Goal: Complete application form

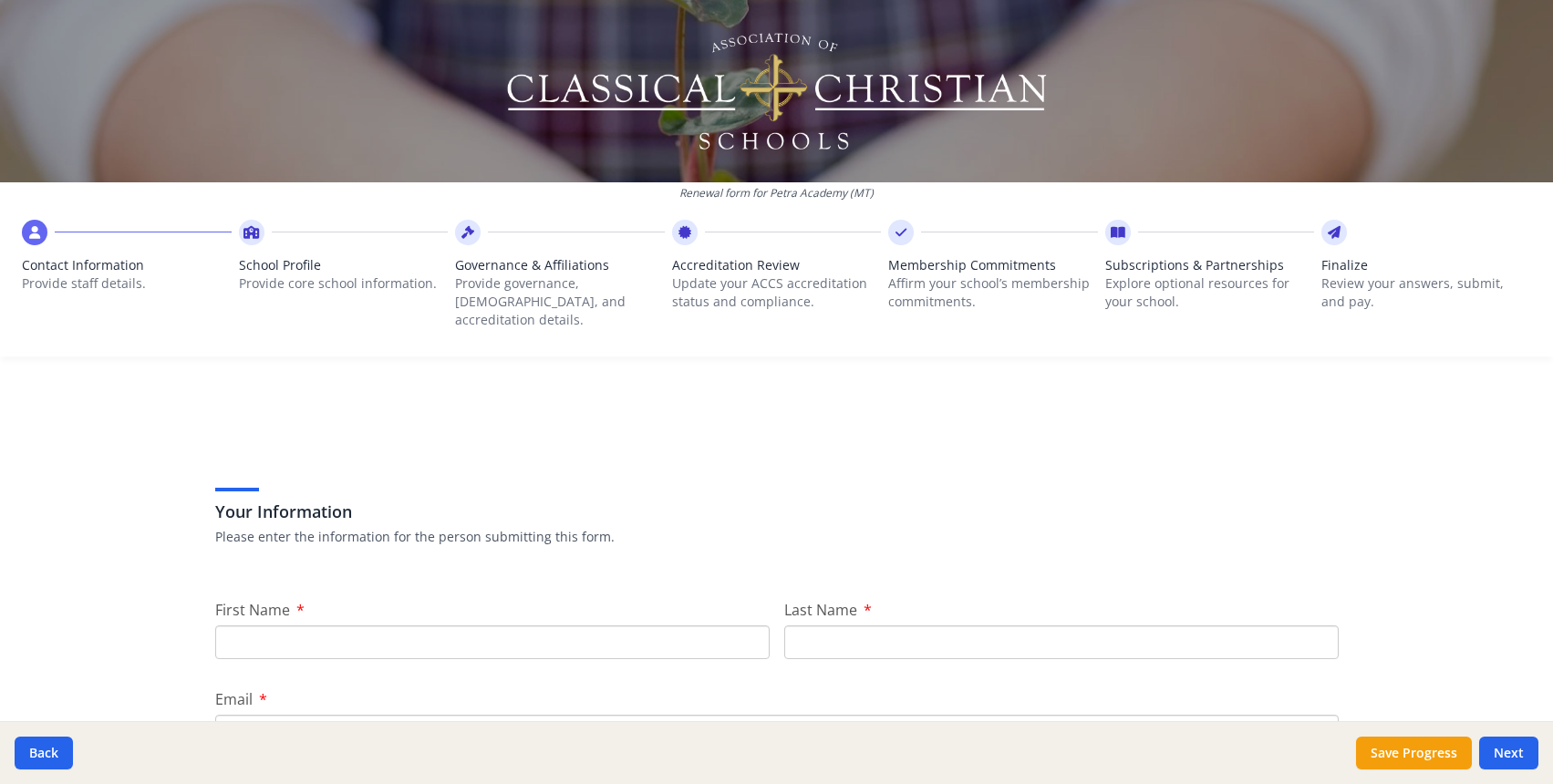
scroll to position [8, 0]
type input "[PERSON_NAME]"
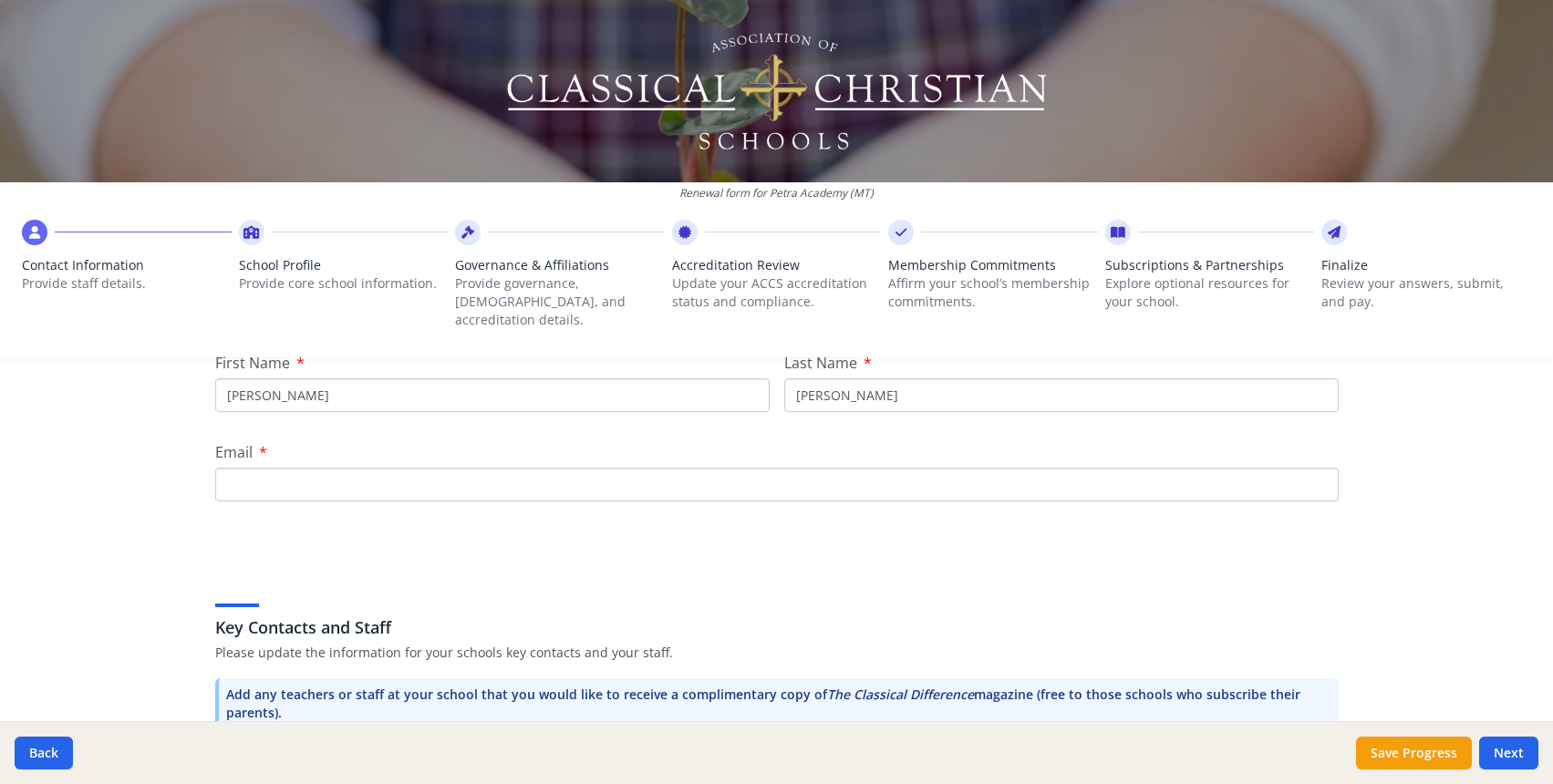
scroll to position [265, 0]
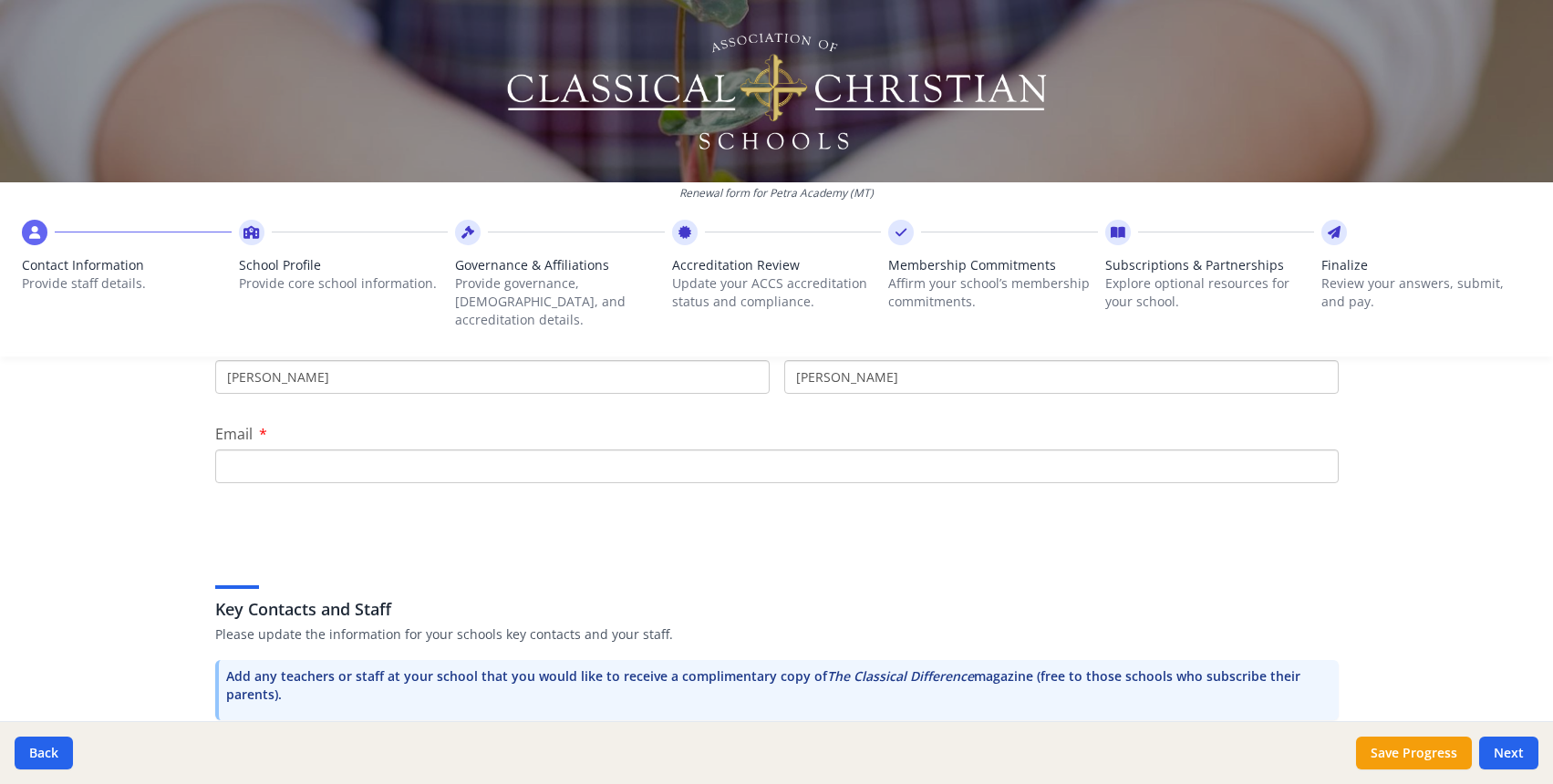
type input "[PERSON_NAME]"
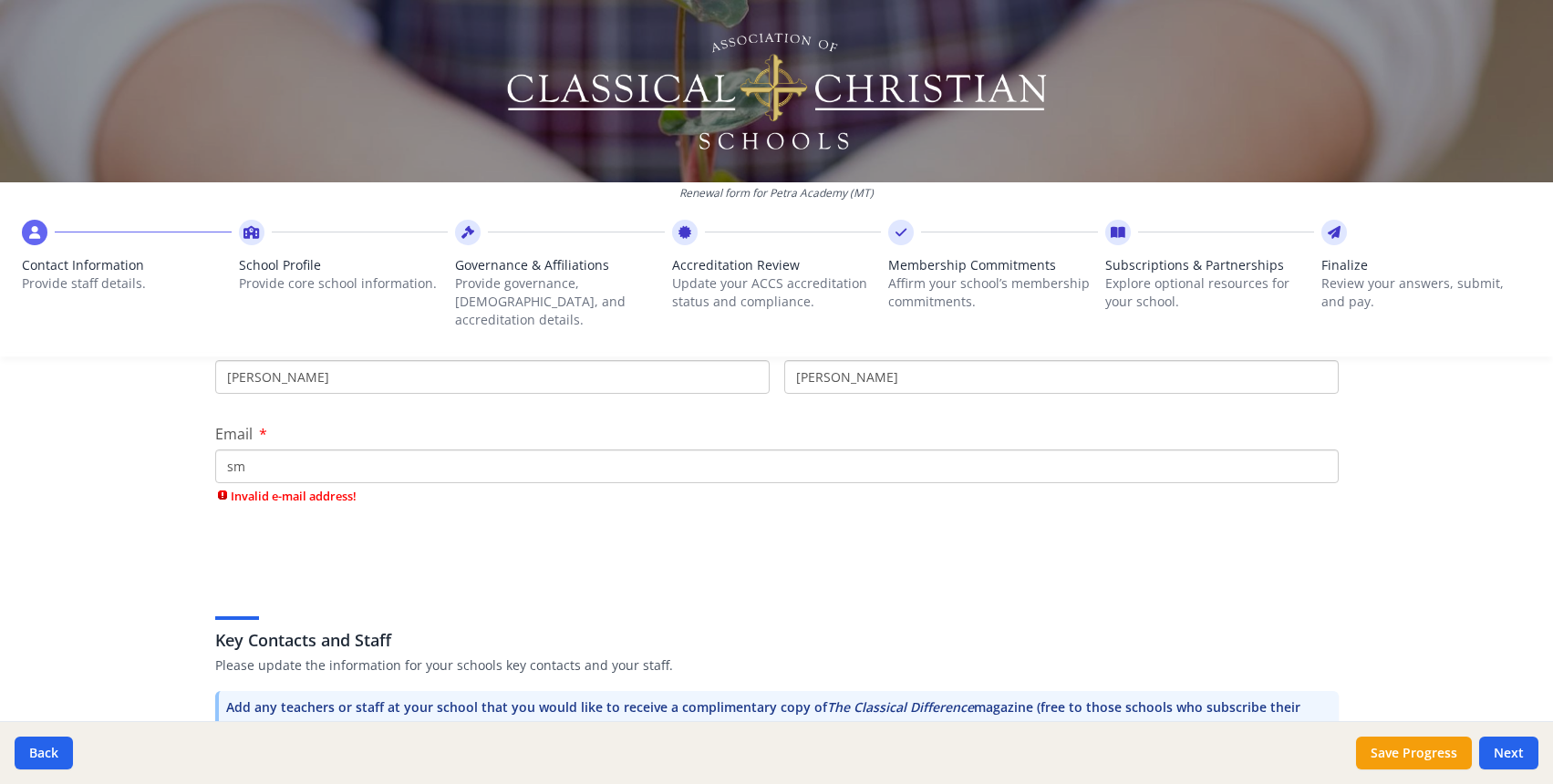
type input "s"
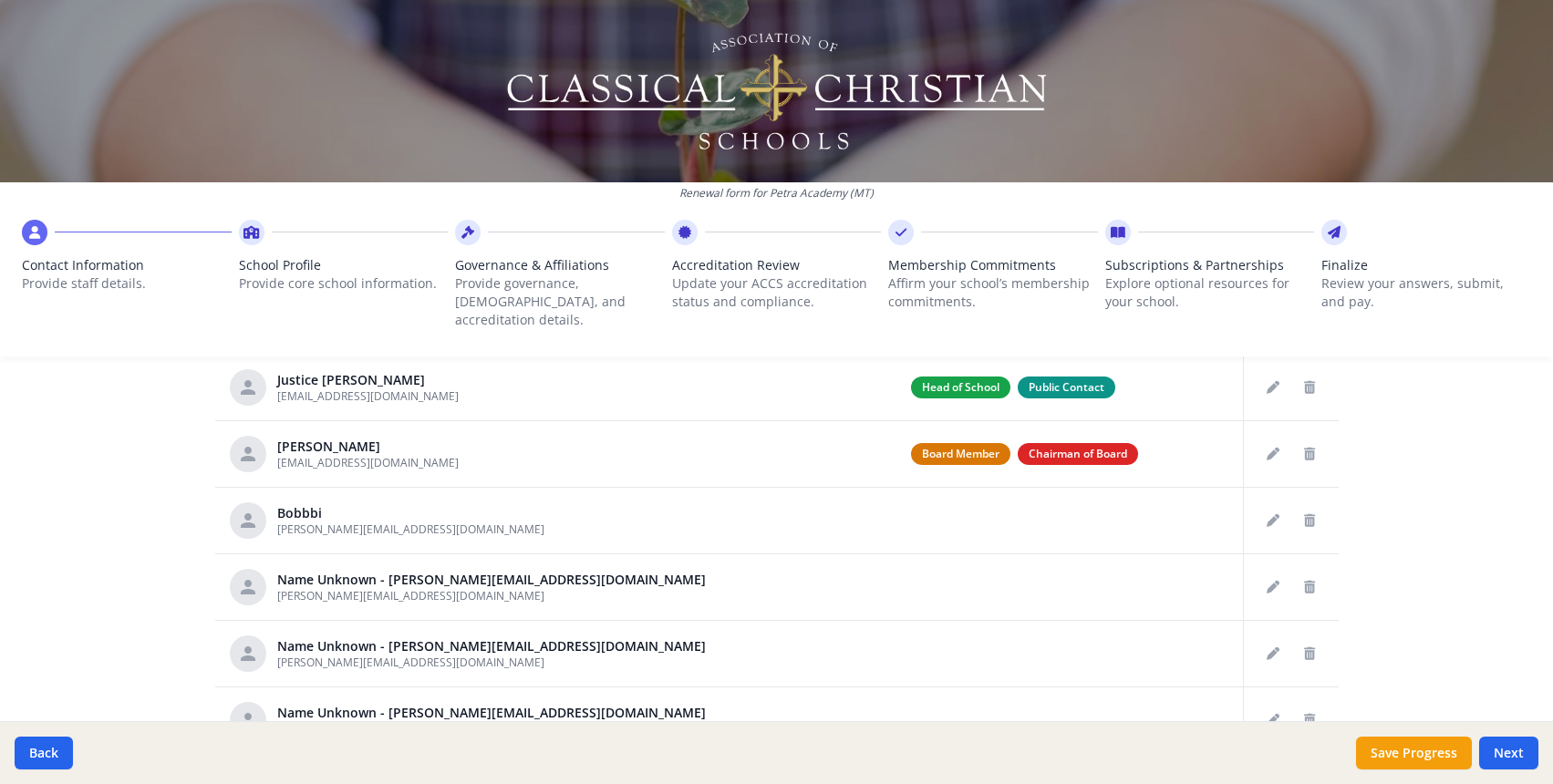
scroll to position [5, 0]
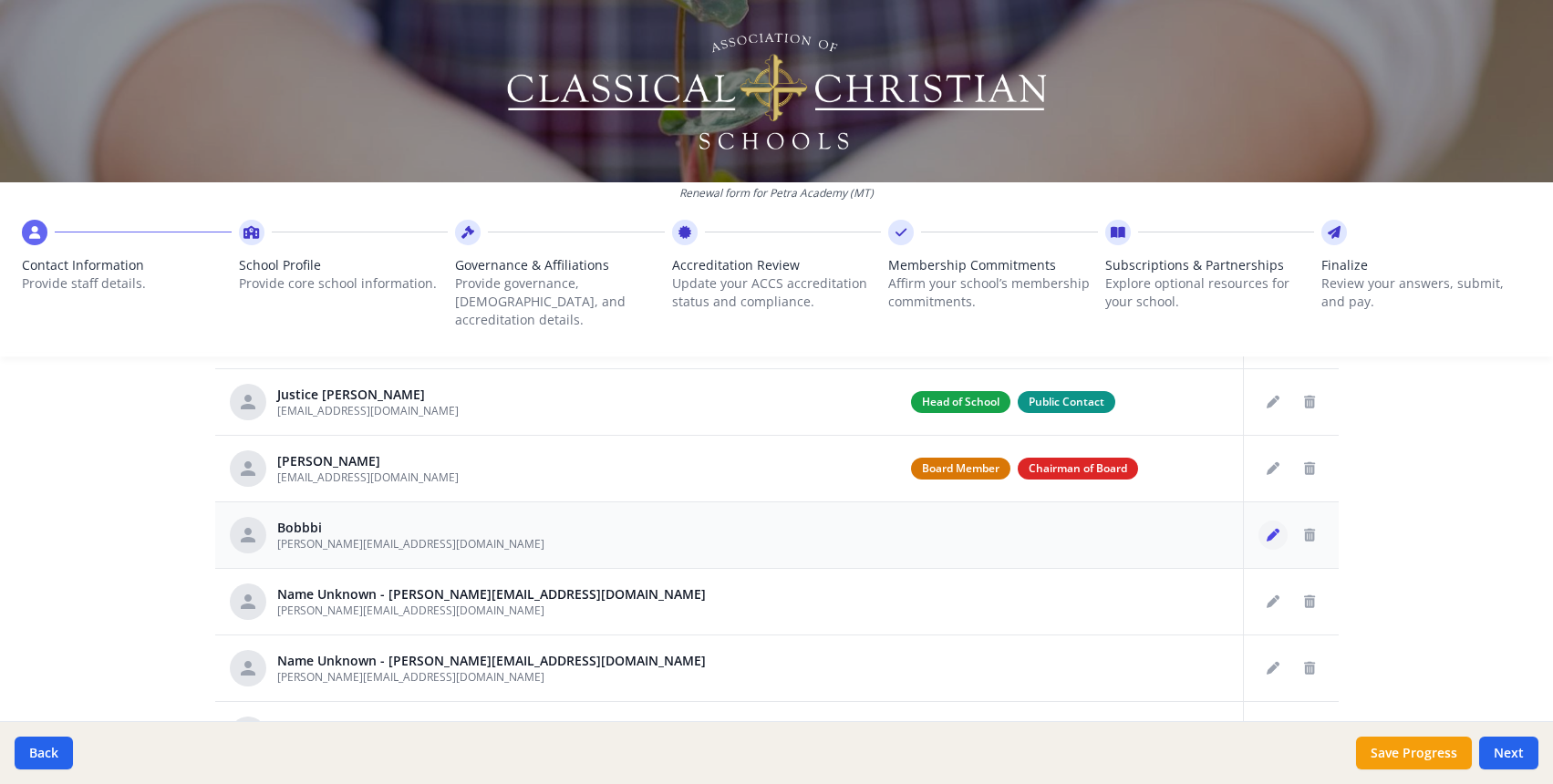
type input "[EMAIL_ADDRESS][DOMAIN_NAME]"
click at [1280, 521] on button "Edit staff" at bounding box center [1273, 535] width 29 height 29
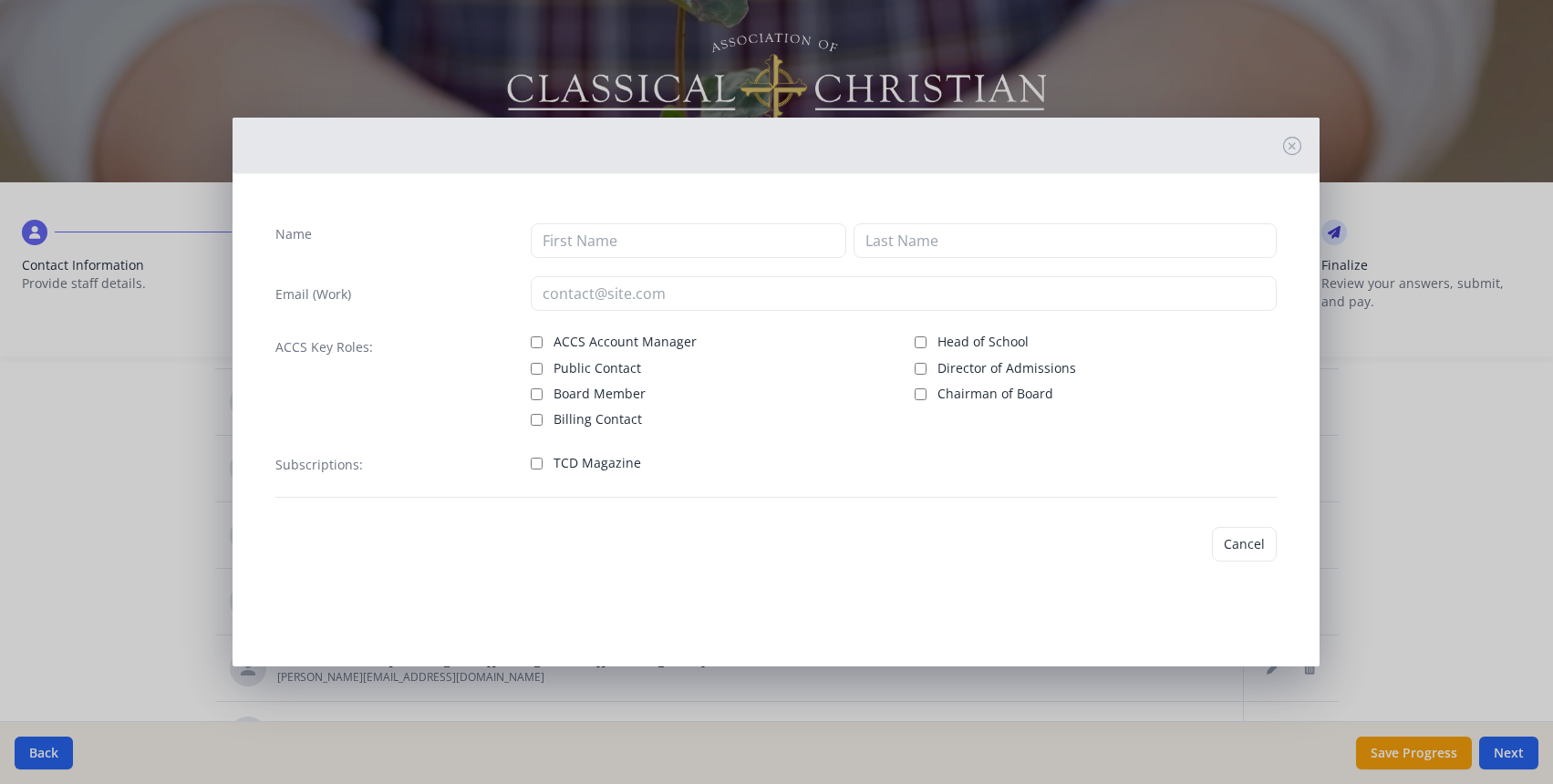
type input "Bobbbi"
type input "[PERSON_NAME][EMAIL_ADDRESS][DOMAIN_NAME]"
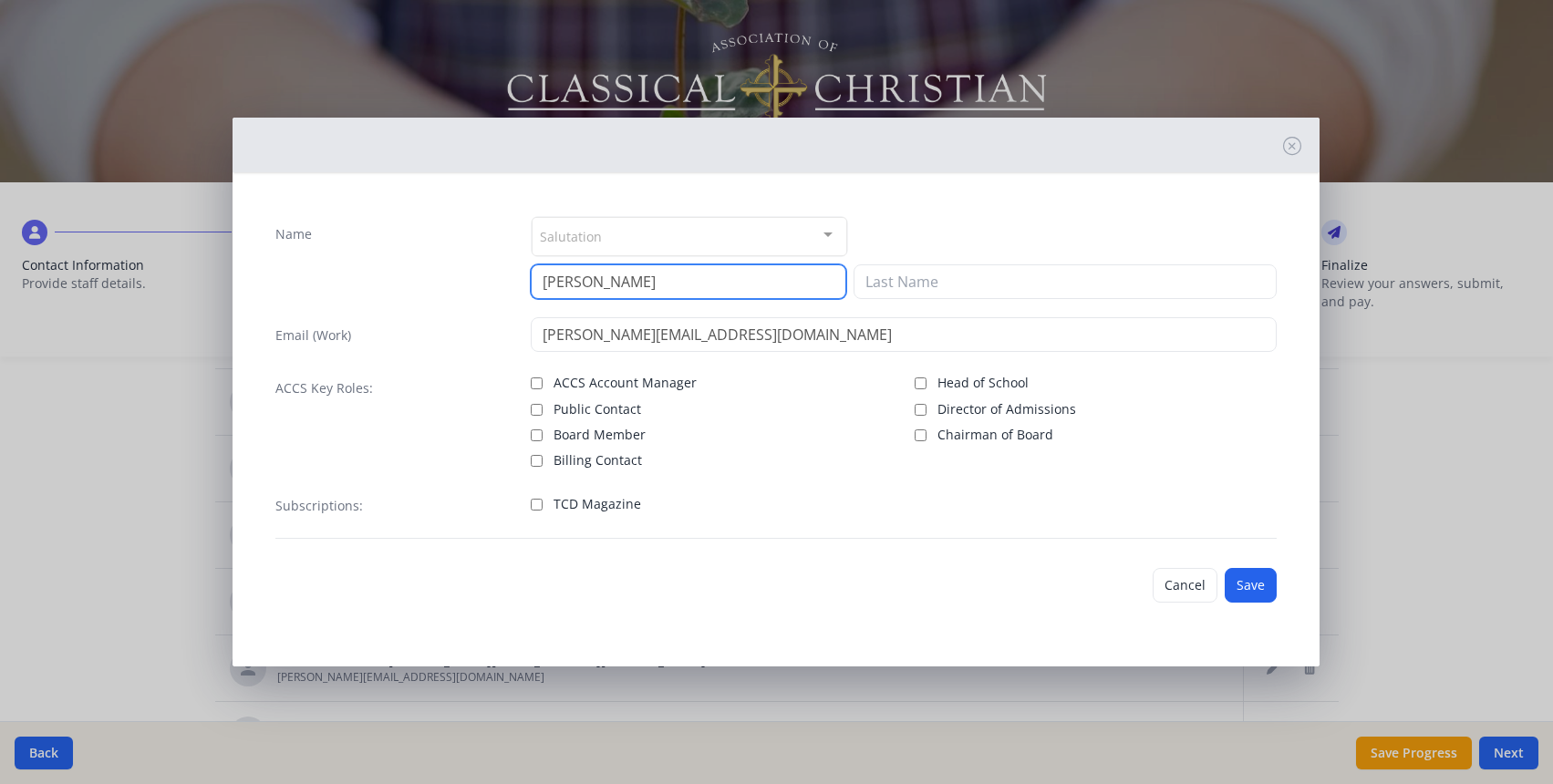
type input "[PERSON_NAME]"
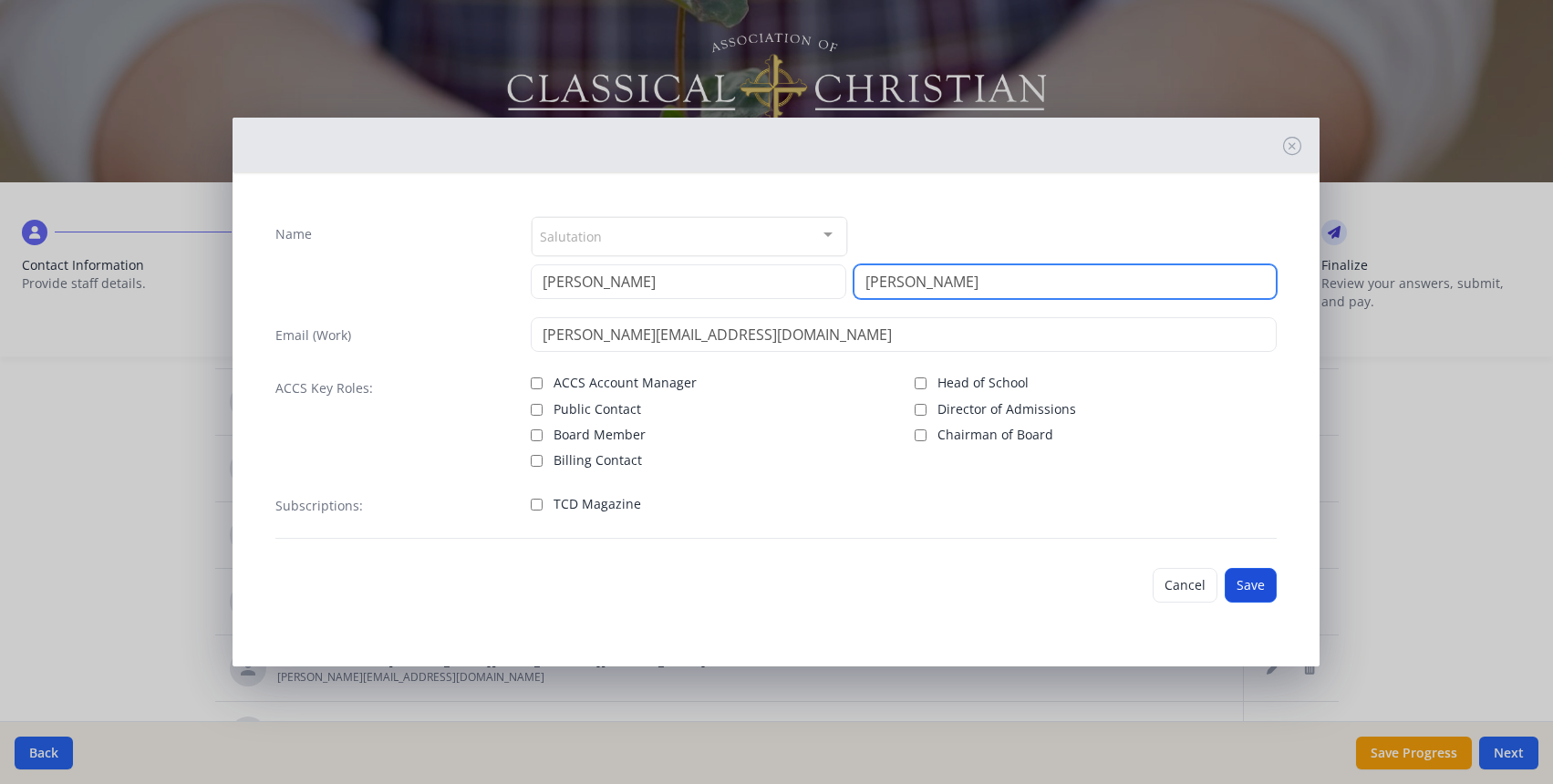
type input "[PERSON_NAME]"
click at [1248, 578] on button "Save" at bounding box center [1251, 585] width 52 height 34
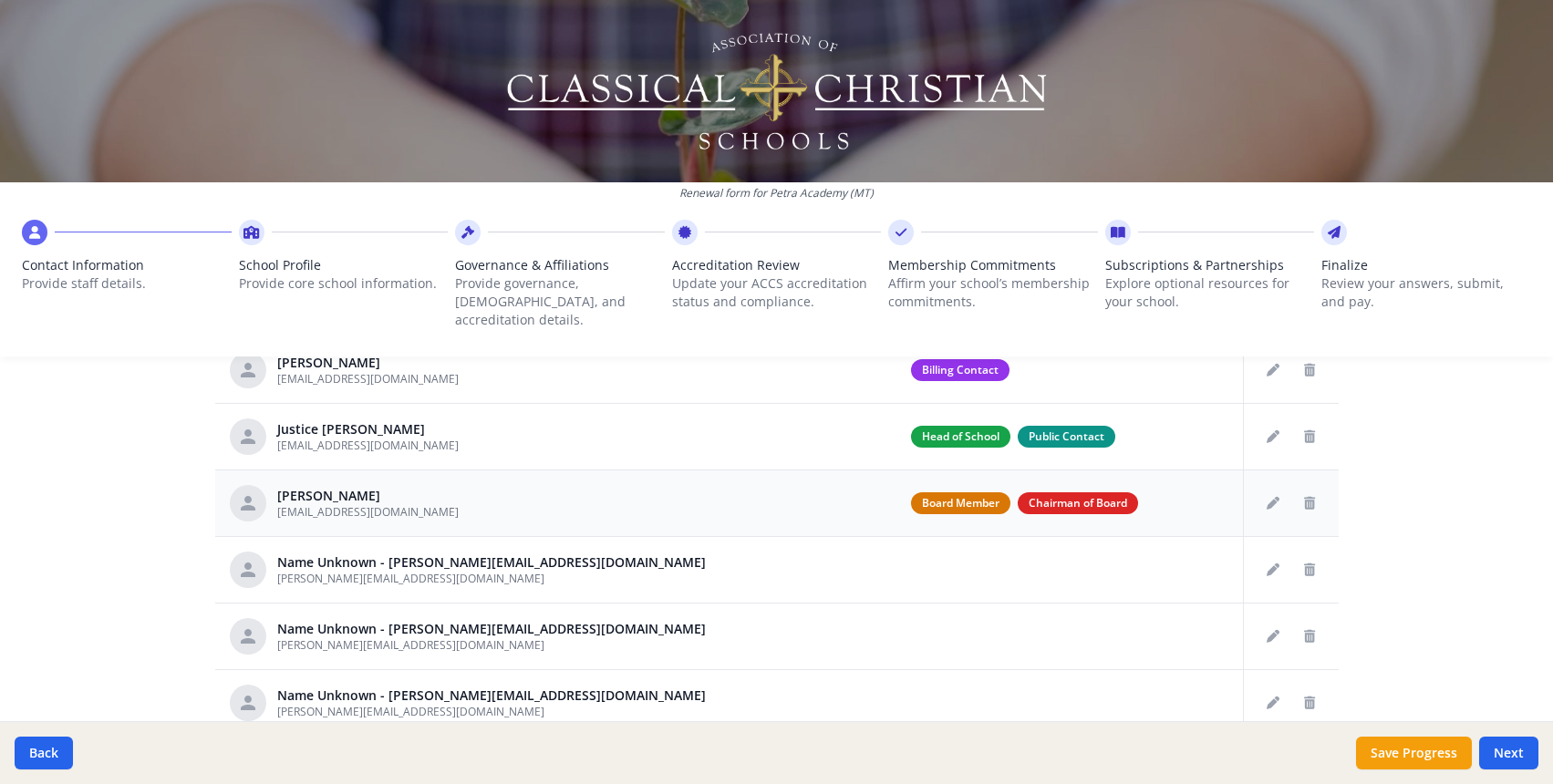
scroll to position [109, 0]
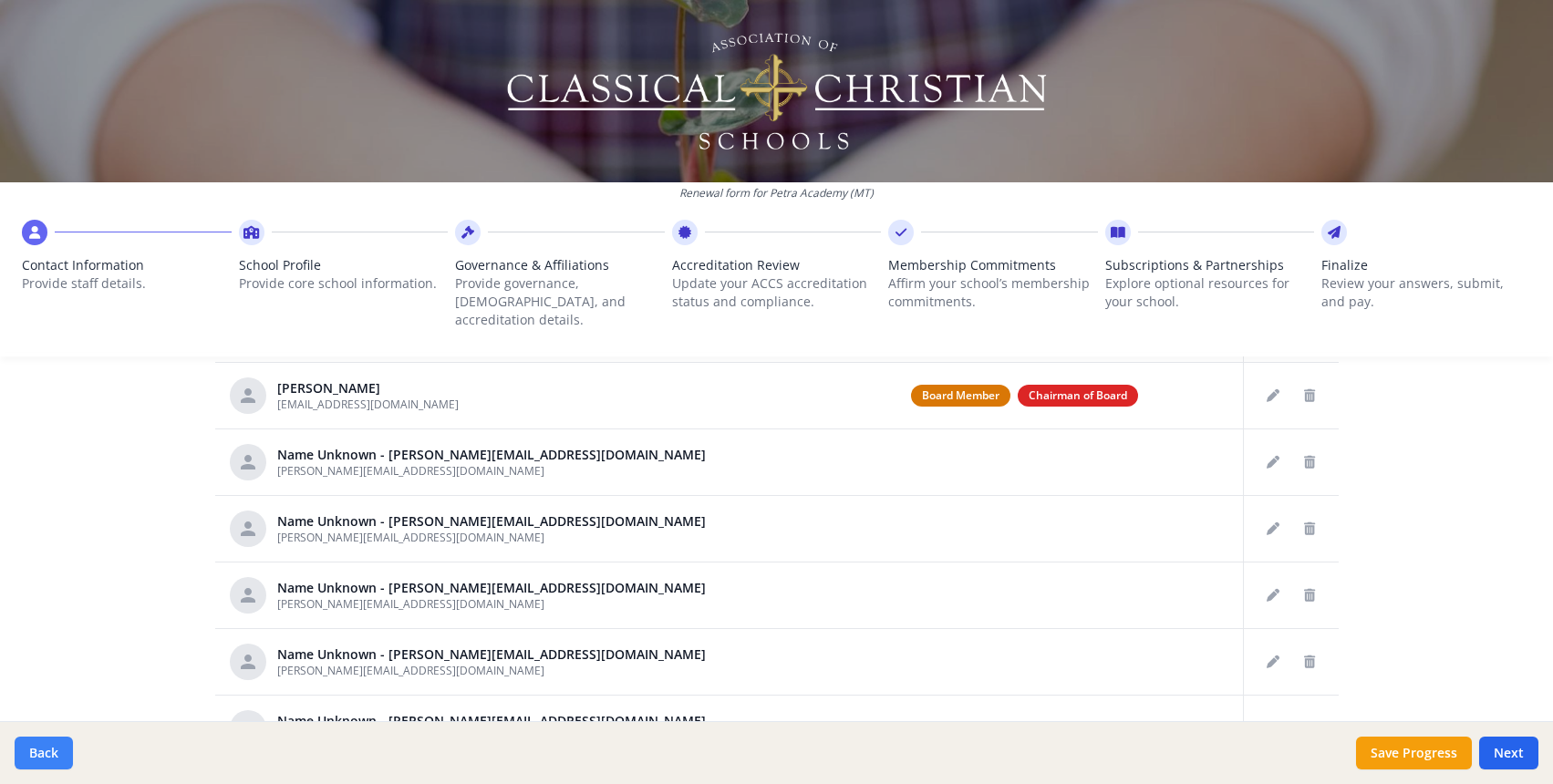
click at [30, 749] on button "Back" at bounding box center [44, 752] width 59 height 33
click at [47, 753] on button "Back" at bounding box center [44, 752] width 59 height 33
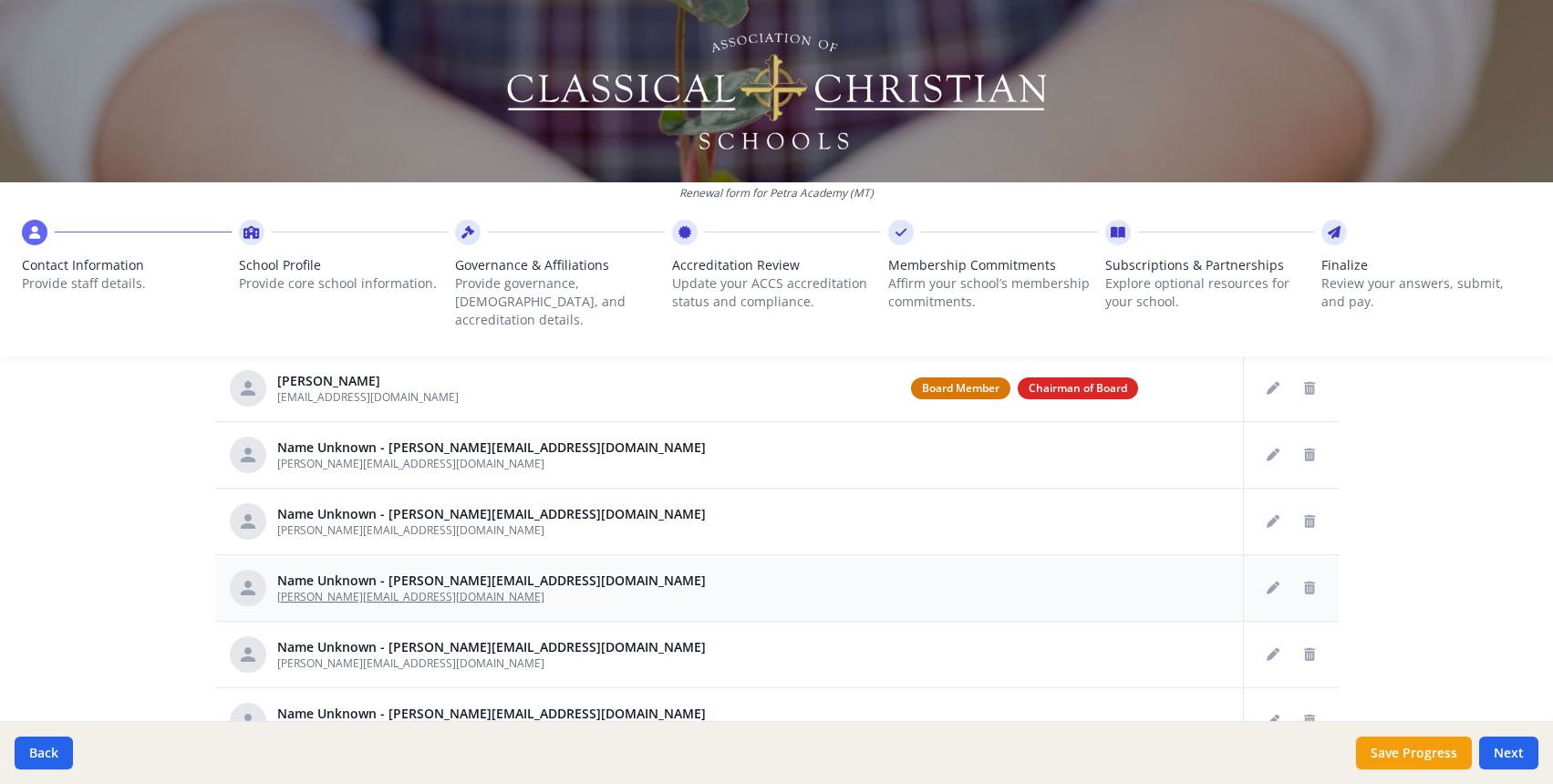
scroll to position [125, 0]
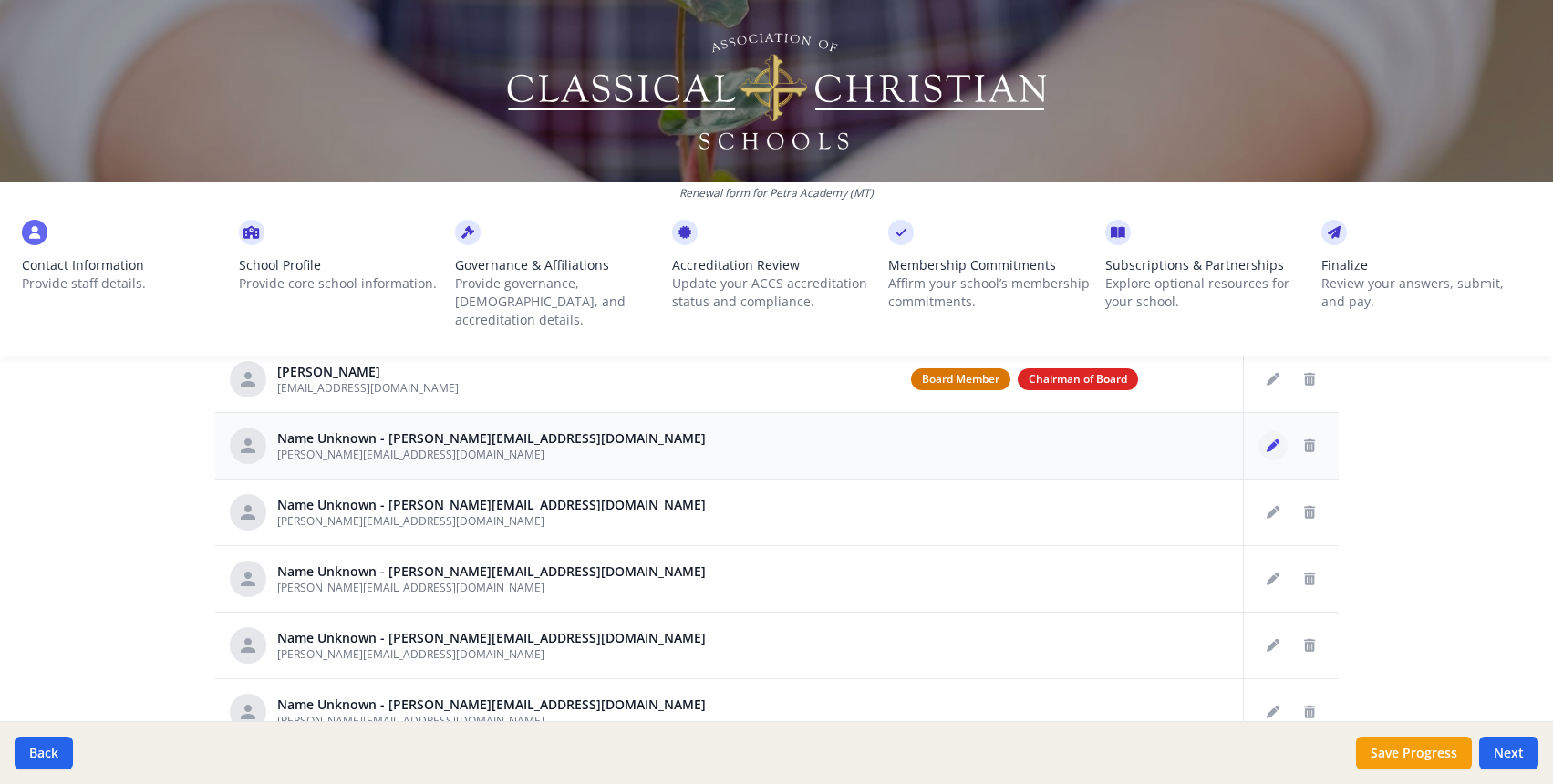
click at [1263, 432] on button "Edit staff" at bounding box center [1273, 445] width 29 height 29
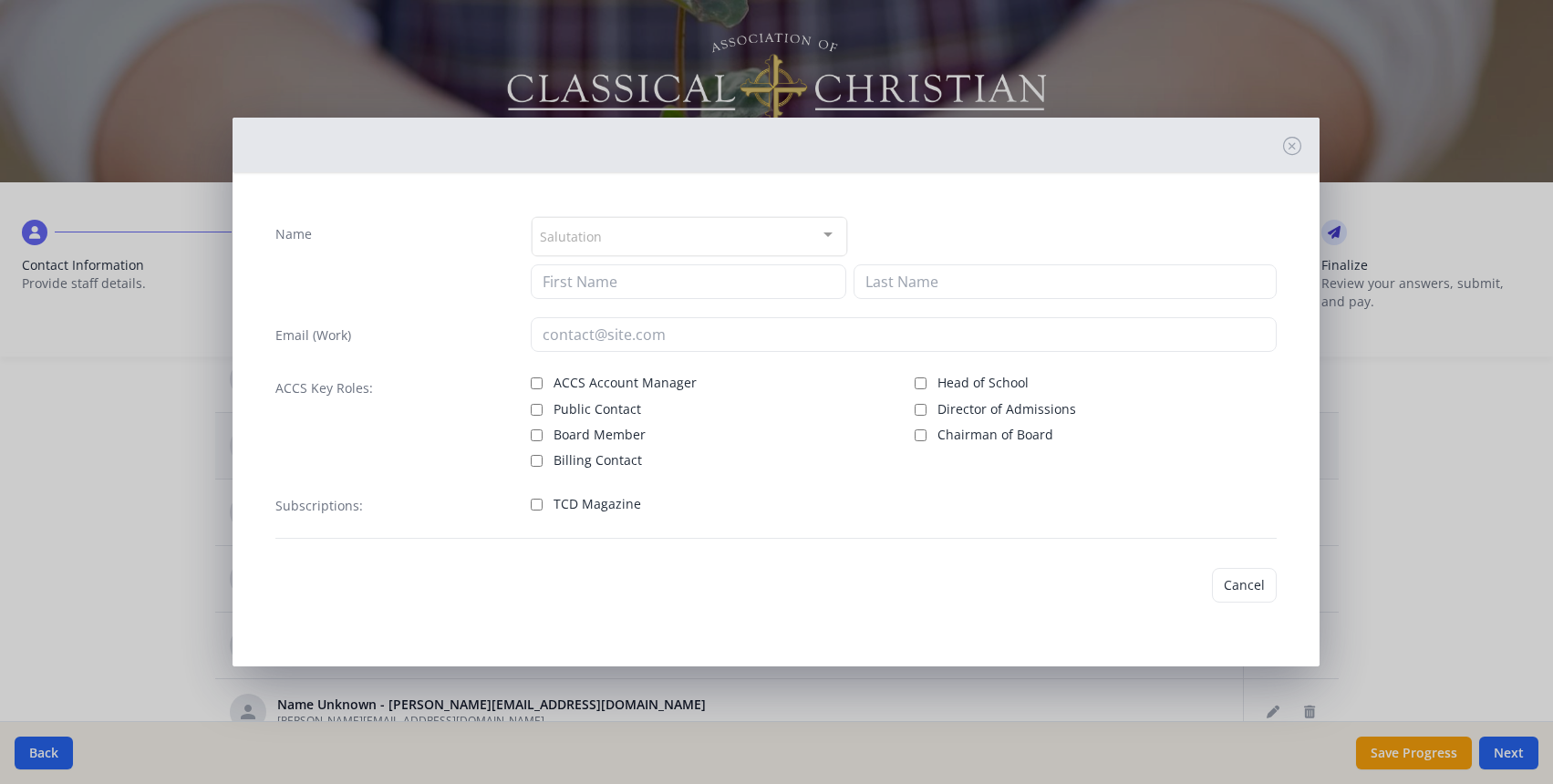
type input "[PERSON_NAME][EMAIL_ADDRESS][DOMAIN_NAME]"
click at [1188, 590] on button "Cancel" at bounding box center [1185, 585] width 65 height 34
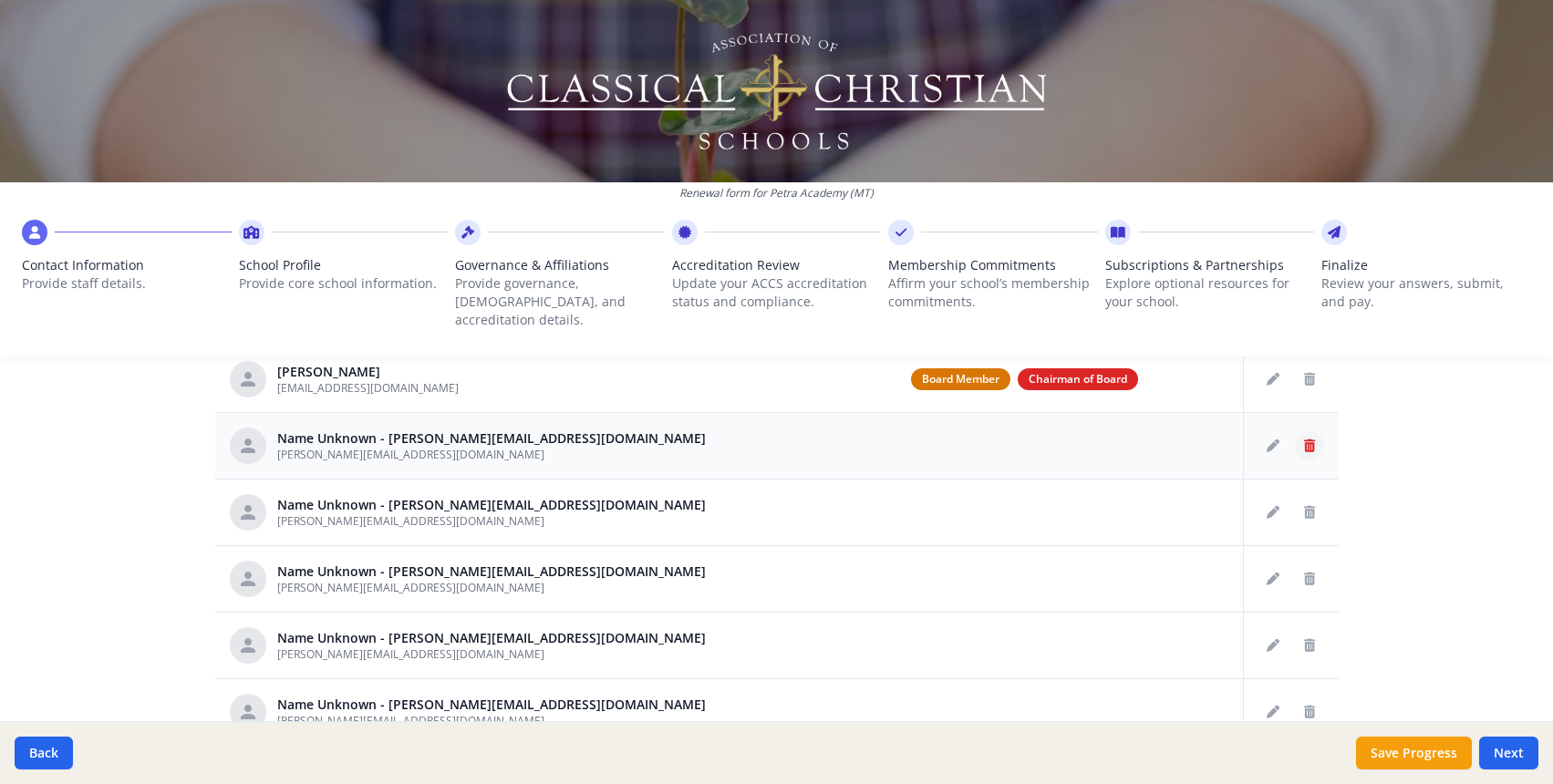
click at [1311, 439] on icon "Delete staff" at bounding box center [1310, 445] width 11 height 13
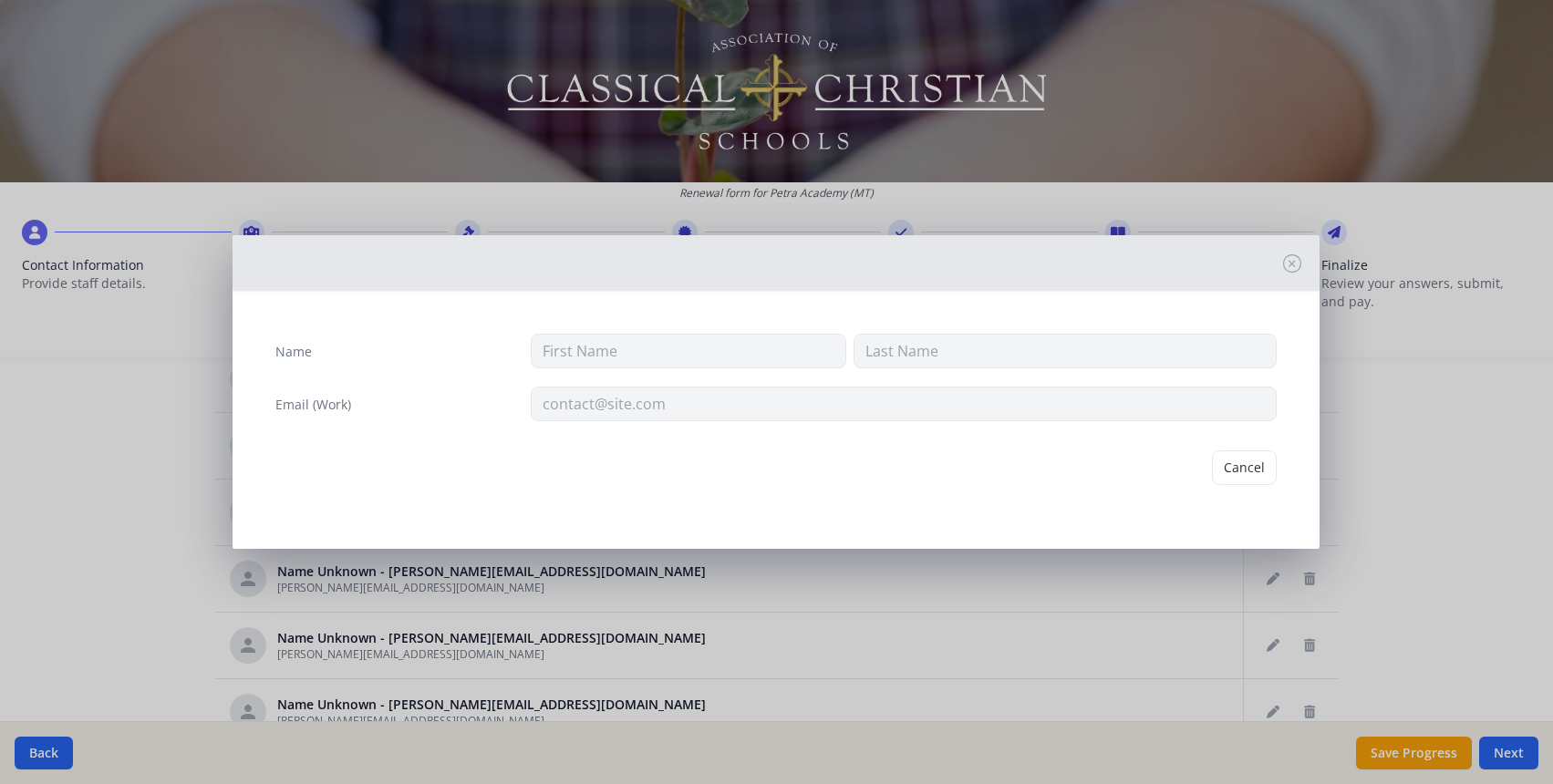
type input "[PERSON_NAME][EMAIL_ADDRESS][DOMAIN_NAME]"
click at [1244, 458] on button "Delete" at bounding box center [1246, 467] width 63 height 34
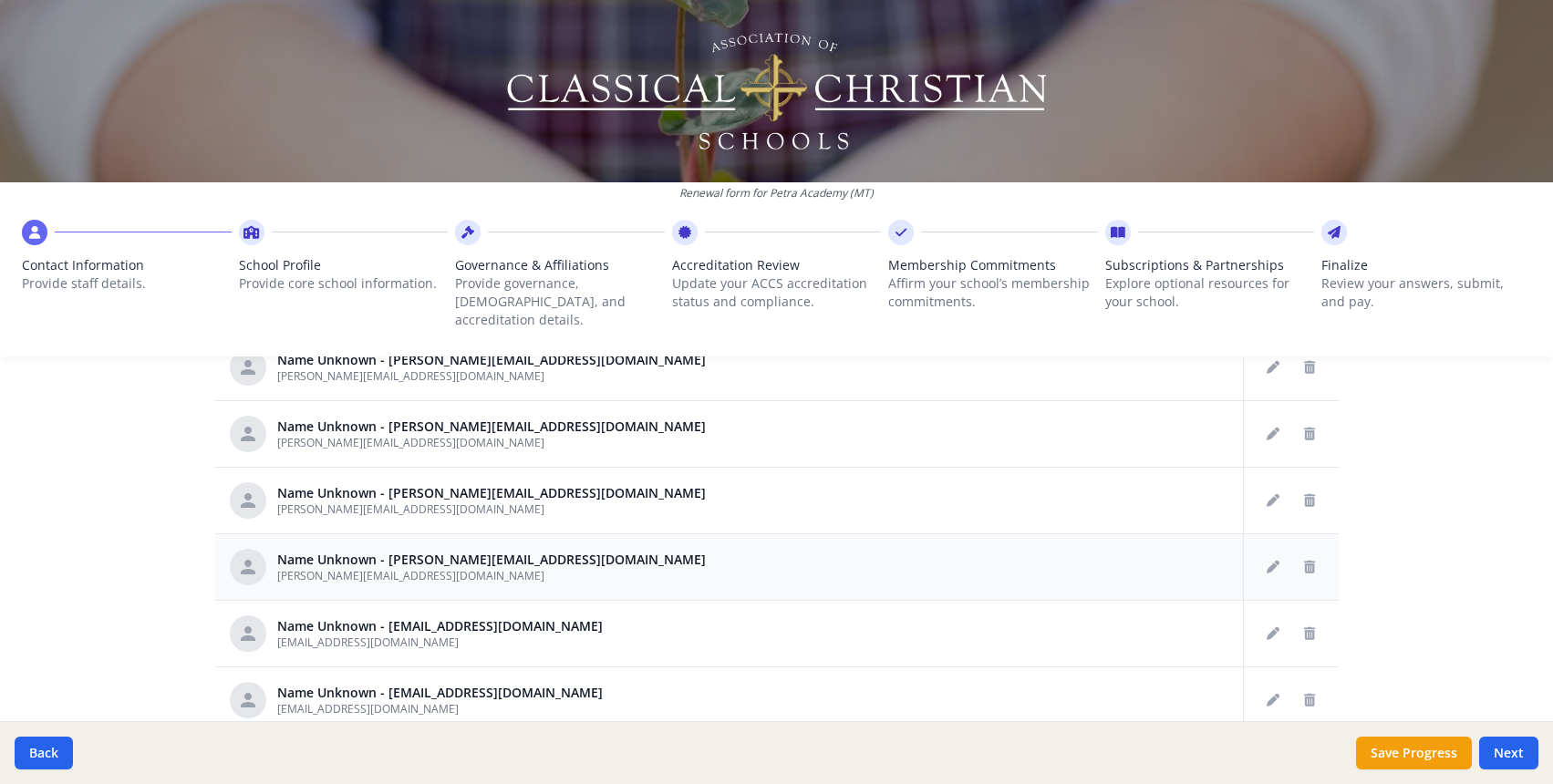
scroll to position [232, 0]
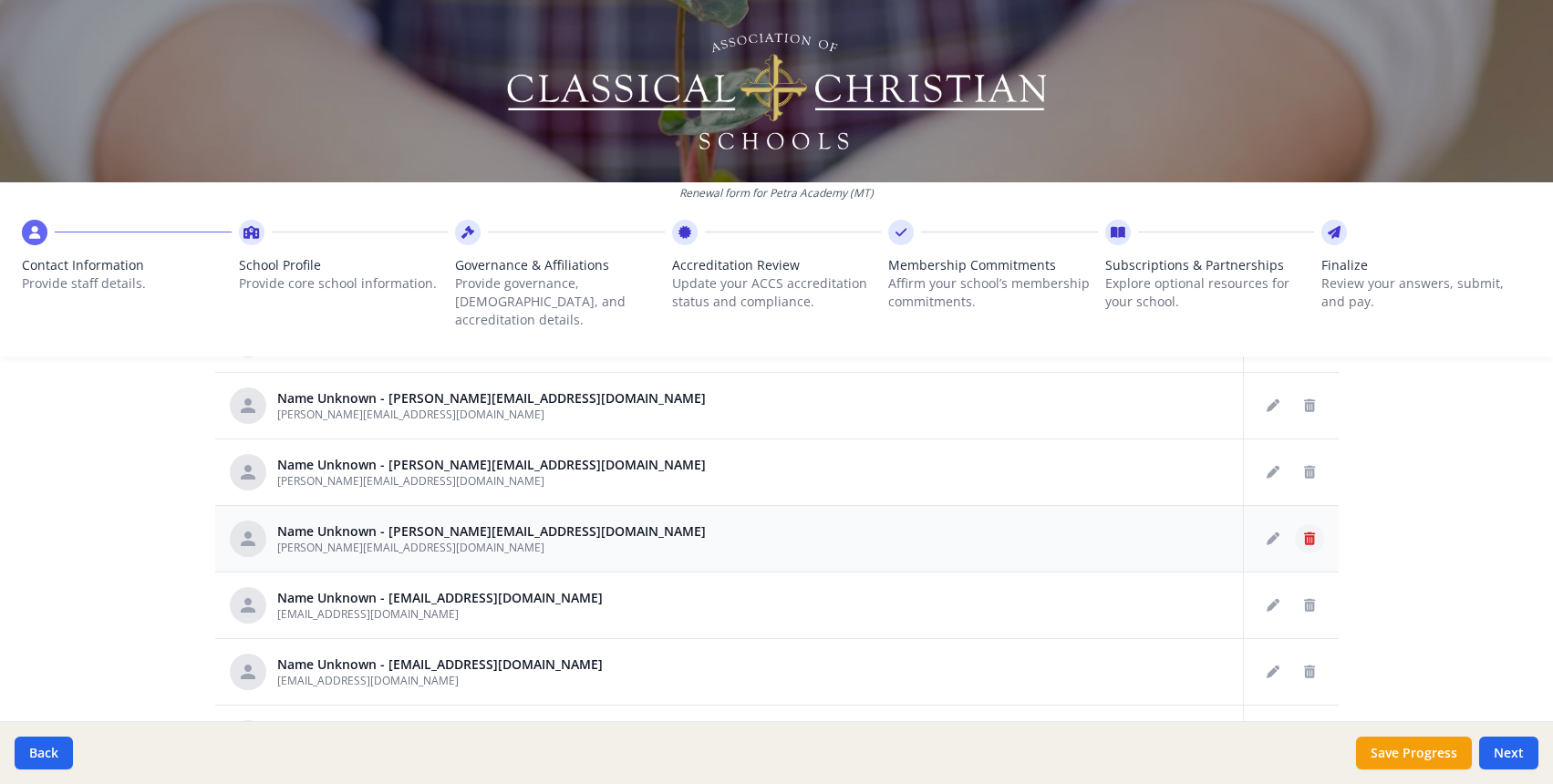
click at [1305, 532] on icon "Delete staff" at bounding box center [1310, 538] width 11 height 13
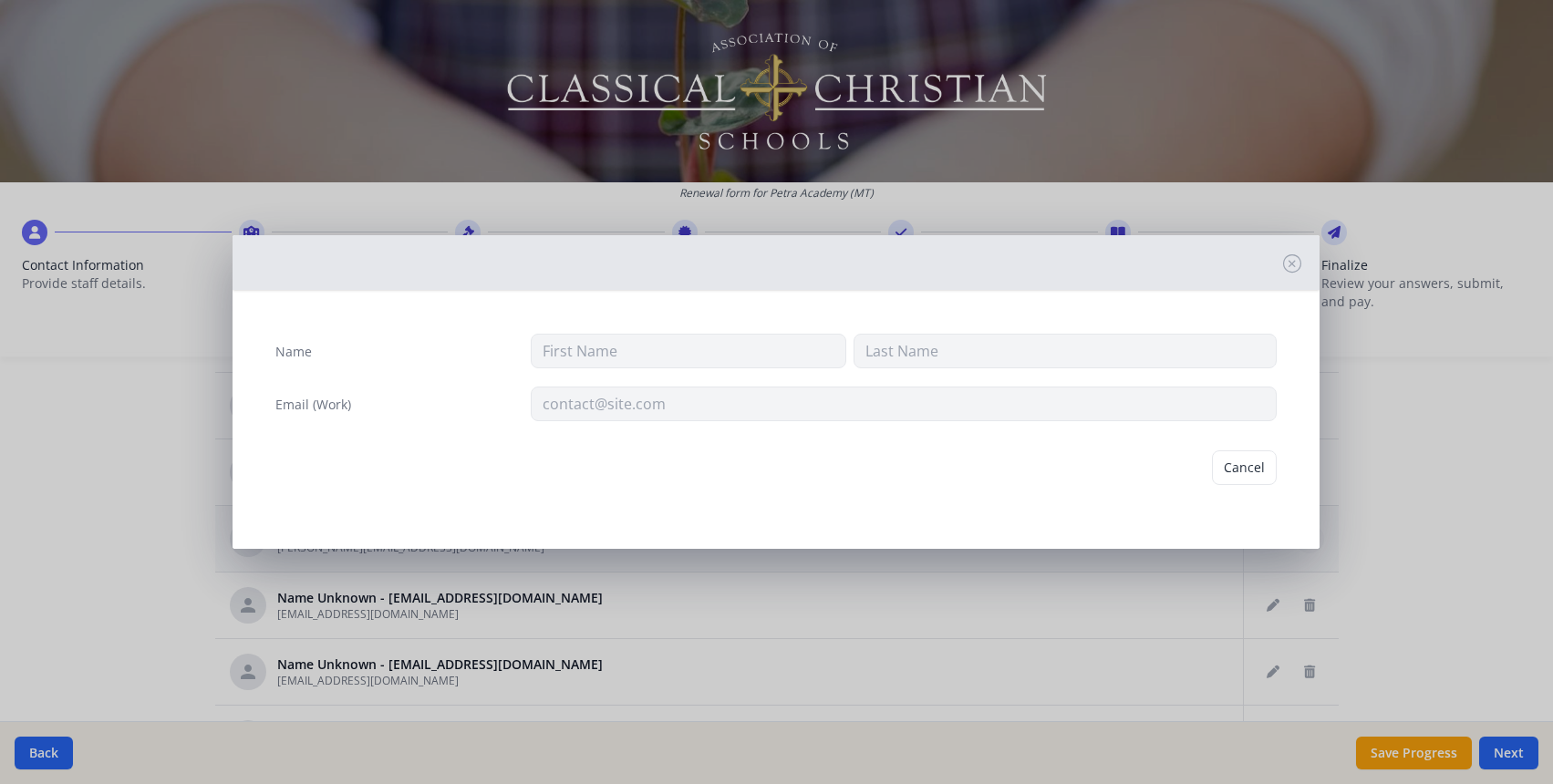
type input "[PERSON_NAME][EMAIL_ADDRESS][DOMAIN_NAME]"
click at [1238, 461] on button "Delete" at bounding box center [1246, 467] width 63 height 34
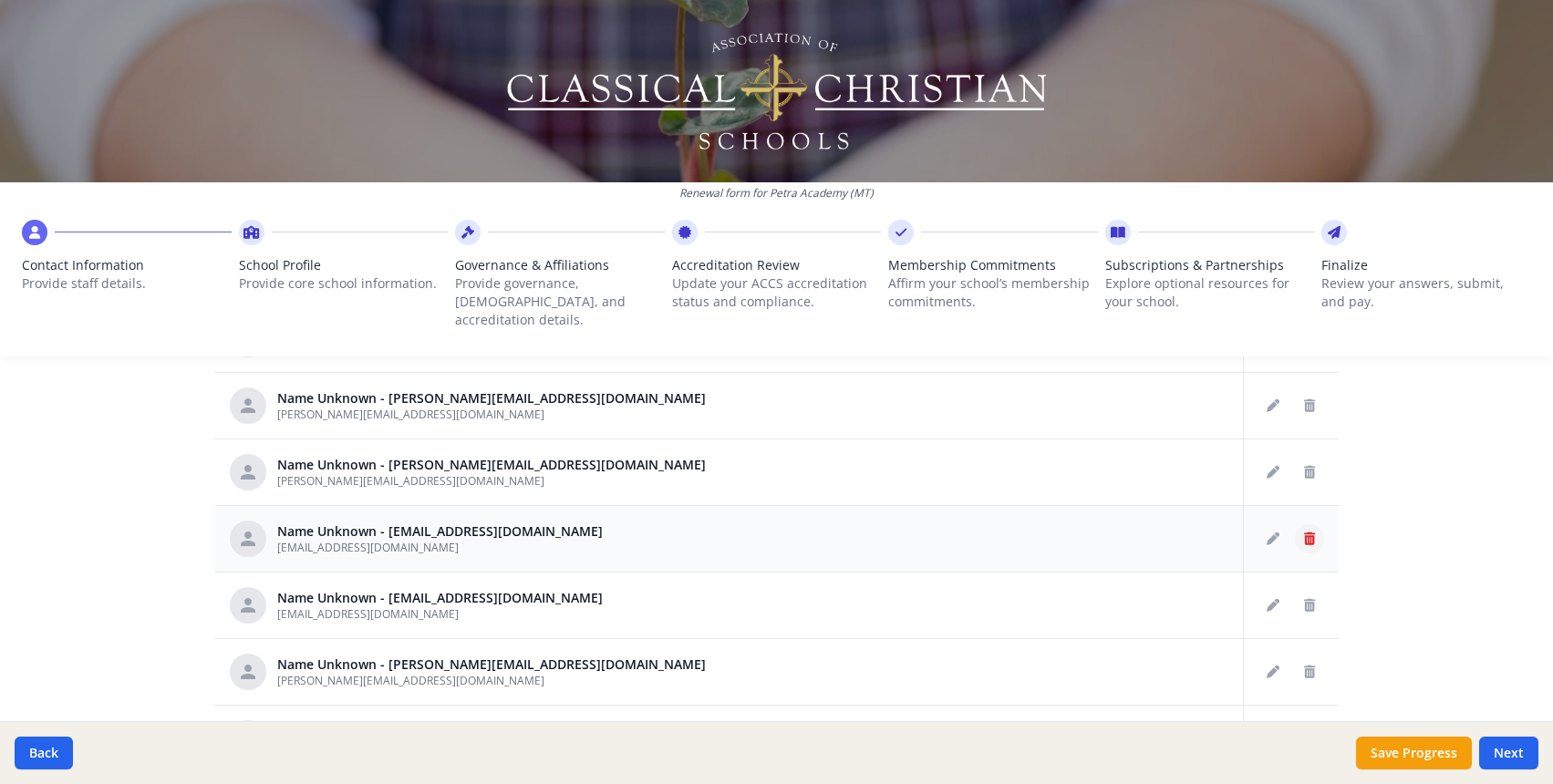
click at [1311, 525] on button "Delete staff" at bounding box center [1309, 538] width 29 height 29
type input "[EMAIL_ADDRESS][DOMAIN_NAME]"
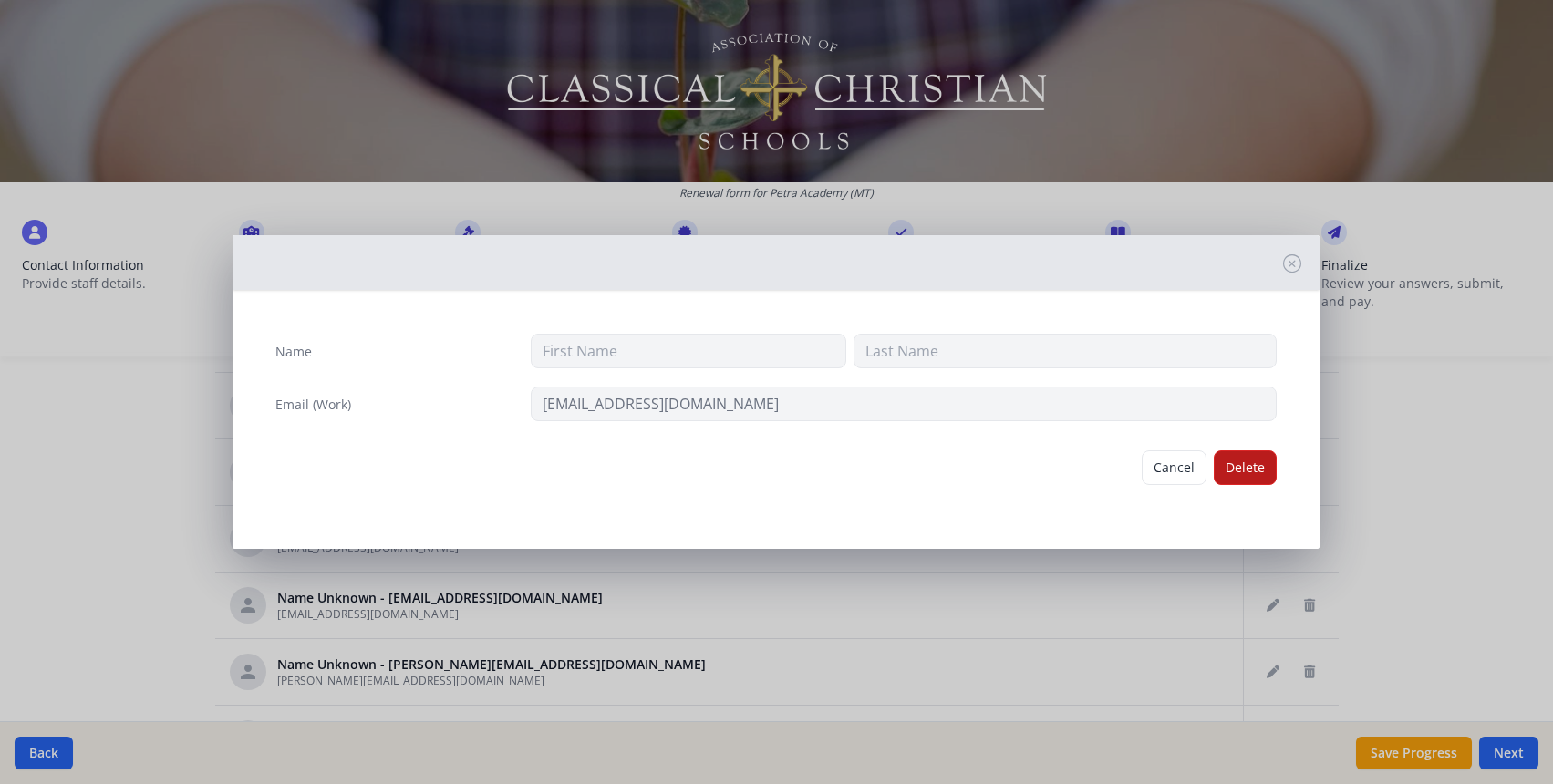
click at [1266, 465] on button "Delete" at bounding box center [1246, 467] width 63 height 34
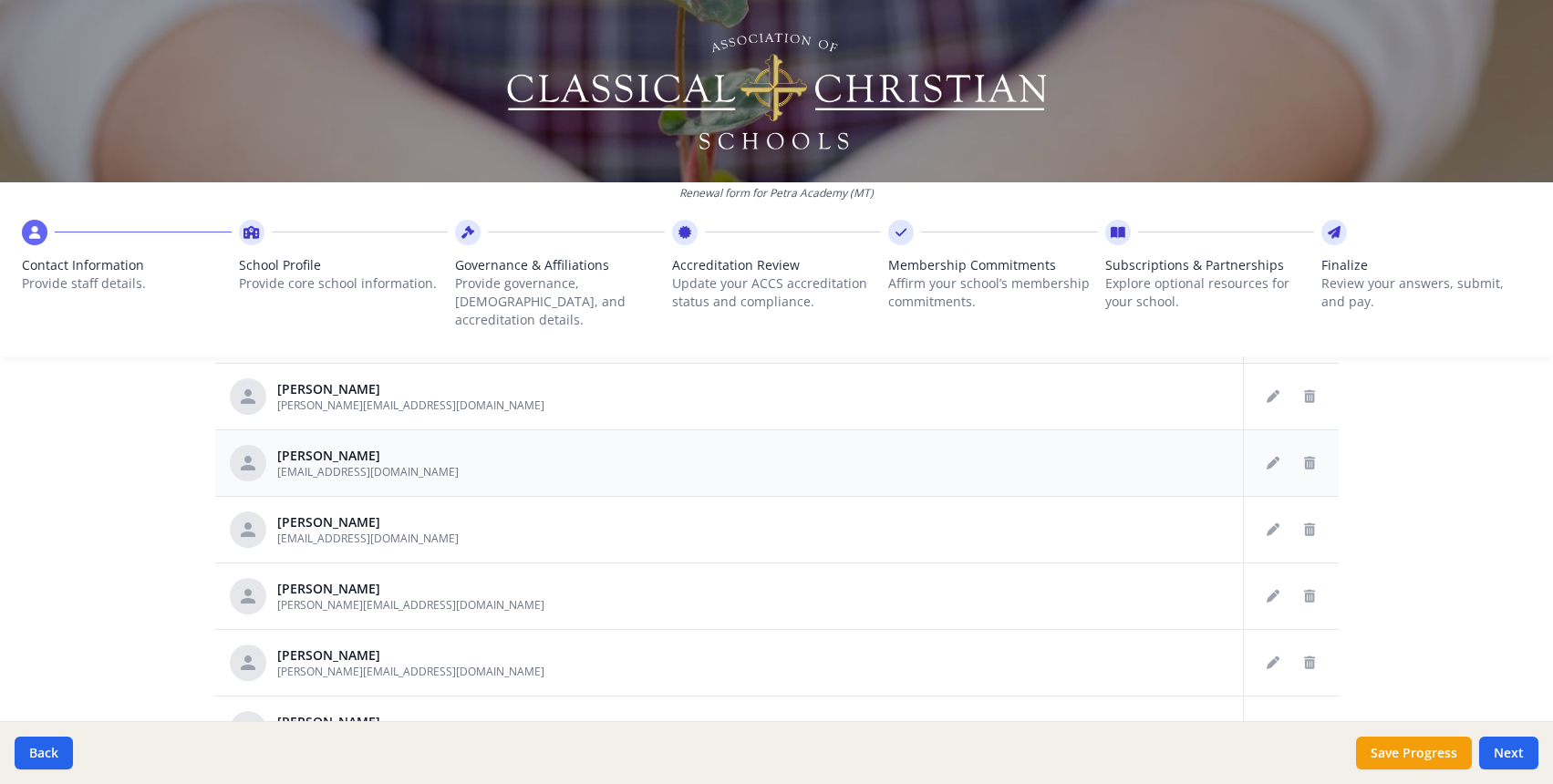
scroll to position [575, 0]
click at [1279, 513] on button "Edit staff" at bounding box center [1273, 527] width 29 height 29
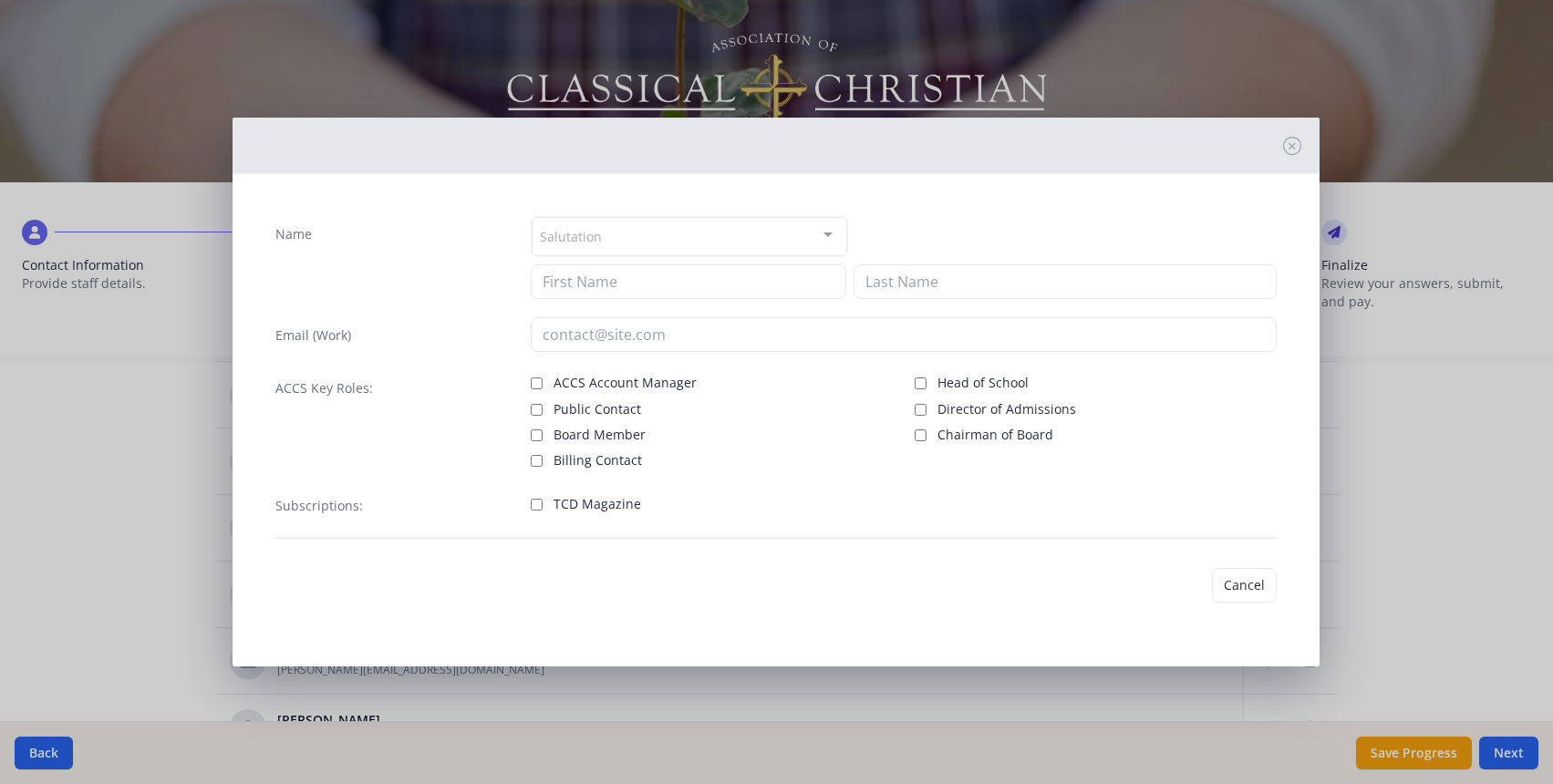
type input "[PERSON_NAME]"
type input "Cook"
type input "[EMAIL_ADDRESS][DOMAIN_NAME]"
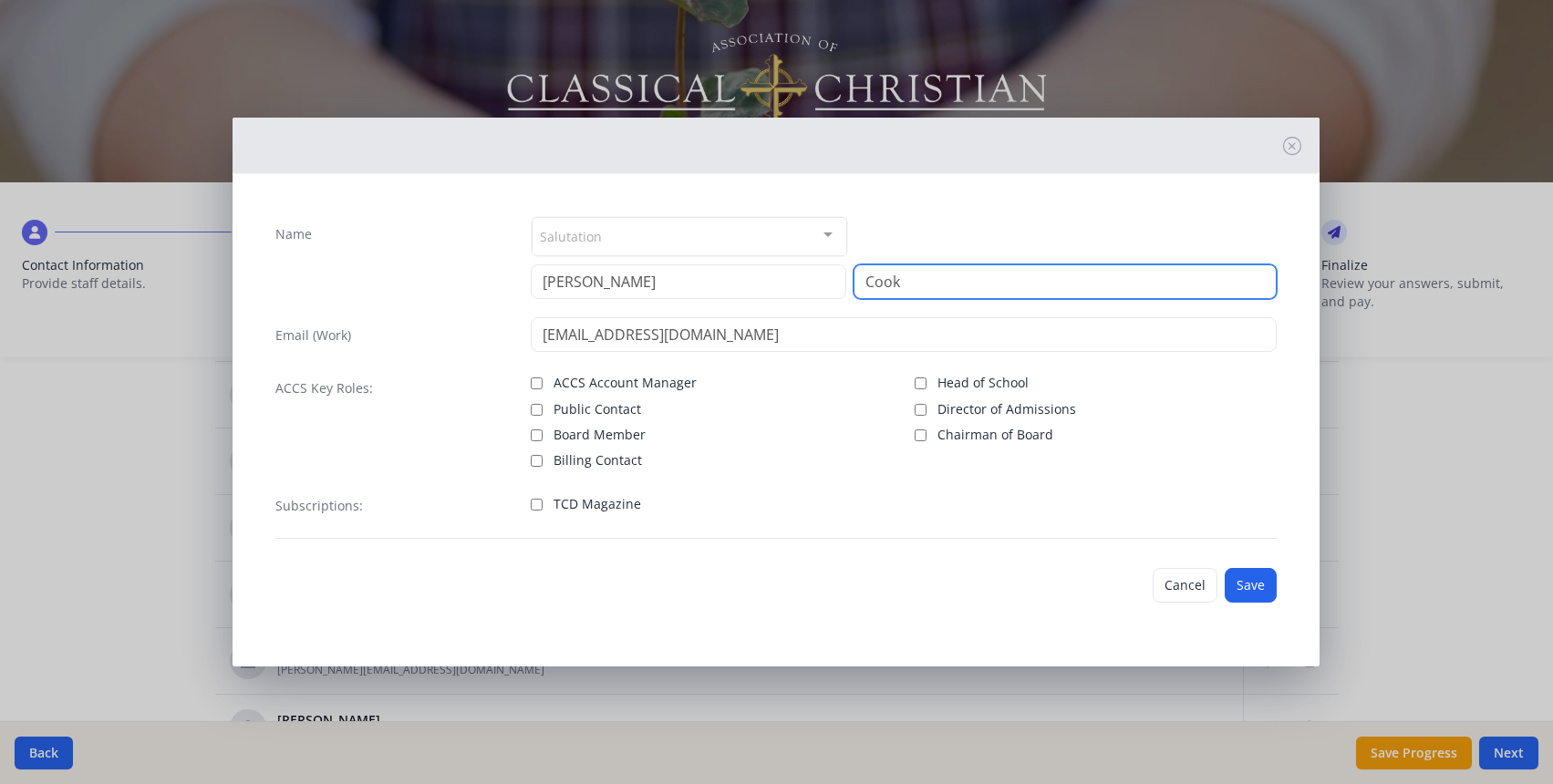
drag, startPoint x: 940, startPoint y: 283, endPoint x: 851, endPoint y: 284, distance: 89.0
type input "[PERSON_NAME]"
click at [1233, 585] on button "Save" at bounding box center [1251, 585] width 52 height 34
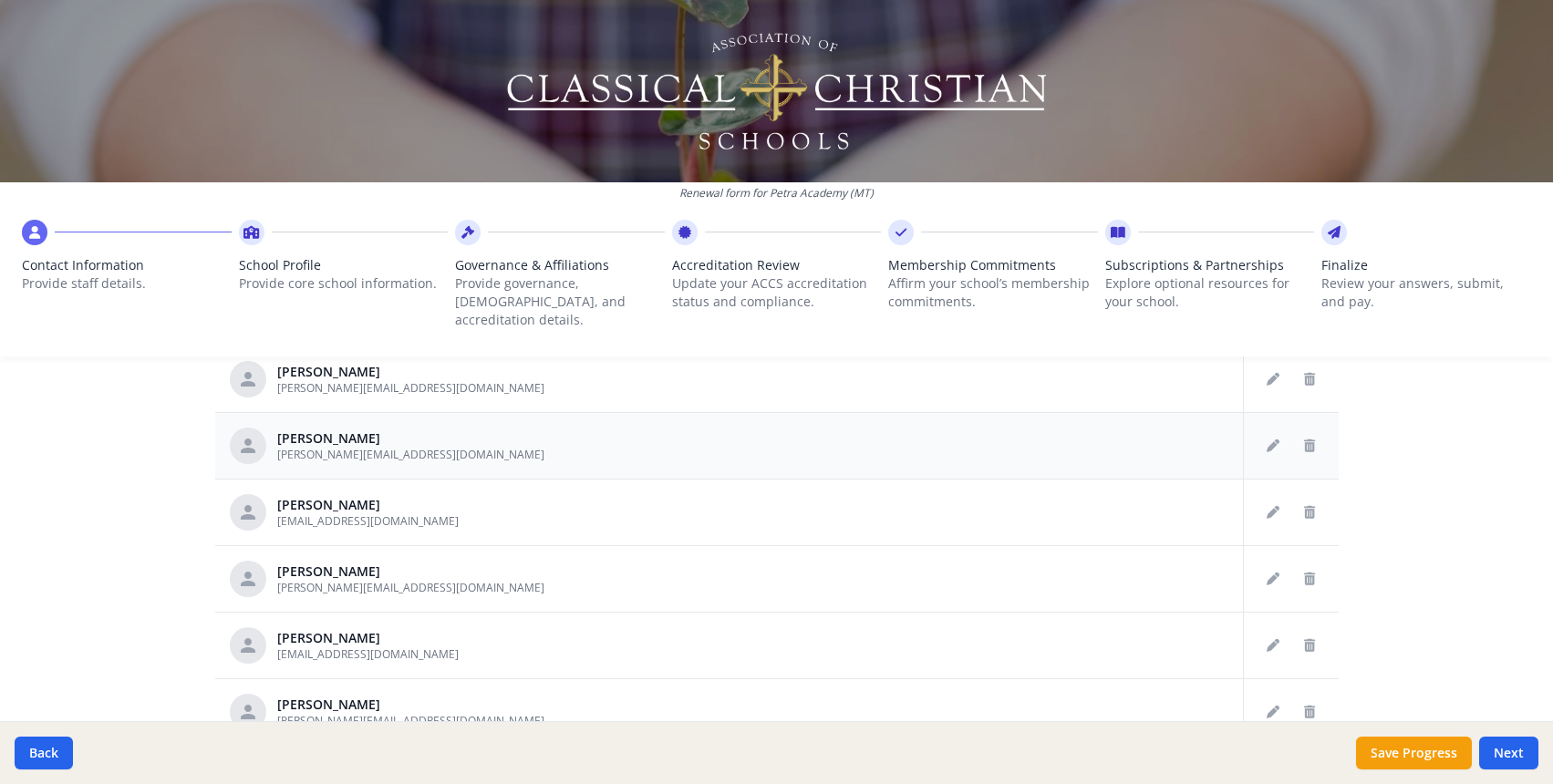
scroll to position [859, 0]
click at [1317, 495] on button "Delete staff" at bounding box center [1309, 509] width 29 height 29
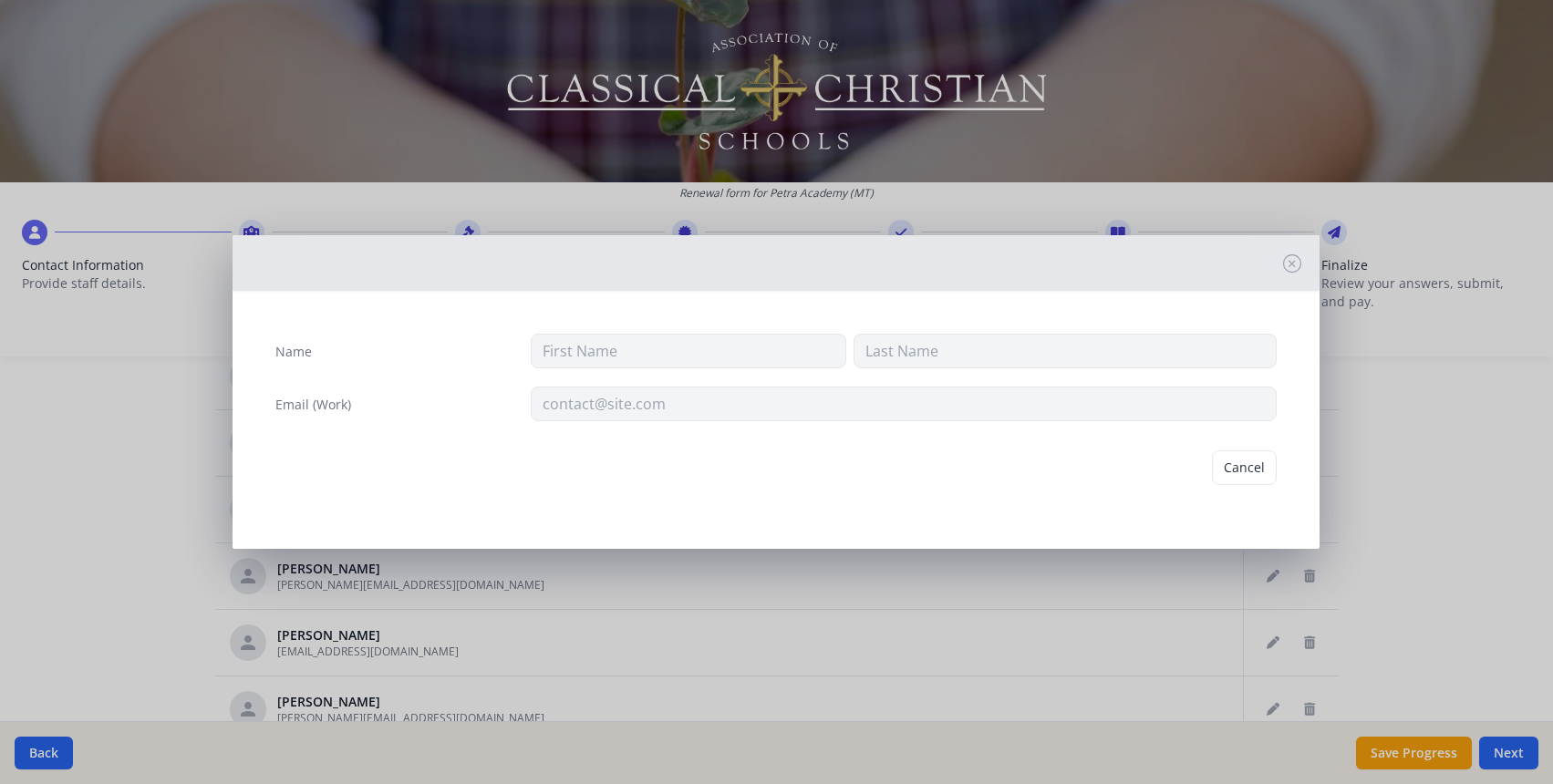
type input "[PERSON_NAME]"
type input "[EMAIL_ADDRESS][DOMAIN_NAME]"
click at [1242, 467] on button "Delete" at bounding box center [1246, 467] width 63 height 34
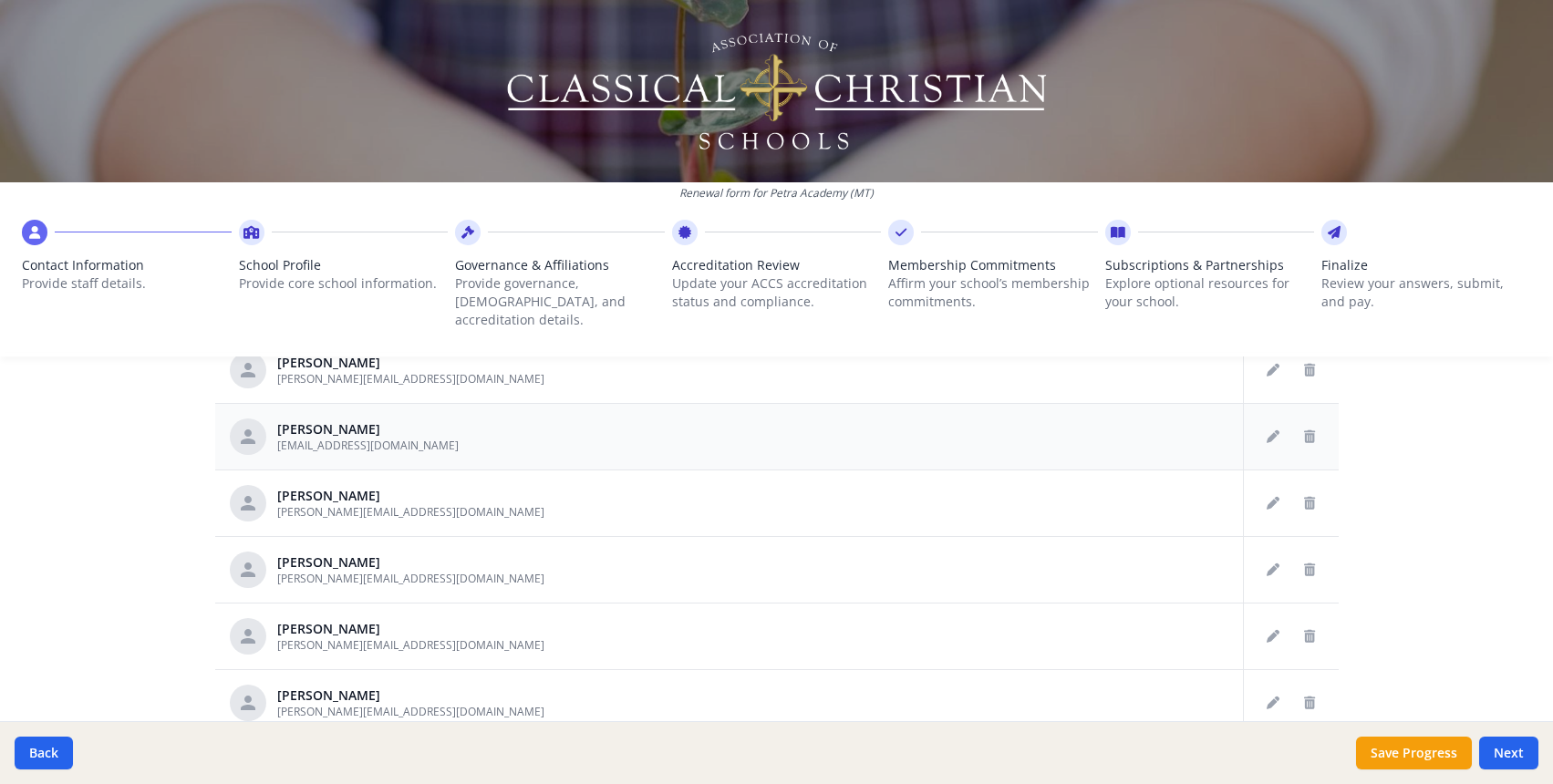
scroll to position [1001, 0]
click at [1277, 495] on icon "Edit staff" at bounding box center [1273, 501] width 13 height 13
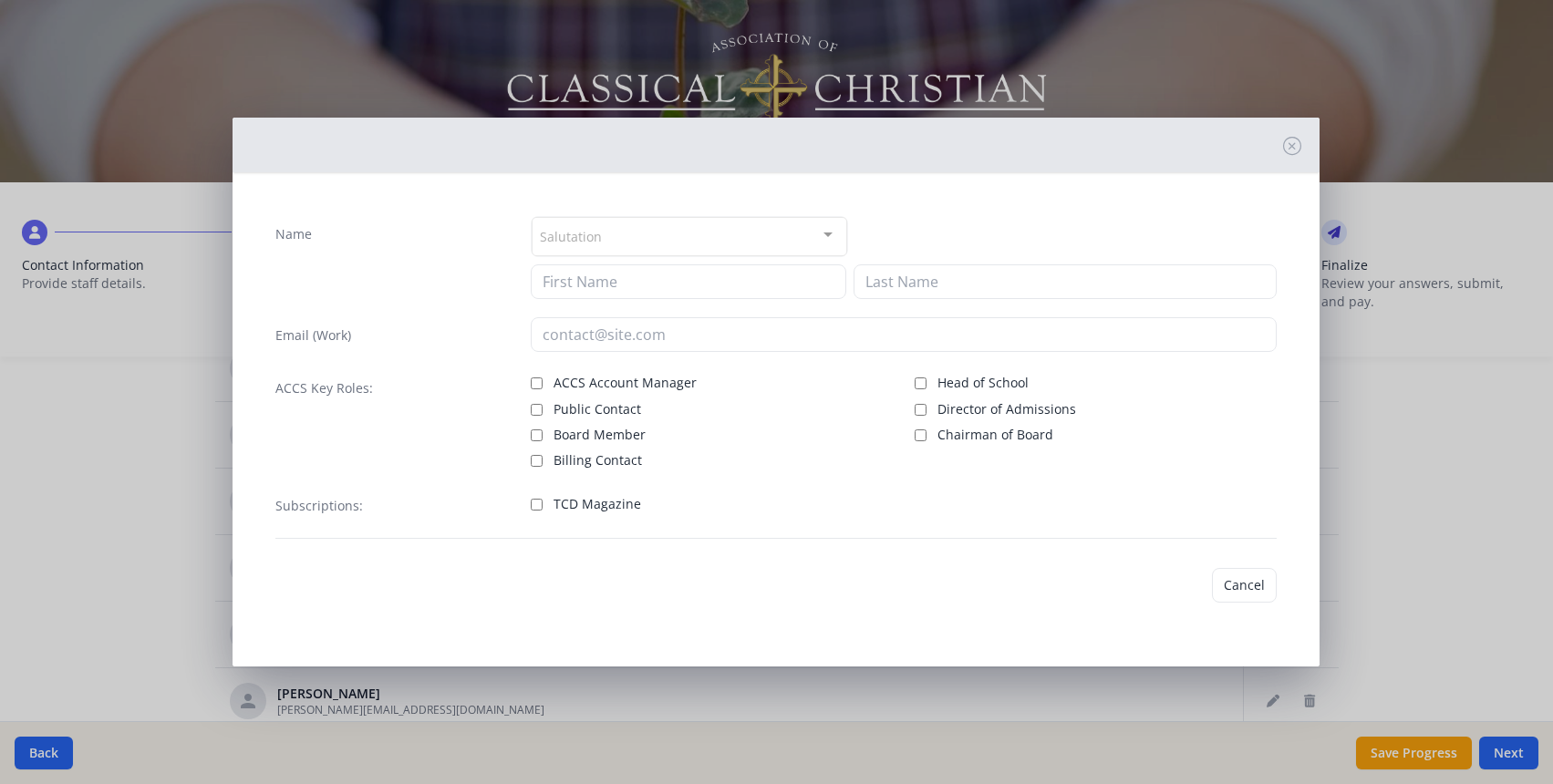
type input "[PERSON_NAME]"
type input "[PERSON_NAME][EMAIL_ADDRESS][DOMAIN_NAME]"
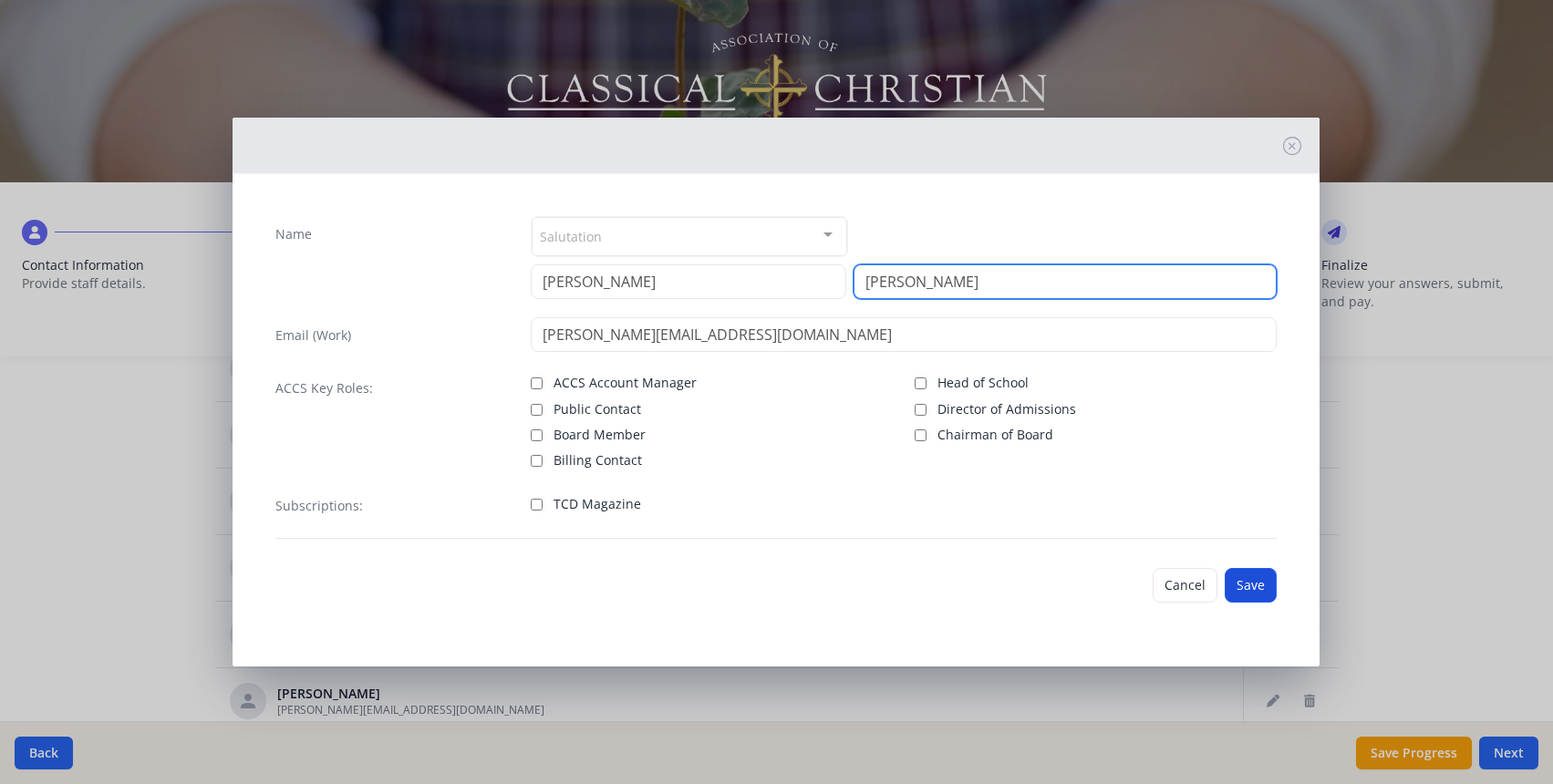
type input "[PERSON_NAME]"
click at [1243, 578] on button "Save" at bounding box center [1251, 585] width 52 height 34
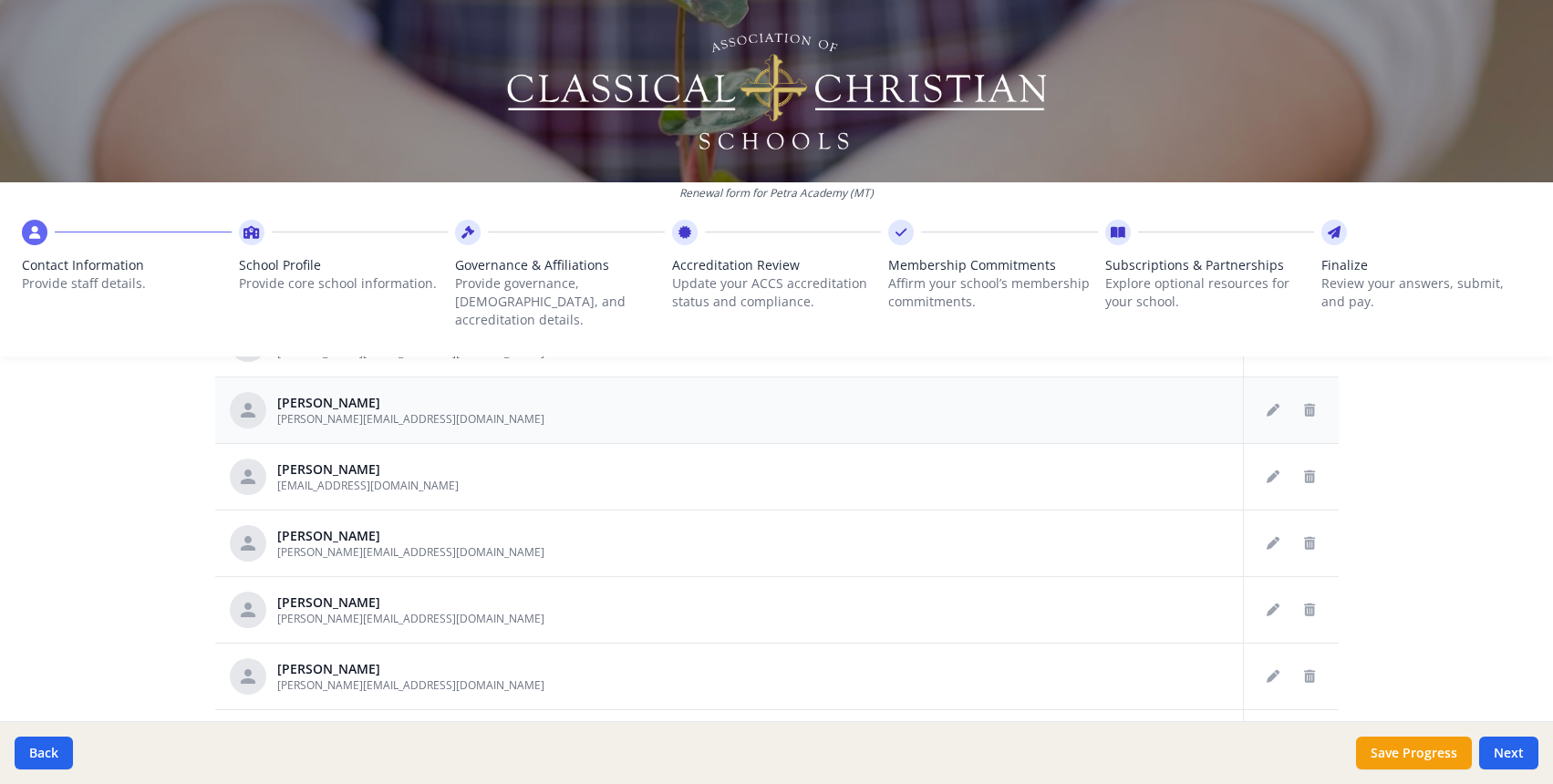
scroll to position [1376, 0]
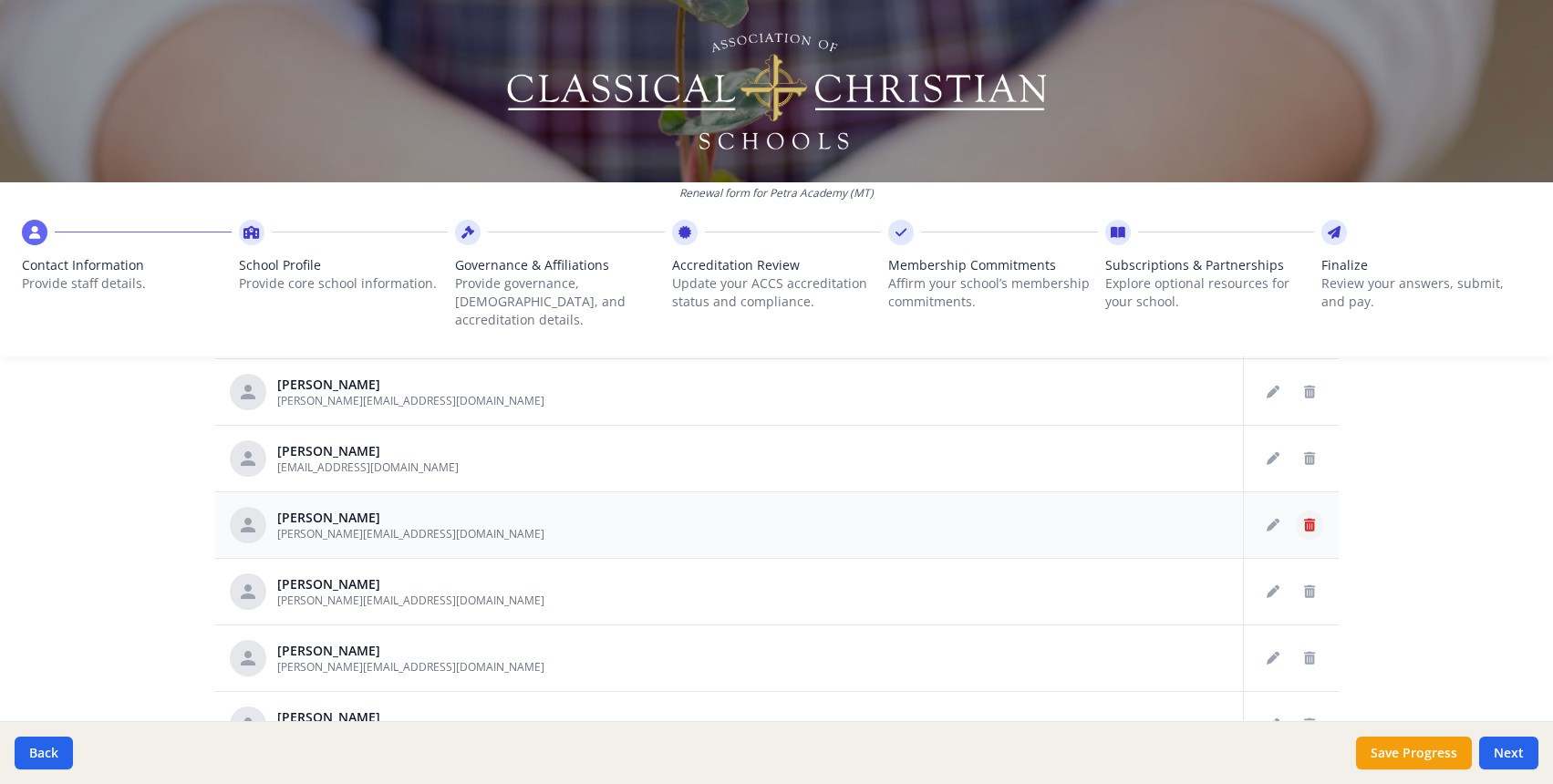
click at [1313, 519] on icon "Delete staff" at bounding box center [1310, 525] width 11 height 13
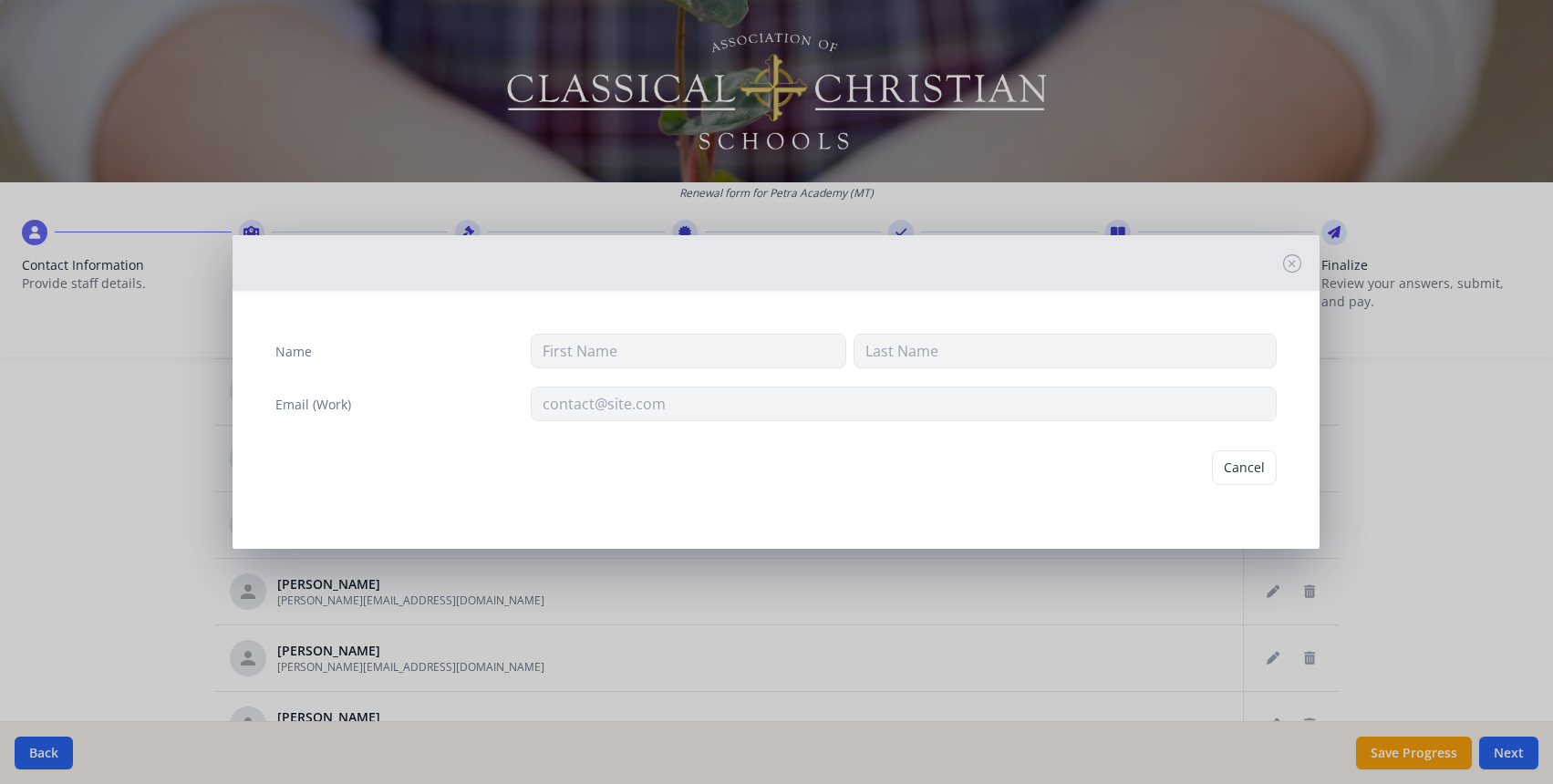
type input "[PERSON_NAME]"
type input "[PERSON_NAME][EMAIL_ADDRESS][DOMAIN_NAME]"
click at [1235, 459] on button "Delete" at bounding box center [1246, 467] width 63 height 34
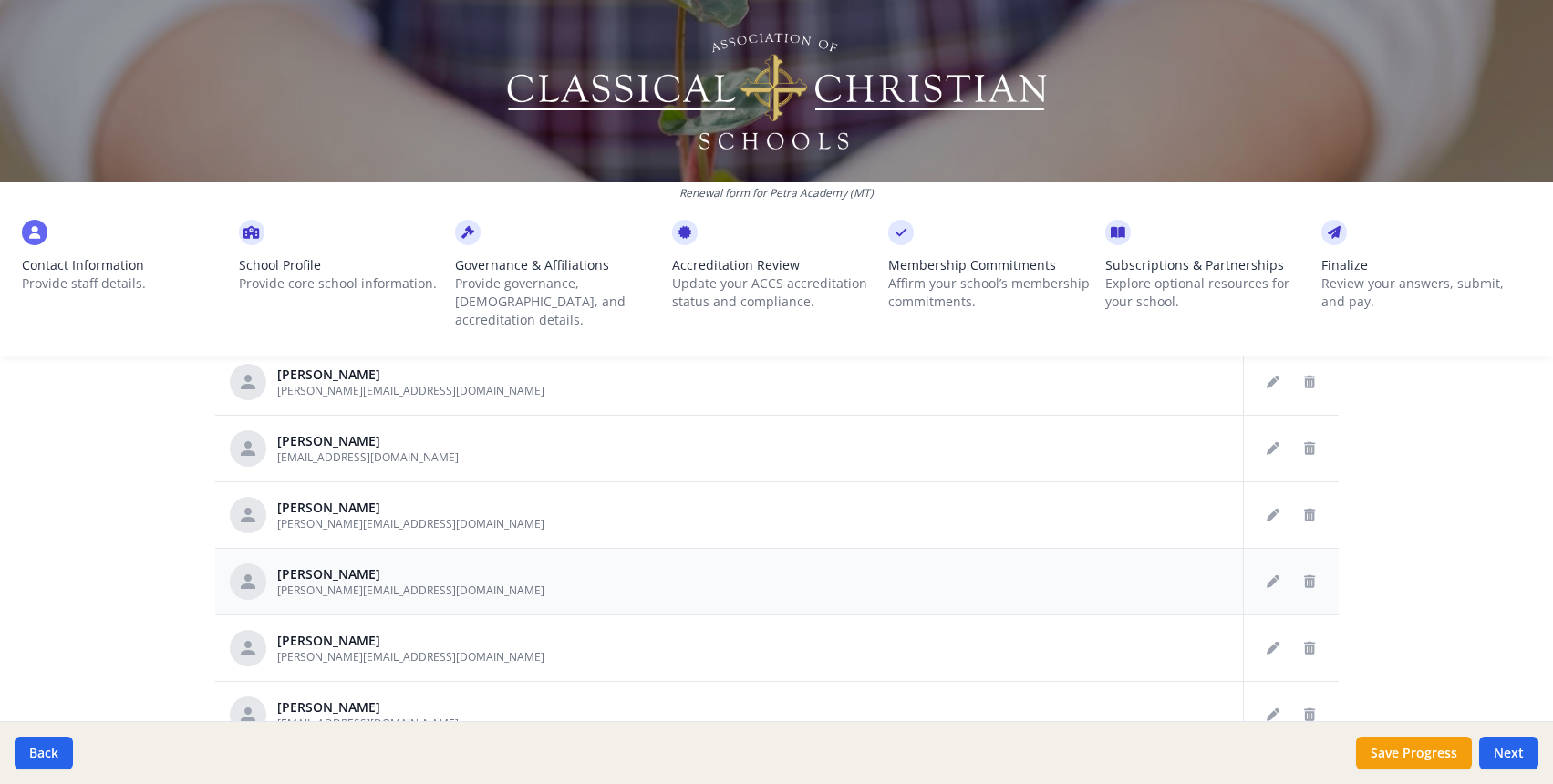
scroll to position [1387, 0]
click at [1269, 709] on icon "Edit staff" at bounding box center [1273, 715] width 13 height 13
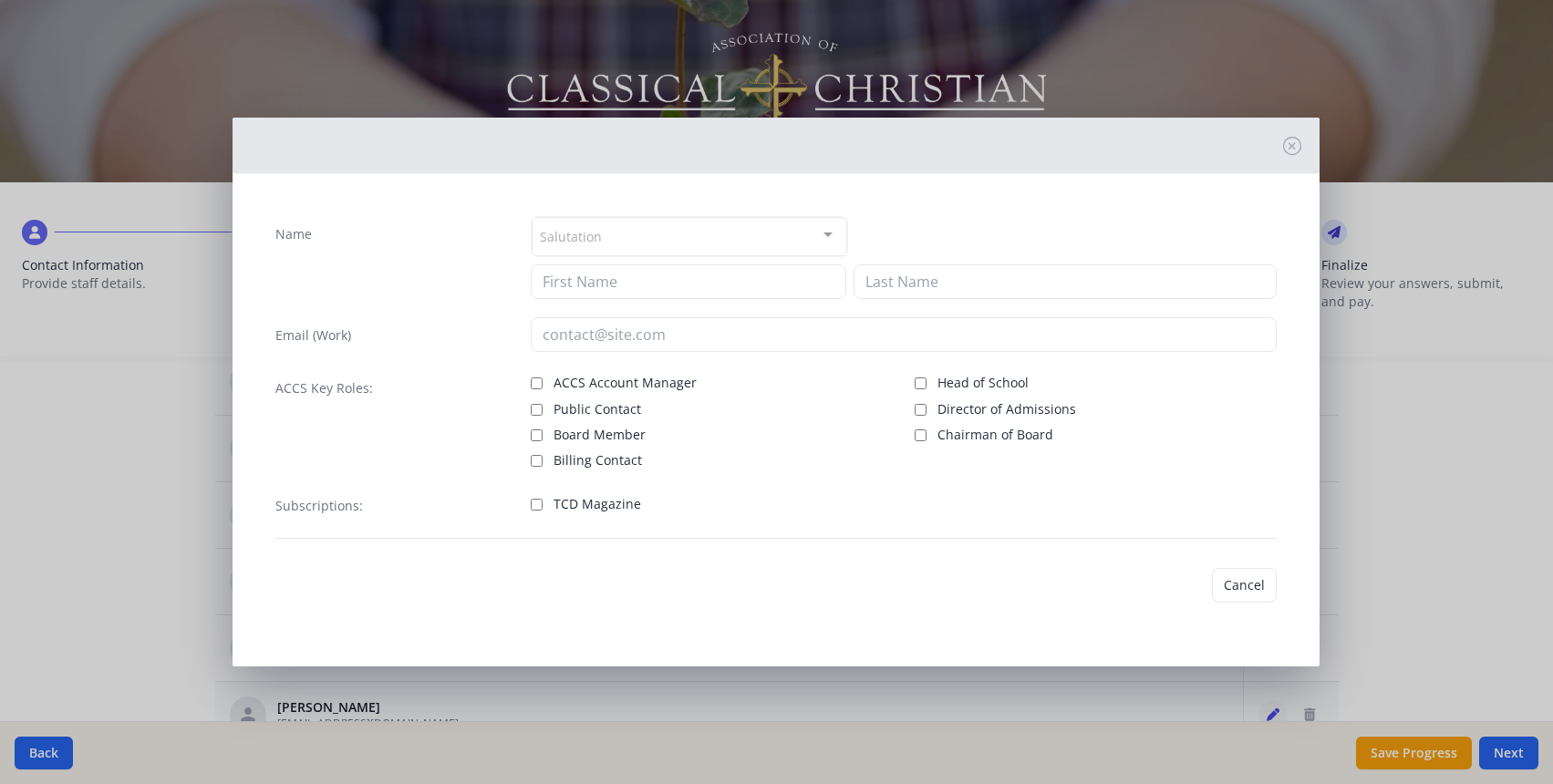
type input "Rachael"
type input "[PERSON_NAME]"
type input "[EMAIL_ADDRESS][DOMAIN_NAME]"
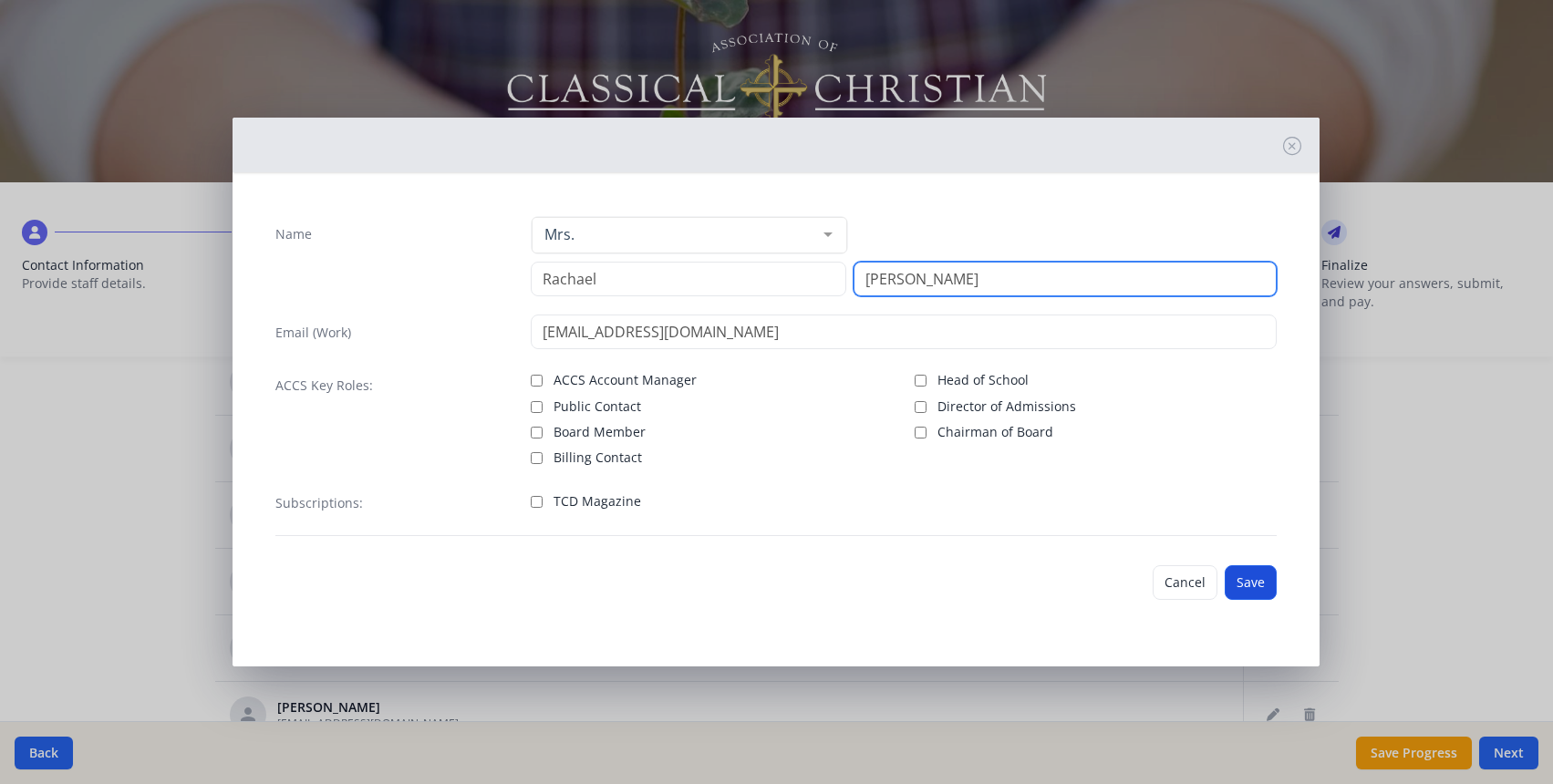
type input "[PERSON_NAME]"
click at [1265, 581] on button "Save" at bounding box center [1251, 582] width 52 height 34
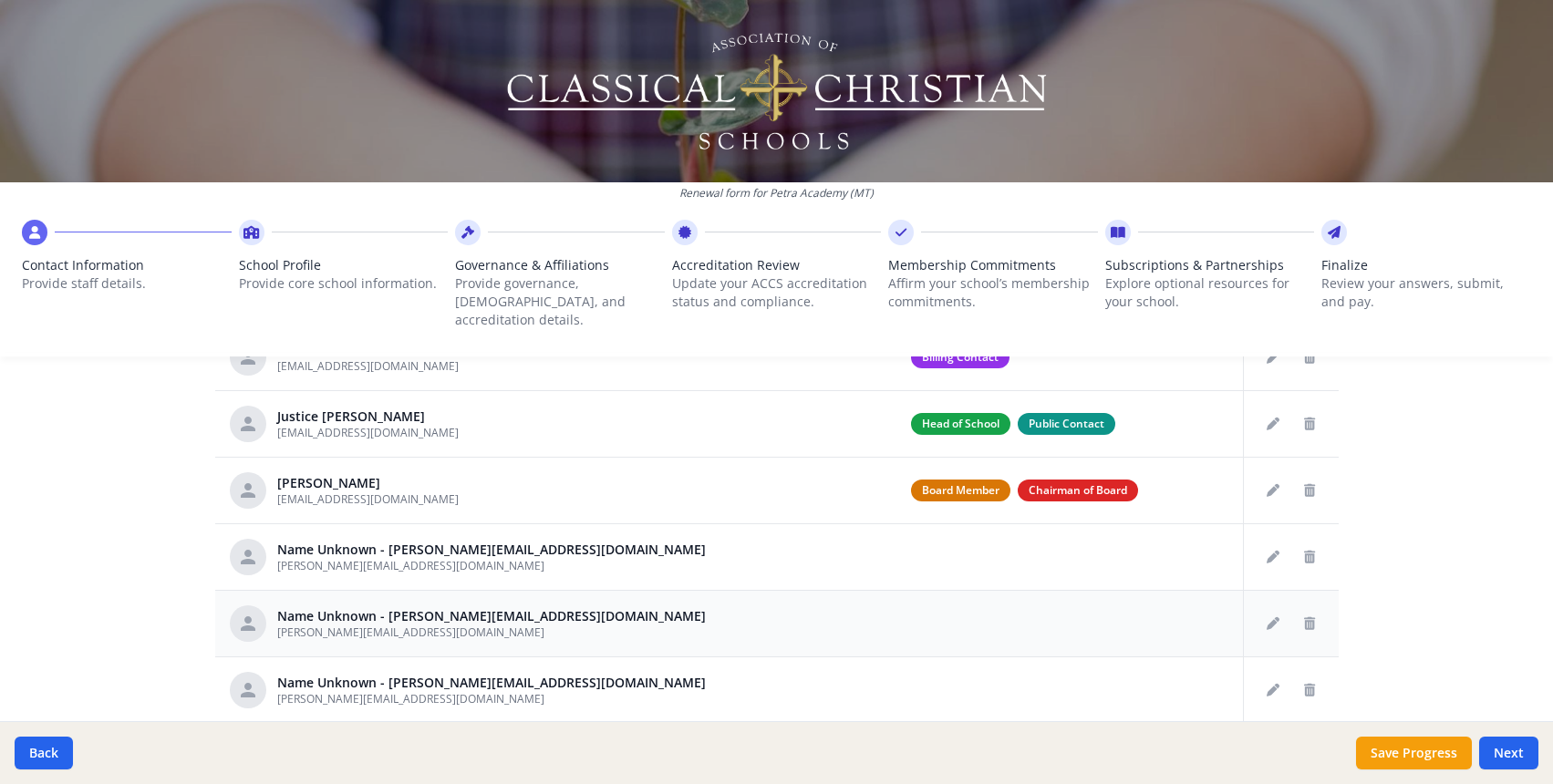
scroll to position [776, 0]
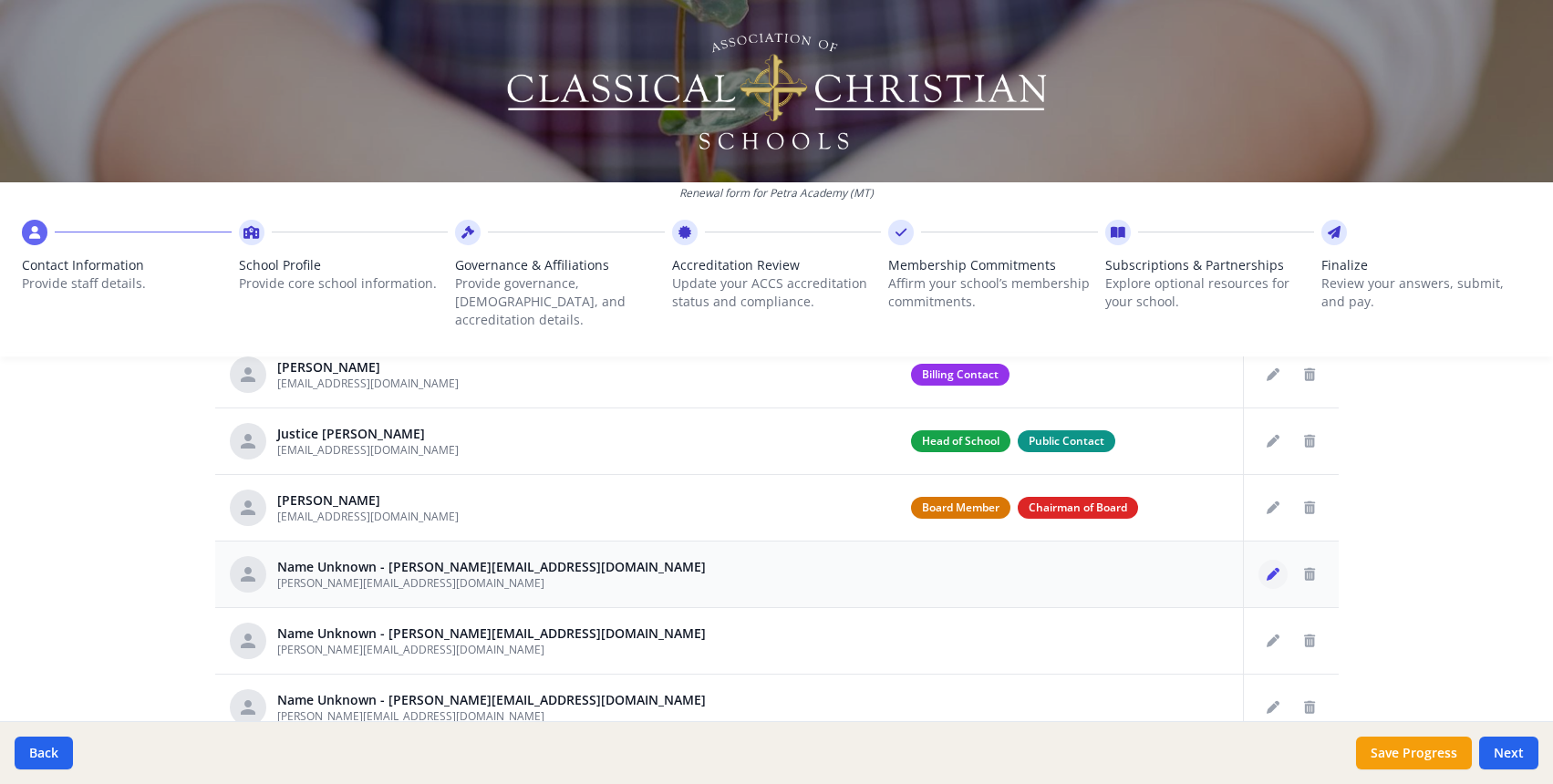
click at [1266, 568] on icon "Edit staff" at bounding box center [1273, 575] width 13 height 13
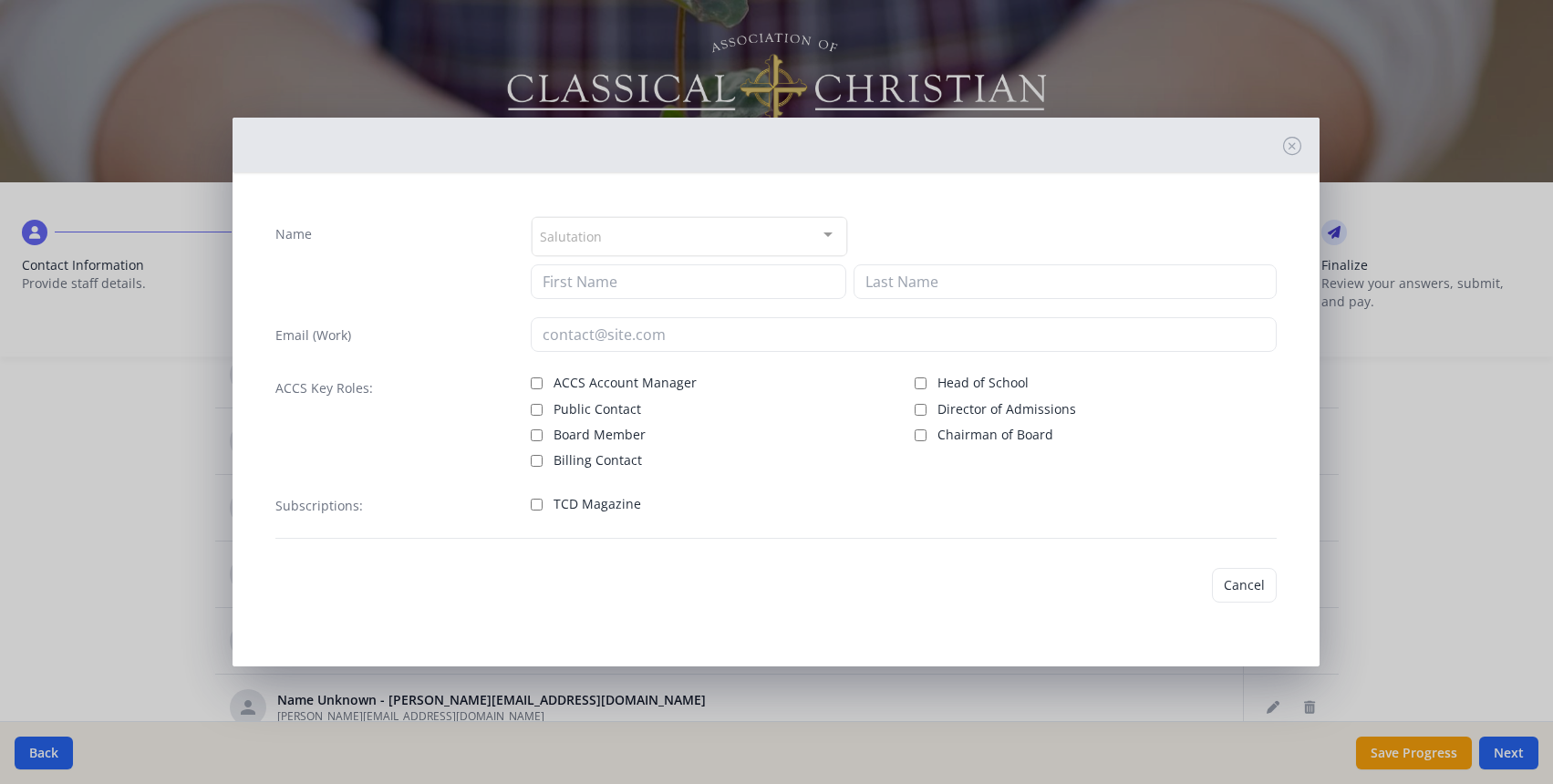
type input "[PERSON_NAME][EMAIL_ADDRESS][DOMAIN_NAME]"
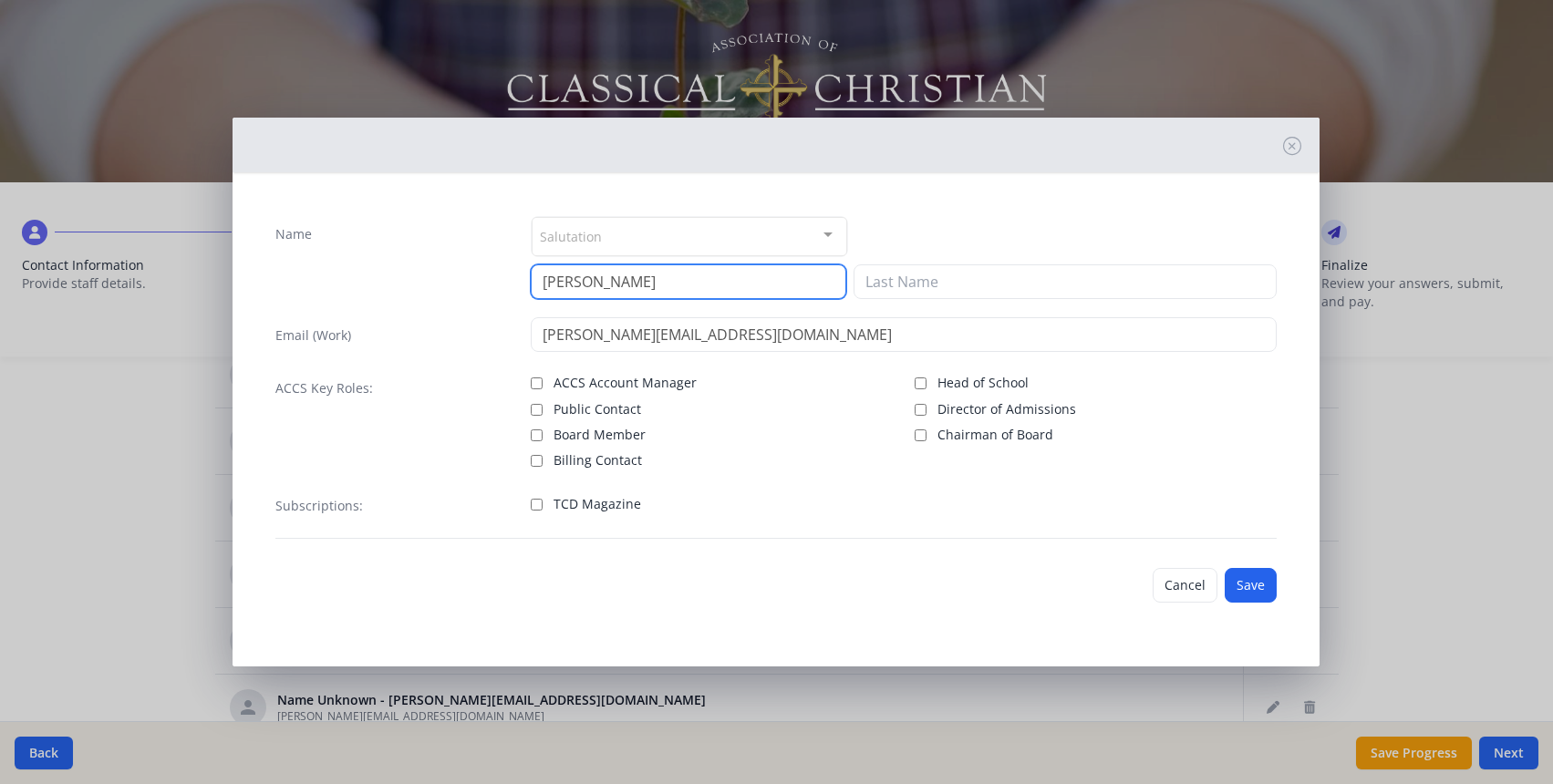
type input "[PERSON_NAME]"
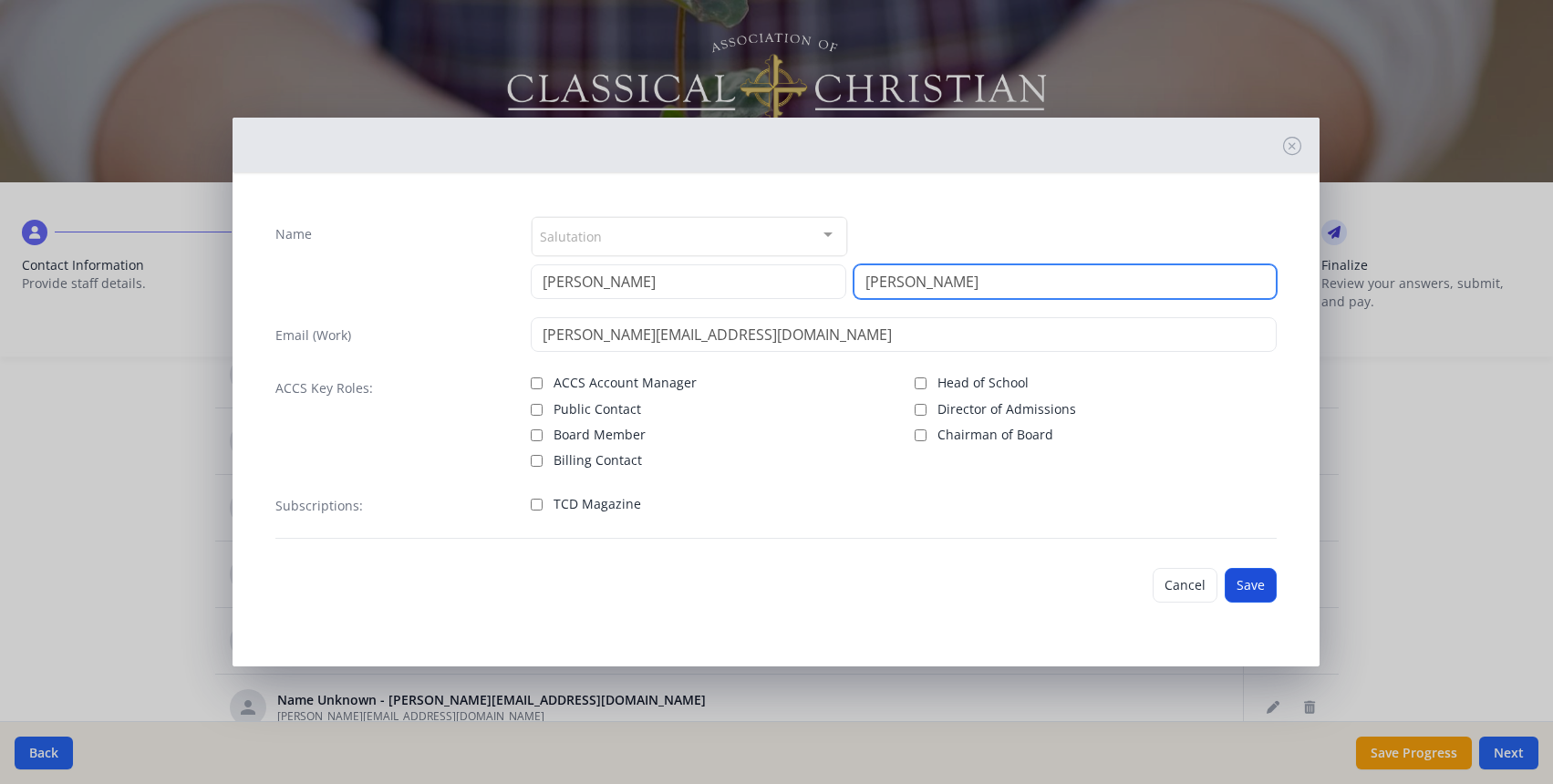
type input "[PERSON_NAME]"
click at [1251, 588] on button "Save" at bounding box center [1251, 585] width 52 height 34
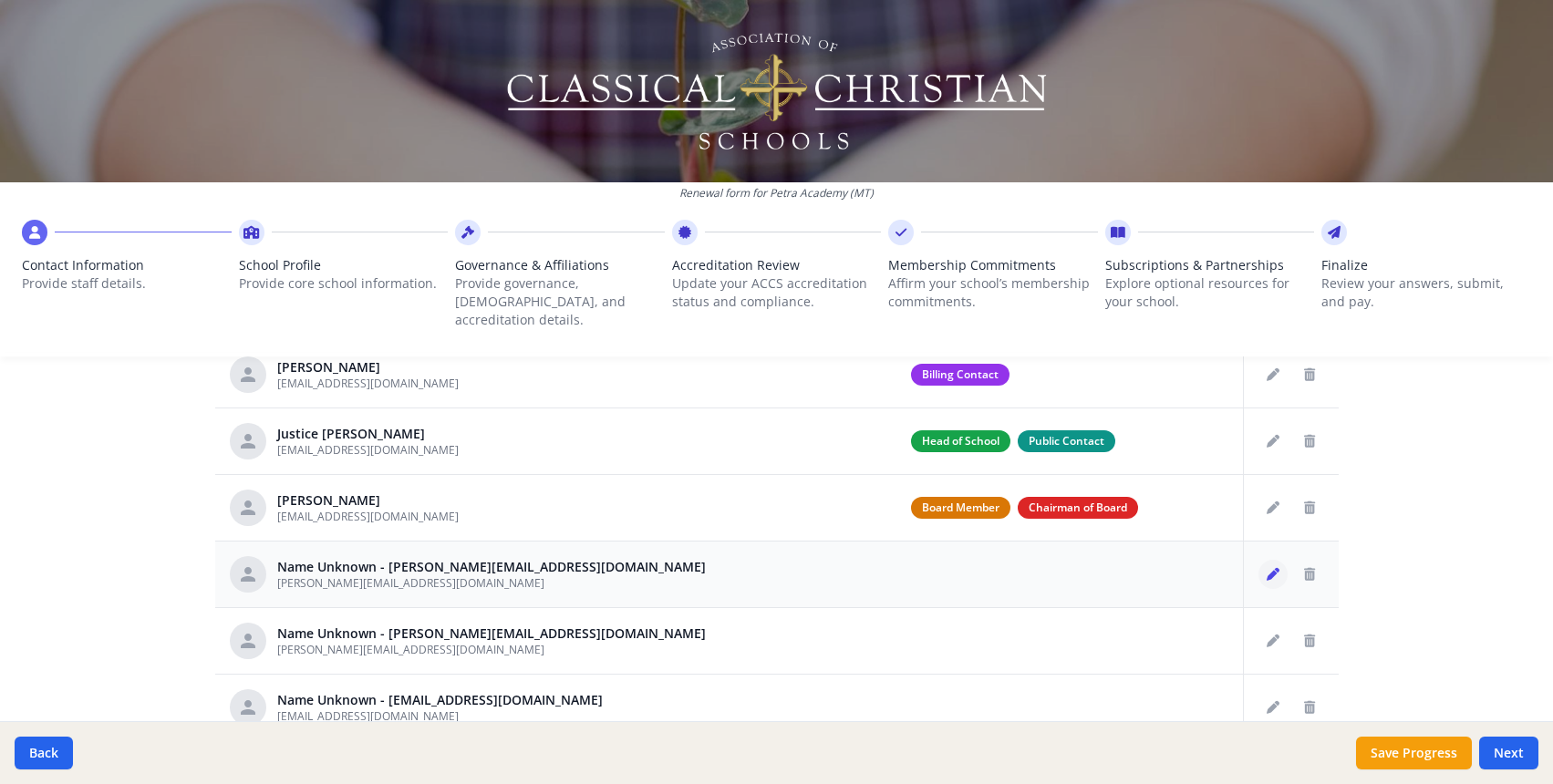
click at [1266, 568] on icon "Edit staff" at bounding box center [1273, 575] width 13 height 13
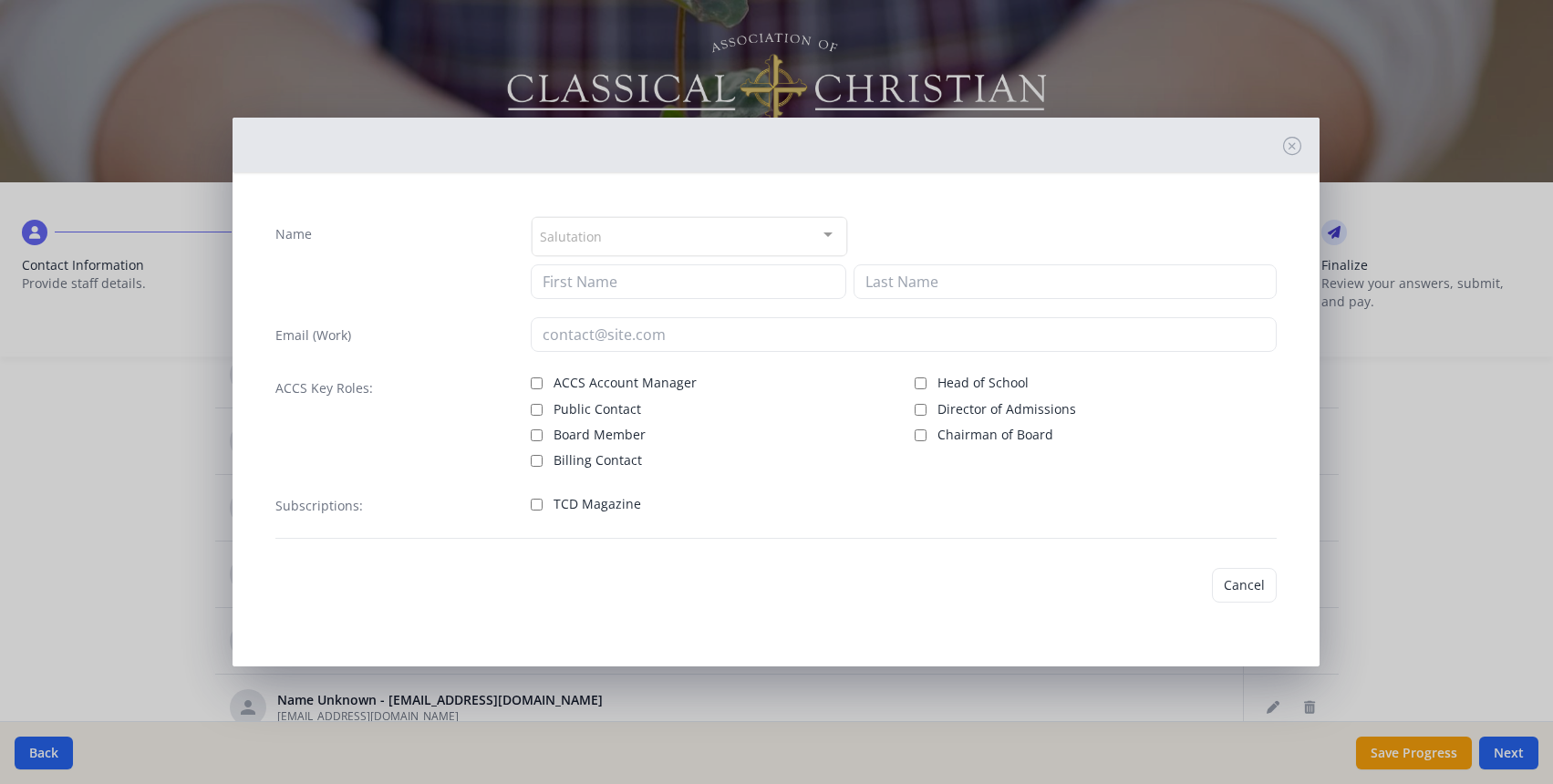
type input "[PERSON_NAME][EMAIL_ADDRESS][DOMAIN_NAME]"
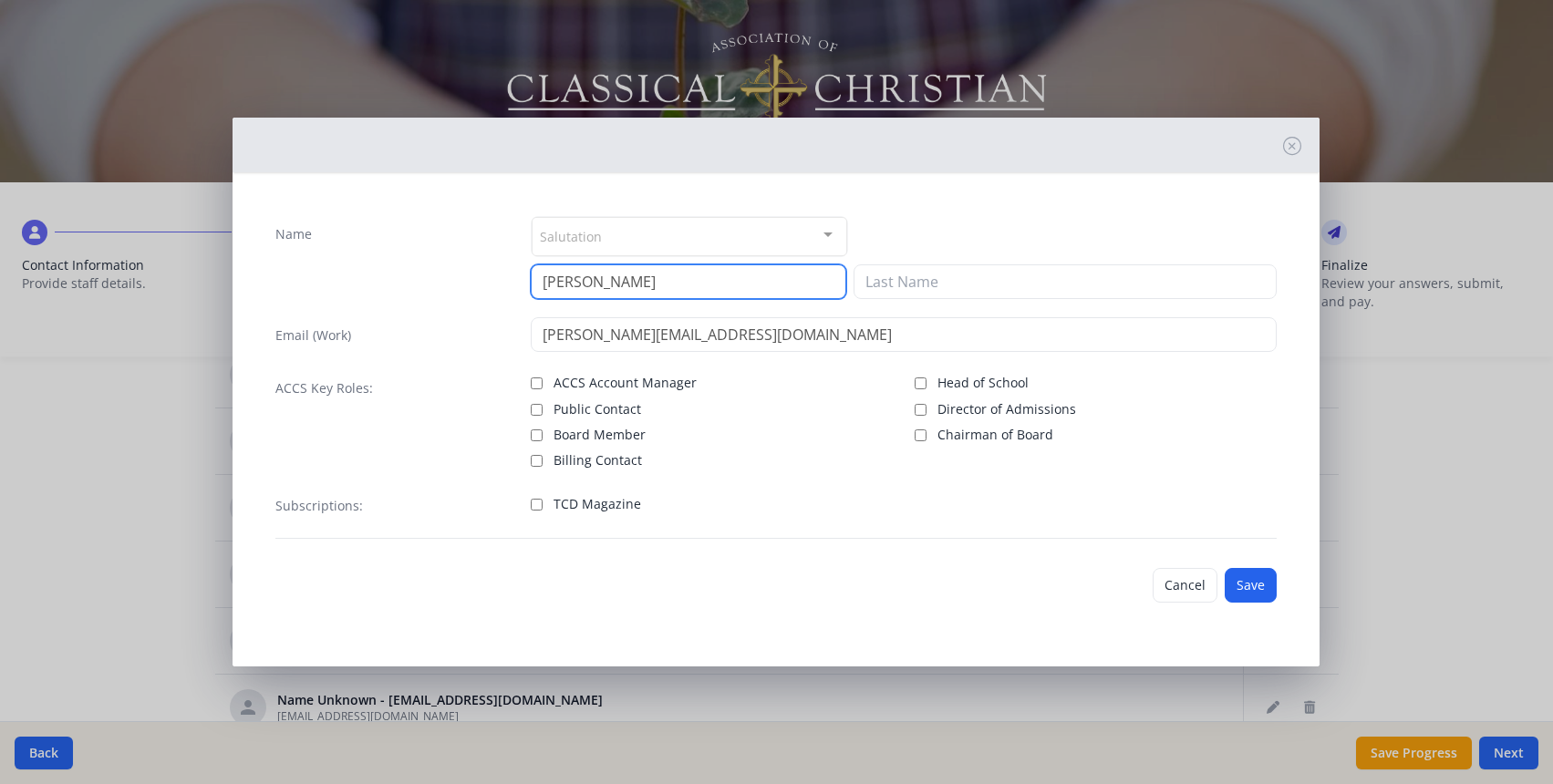
type input "[PERSON_NAME]"
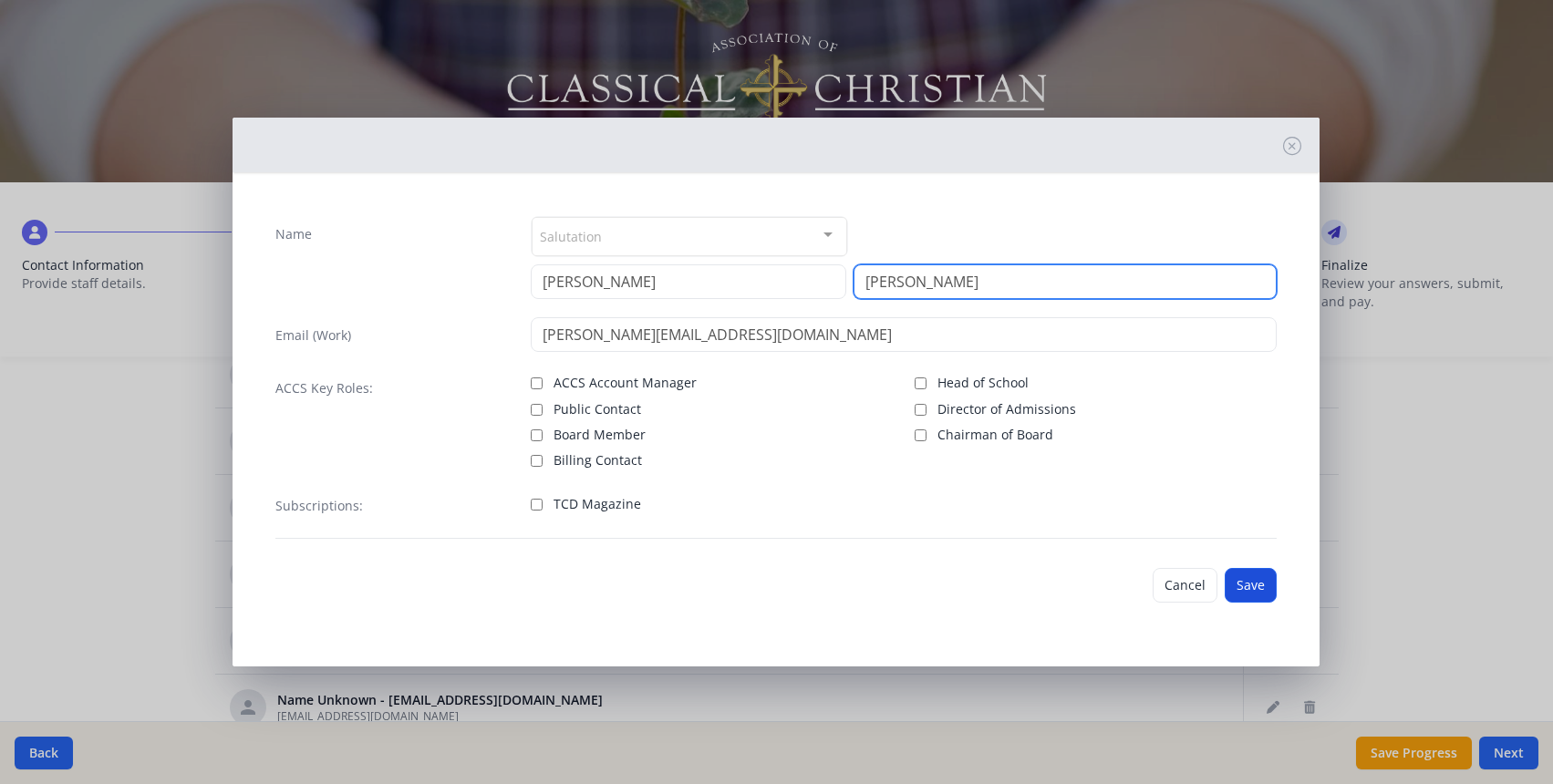
type input "[PERSON_NAME]"
click at [1250, 590] on button "Save" at bounding box center [1251, 585] width 52 height 34
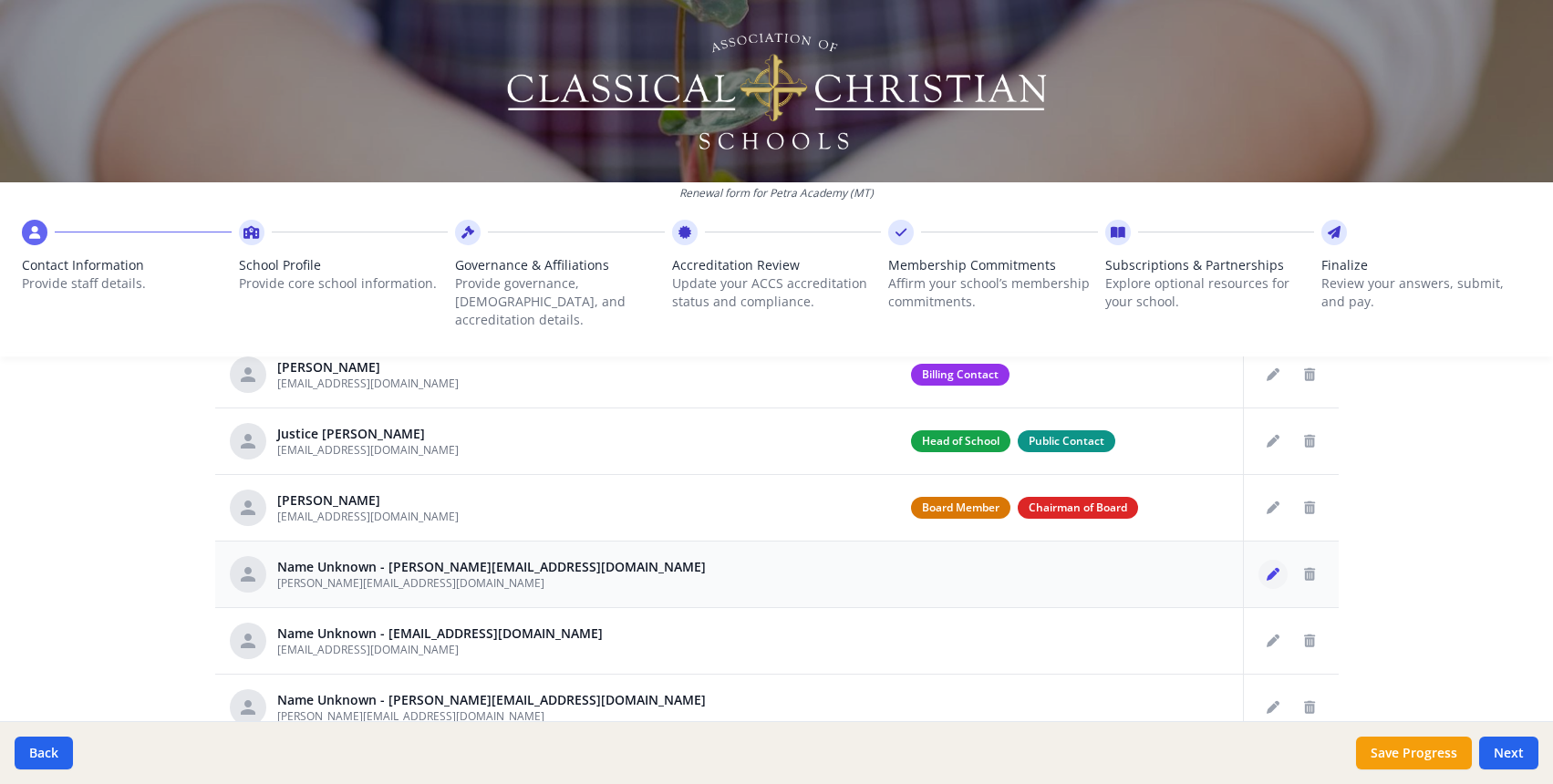
click at [1267, 568] on icon "Edit staff" at bounding box center [1273, 575] width 13 height 13
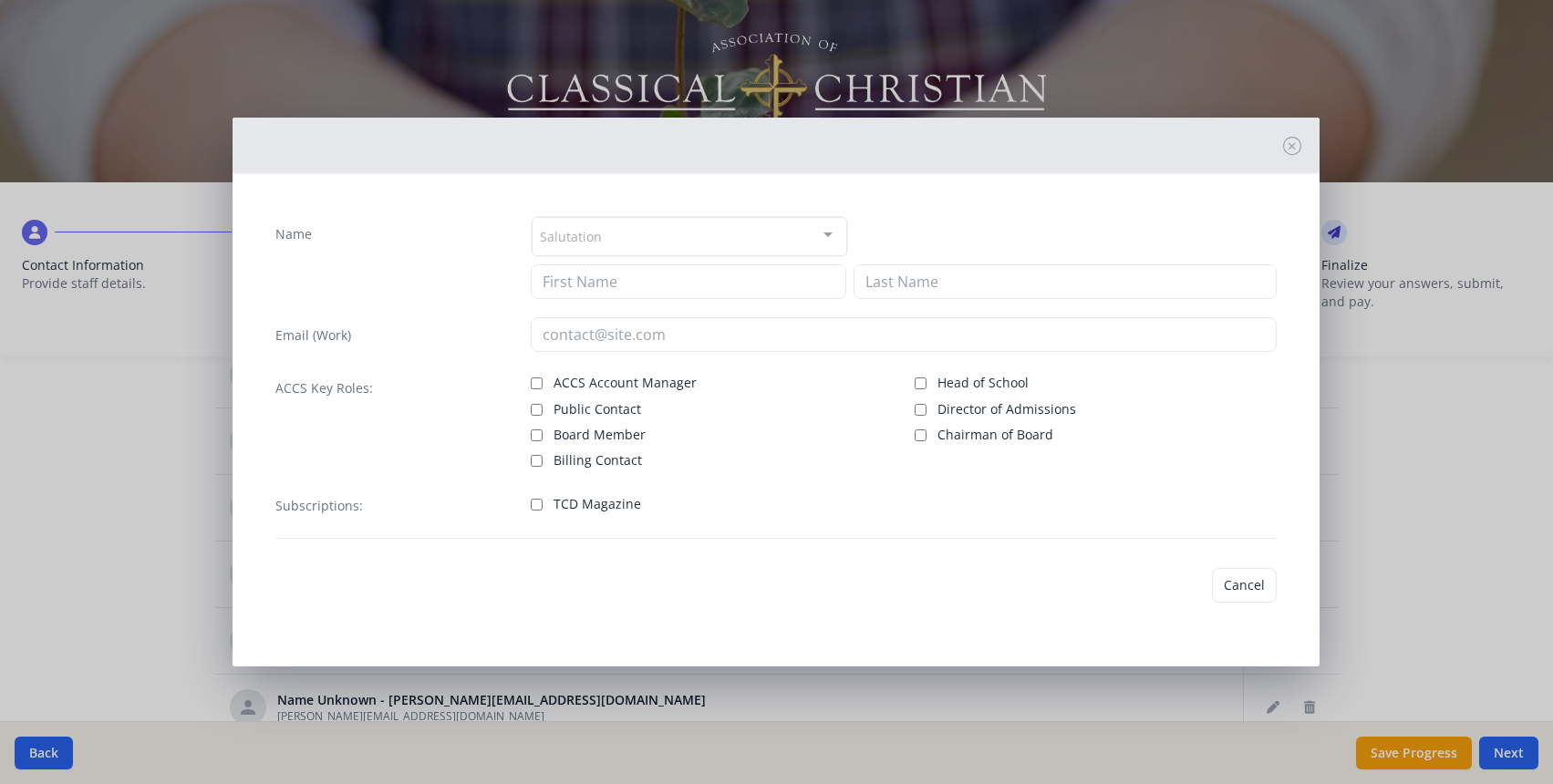
type input "[PERSON_NAME][EMAIL_ADDRESS][DOMAIN_NAME]"
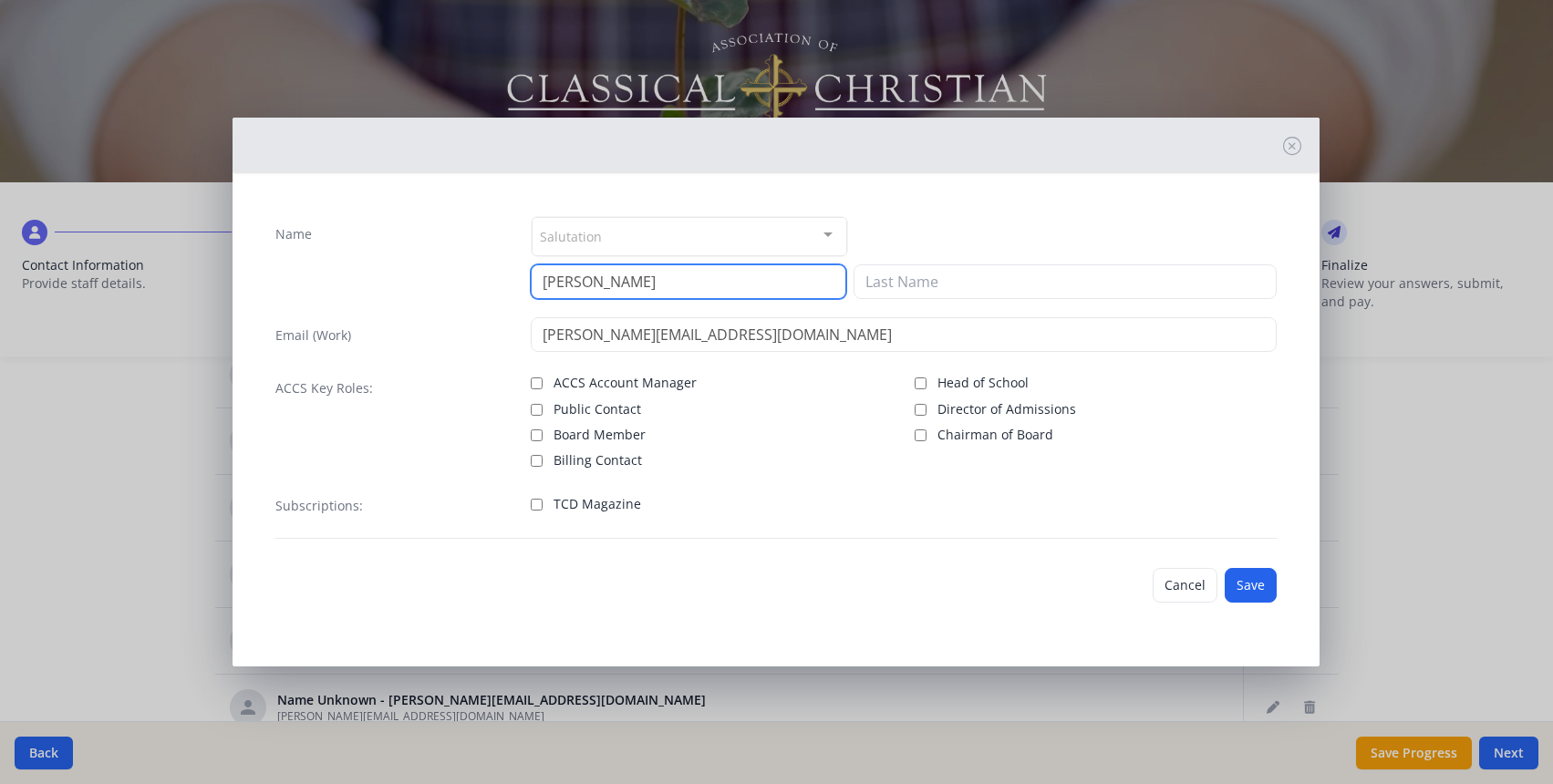
type input "[PERSON_NAME]"
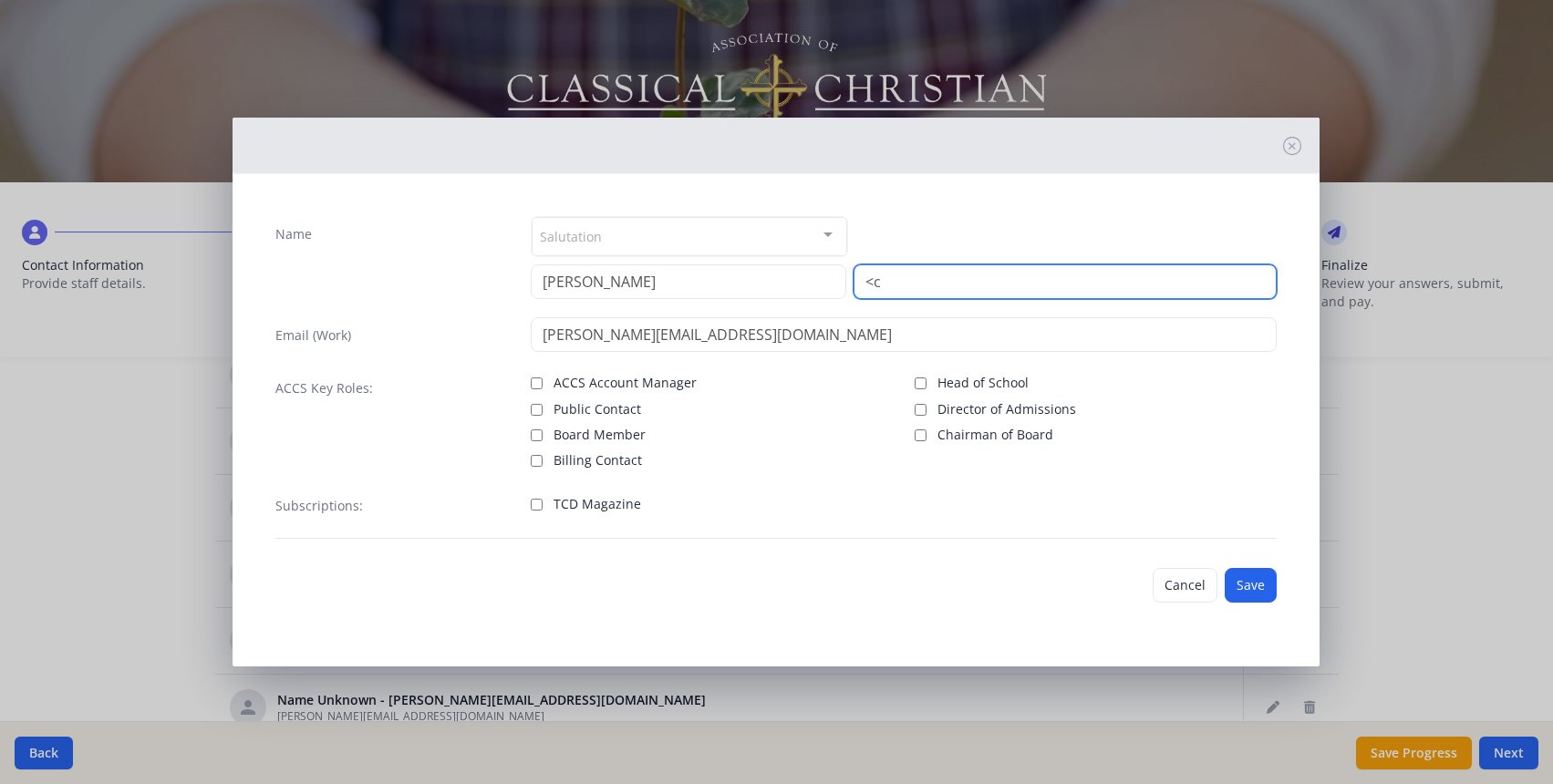
type input "<"
type input "[PERSON_NAME]"
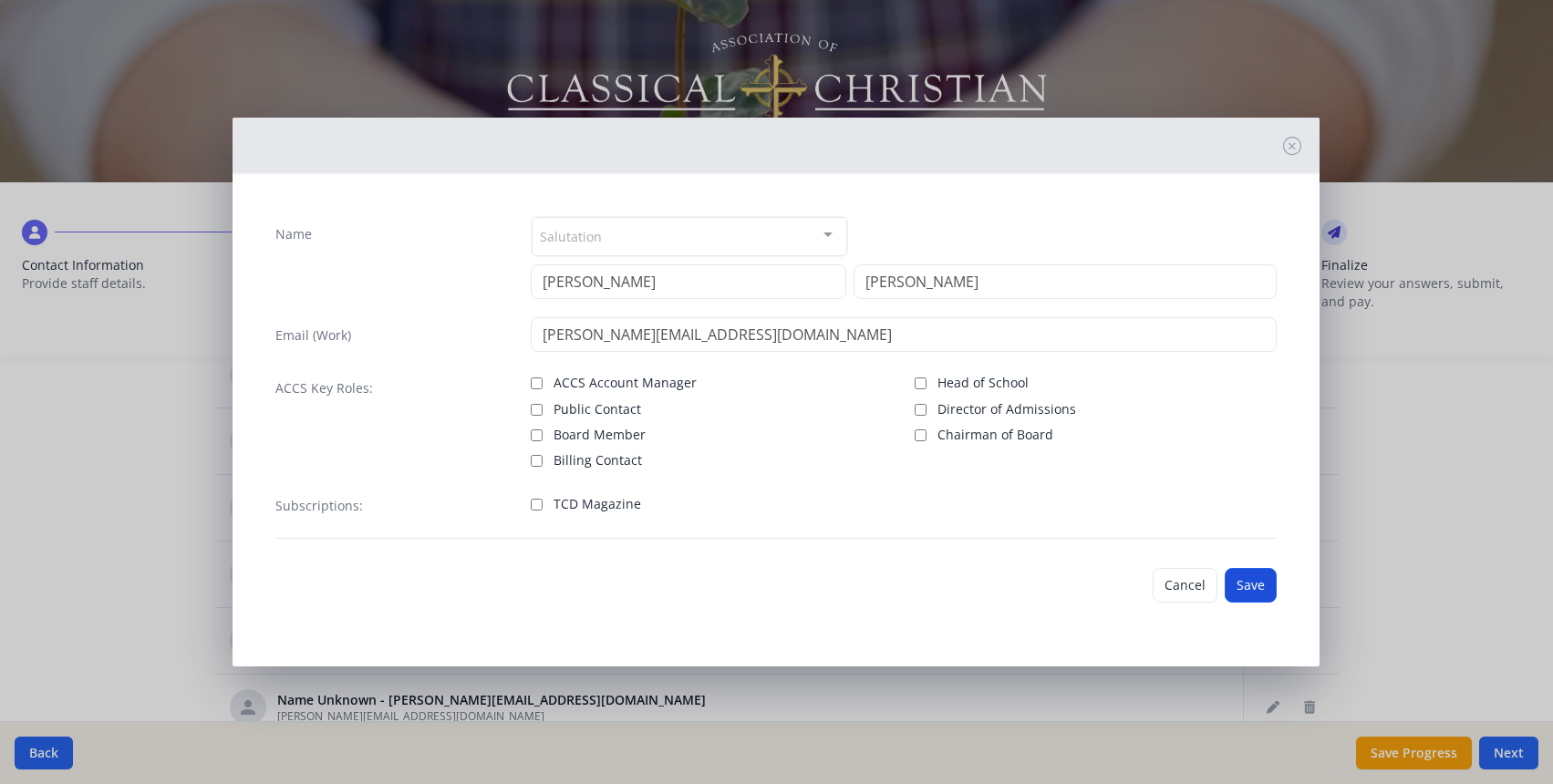
click at [1250, 591] on button "Save" at bounding box center [1251, 585] width 52 height 34
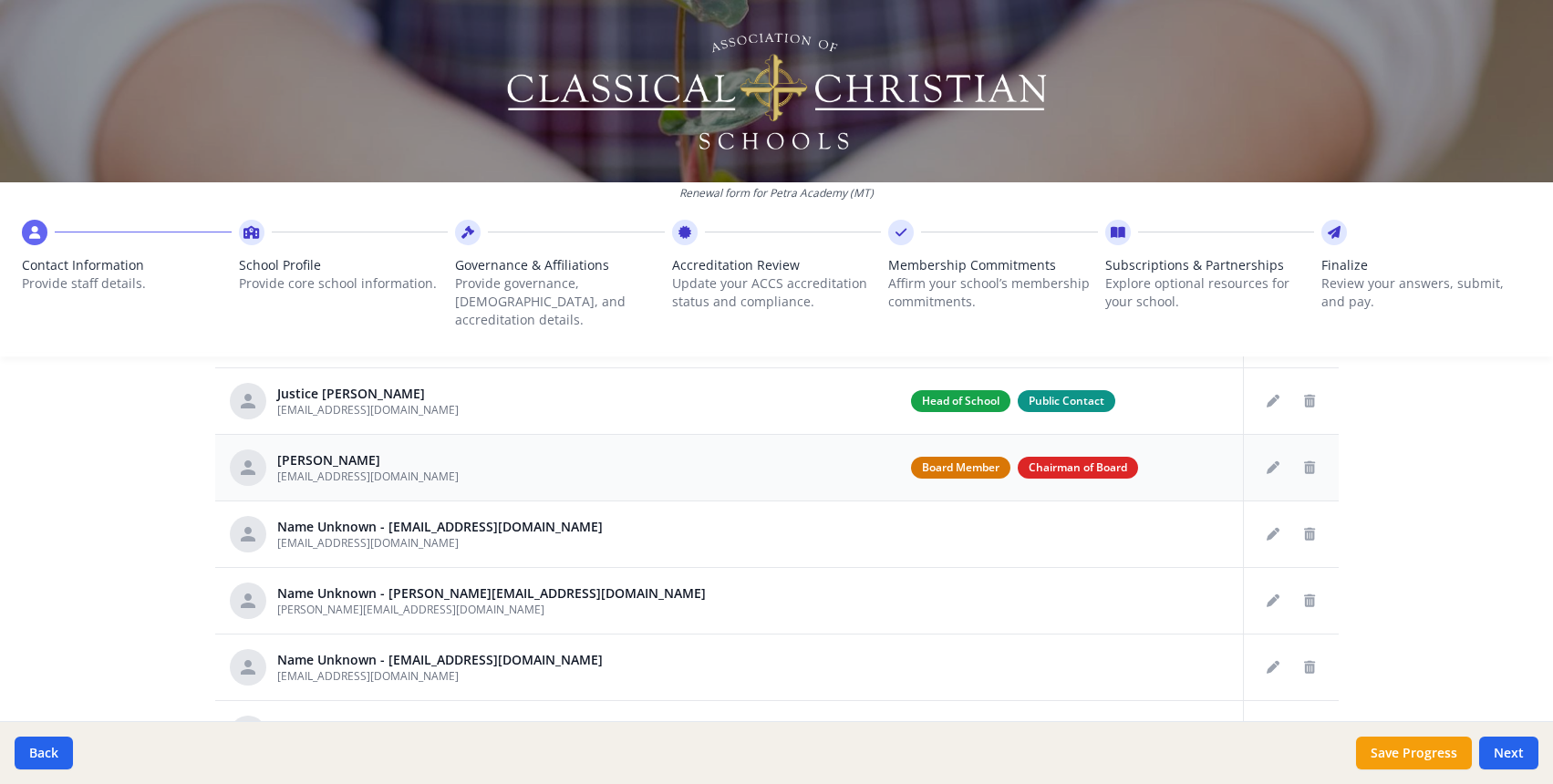
scroll to position [47, 0]
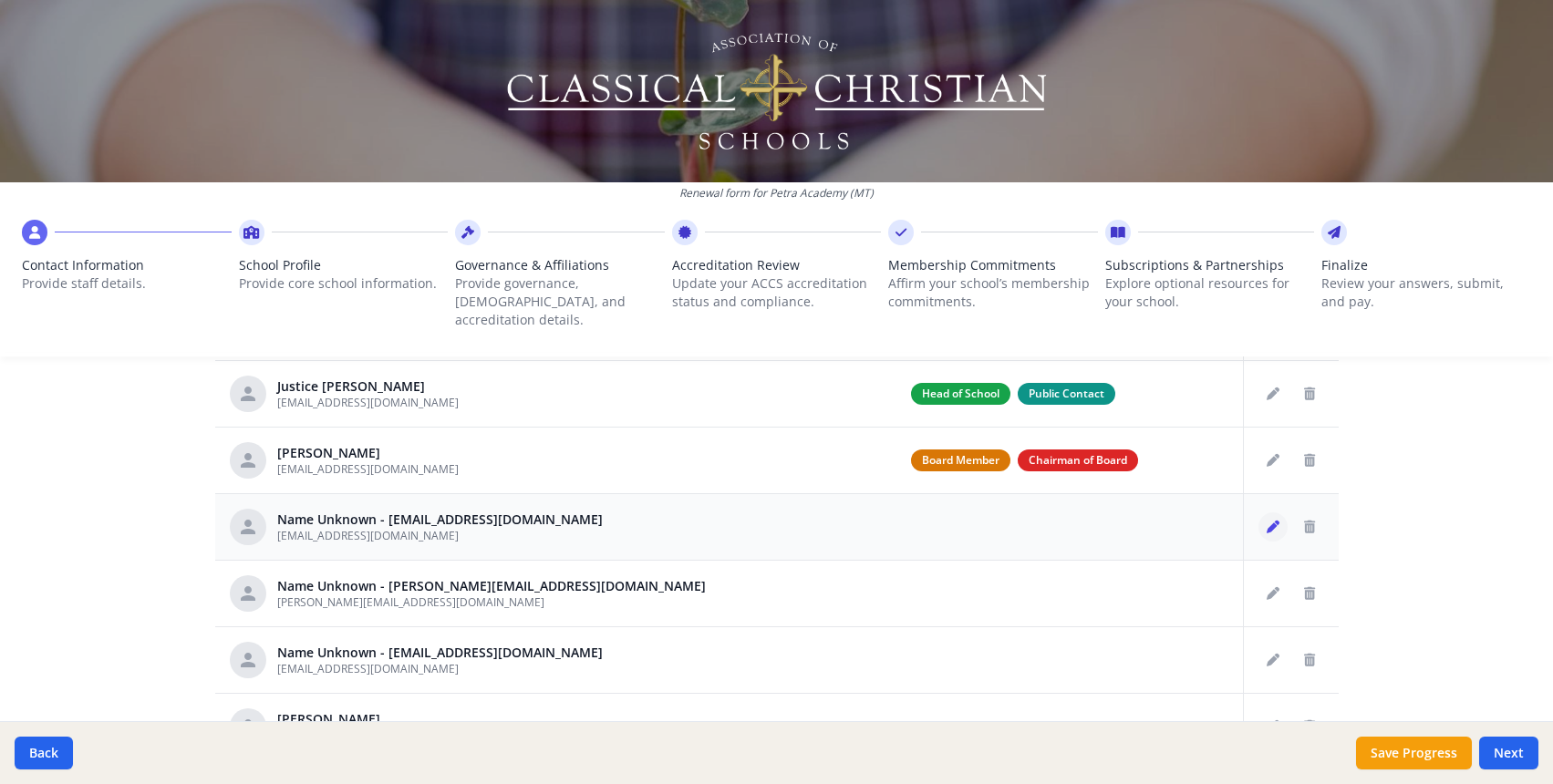
click at [1271, 521] on icon "Edit staff" at bounding box center [1273, 527] width 13 height 13
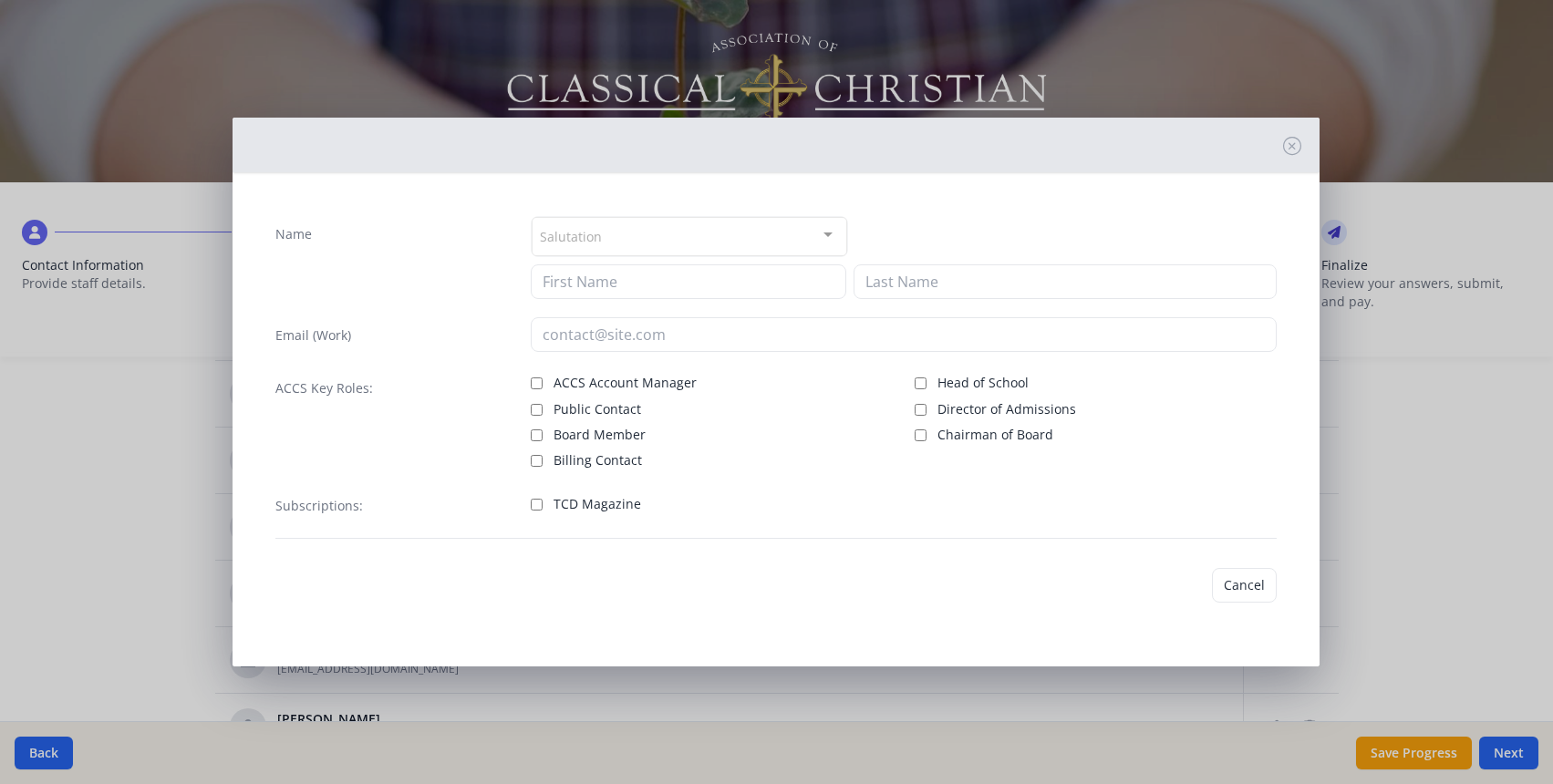
type input "[EMAIL_ADDRESS][DOMAIN_NAME]"
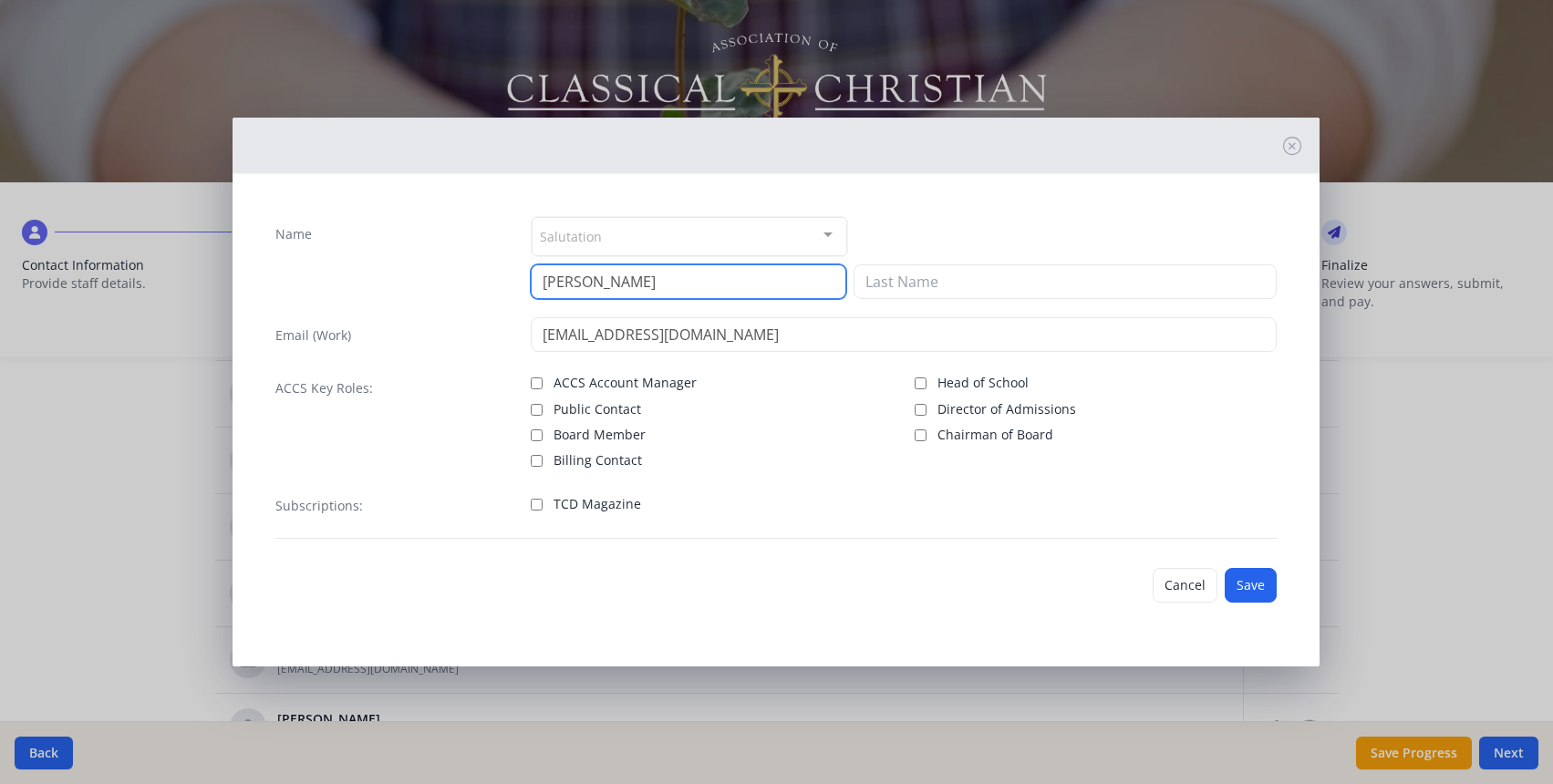
type input "[PERSON_NAME]"
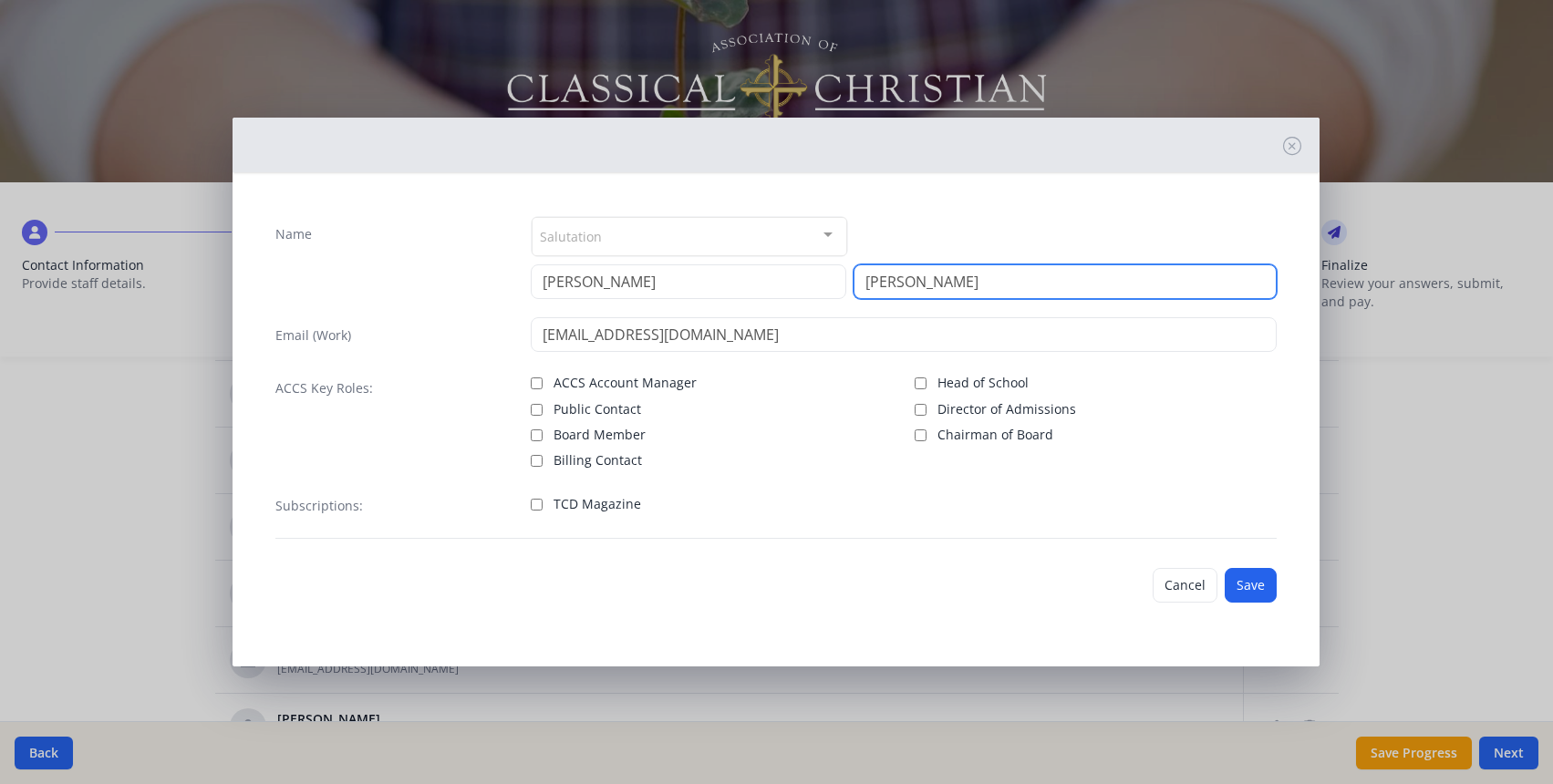
type input "[PERSON_NAME]"
click at [536, 435] on input "Board Member" at bounding box center [536, 435] width 12 height 12
checkbox input "true"
click at [1242, 578] on button "Save" at bounding box center [1251, 585] width 52 height 34
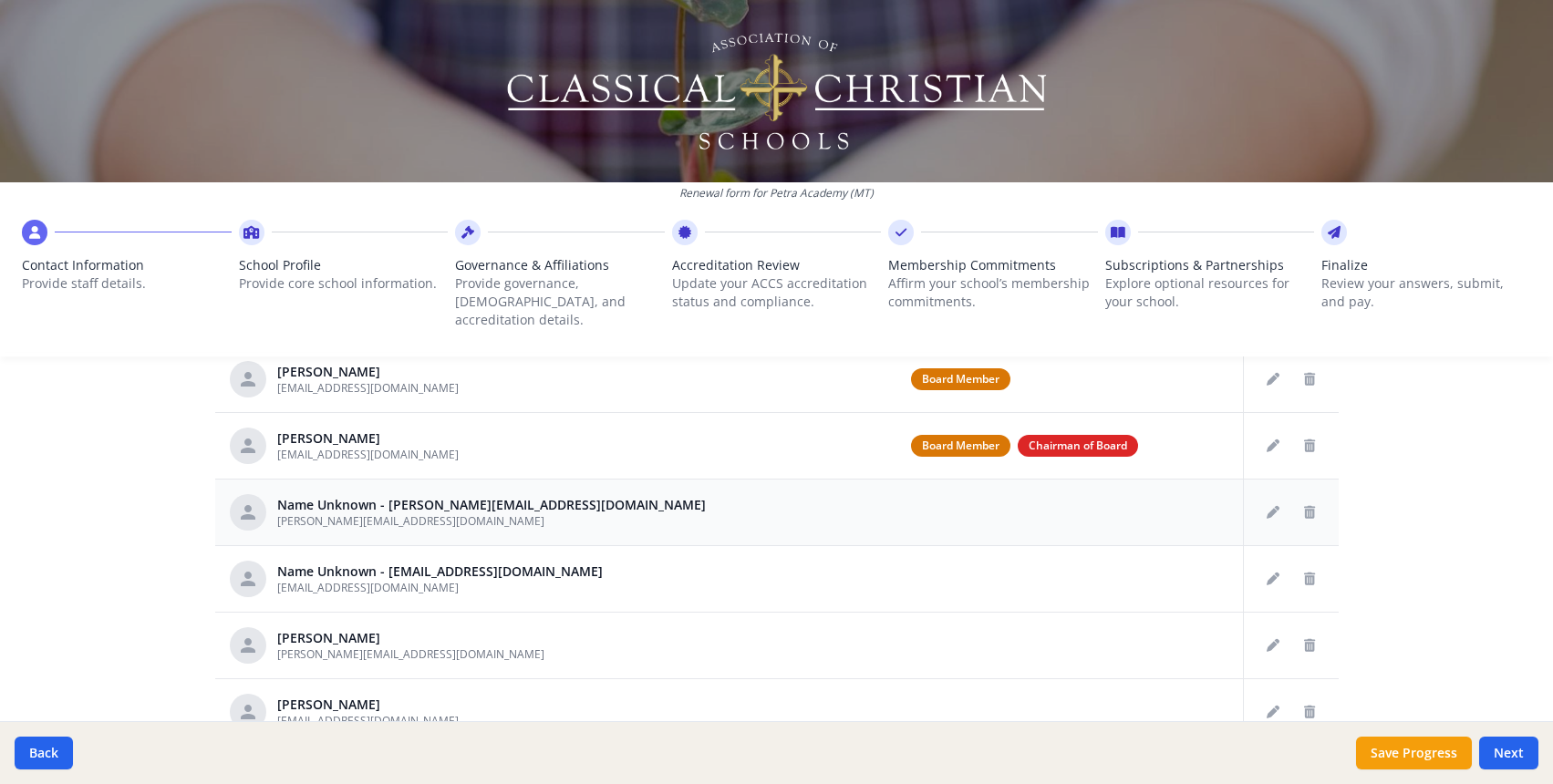
scroll to position [135, 0]
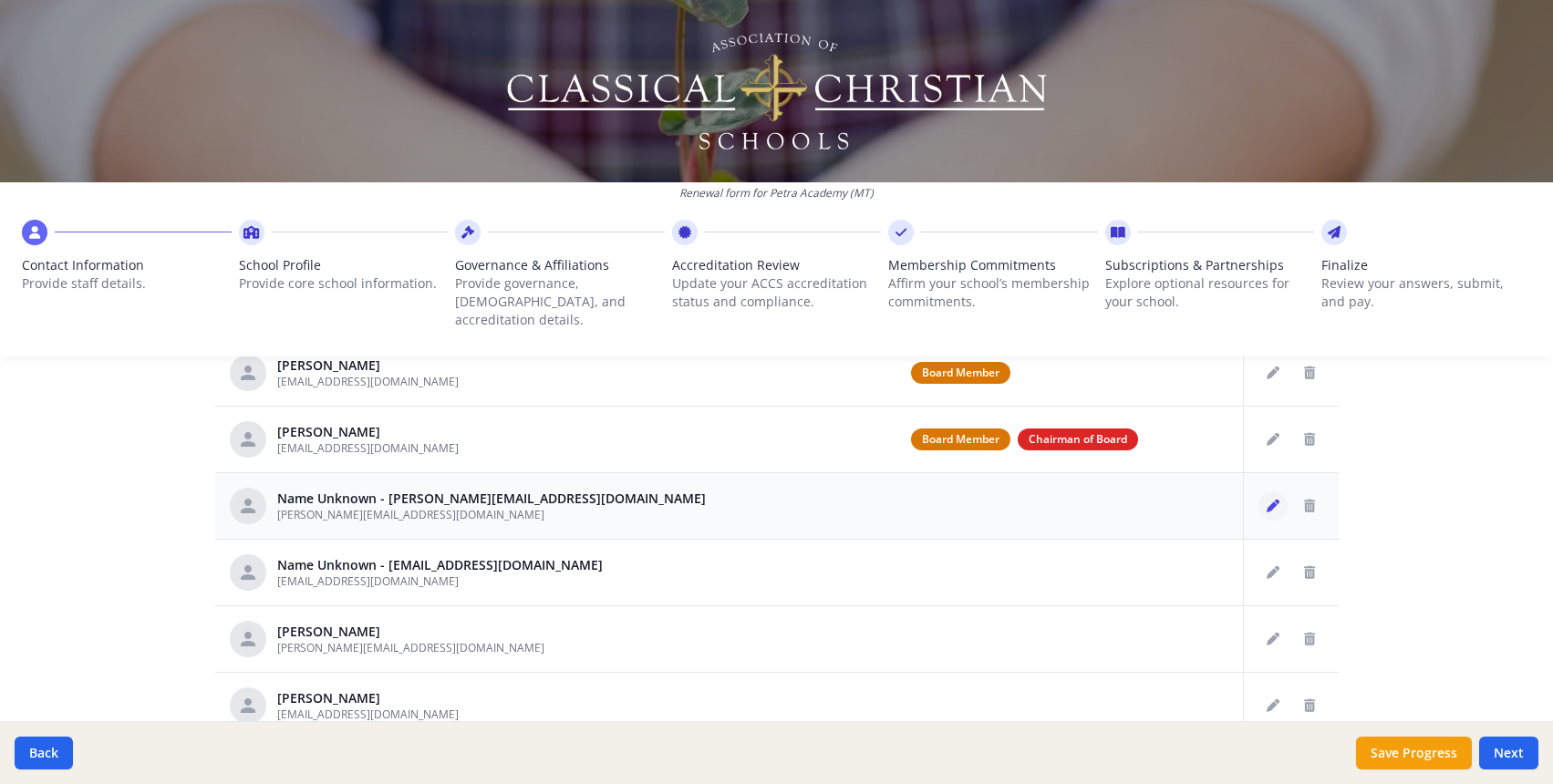
click at [1271, 499] on icon "Edit staff" at bounding box center [1273, 506] width 13 height 13
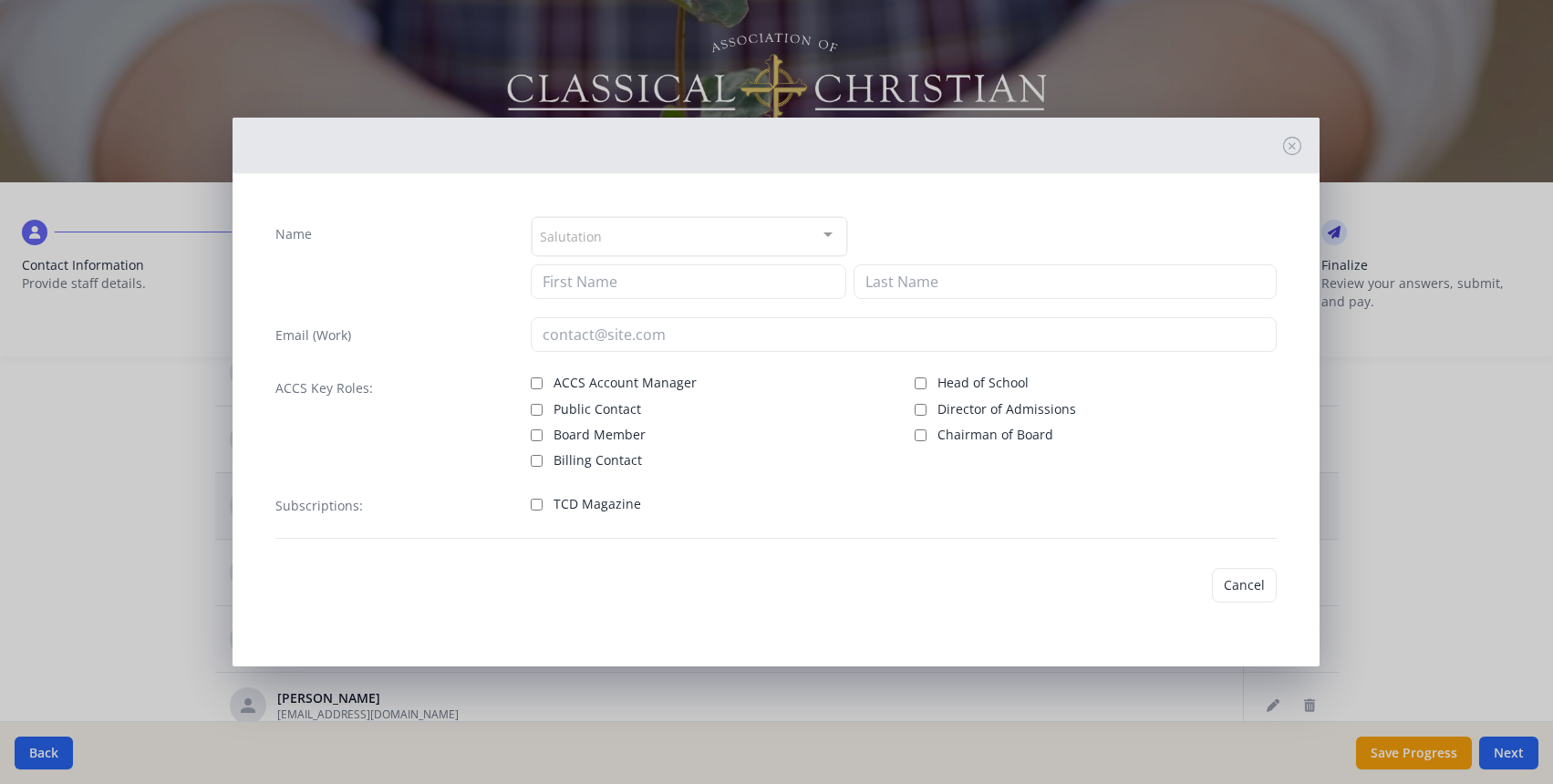
type input "[PERSON_NAME][EMAIL_ADDRESS][DOMAIN_NAME]"
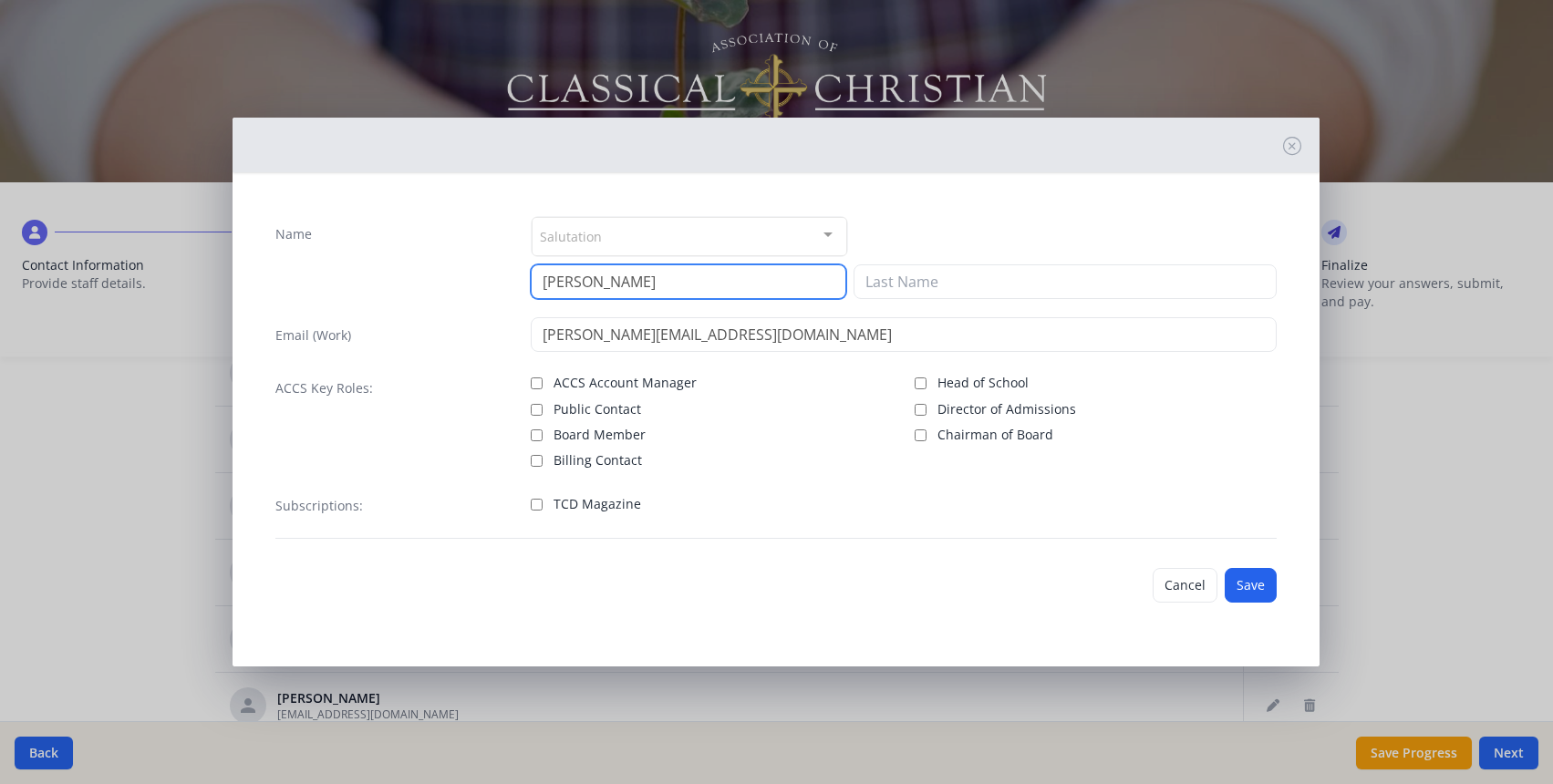
type input "[PERSON_NAME]"
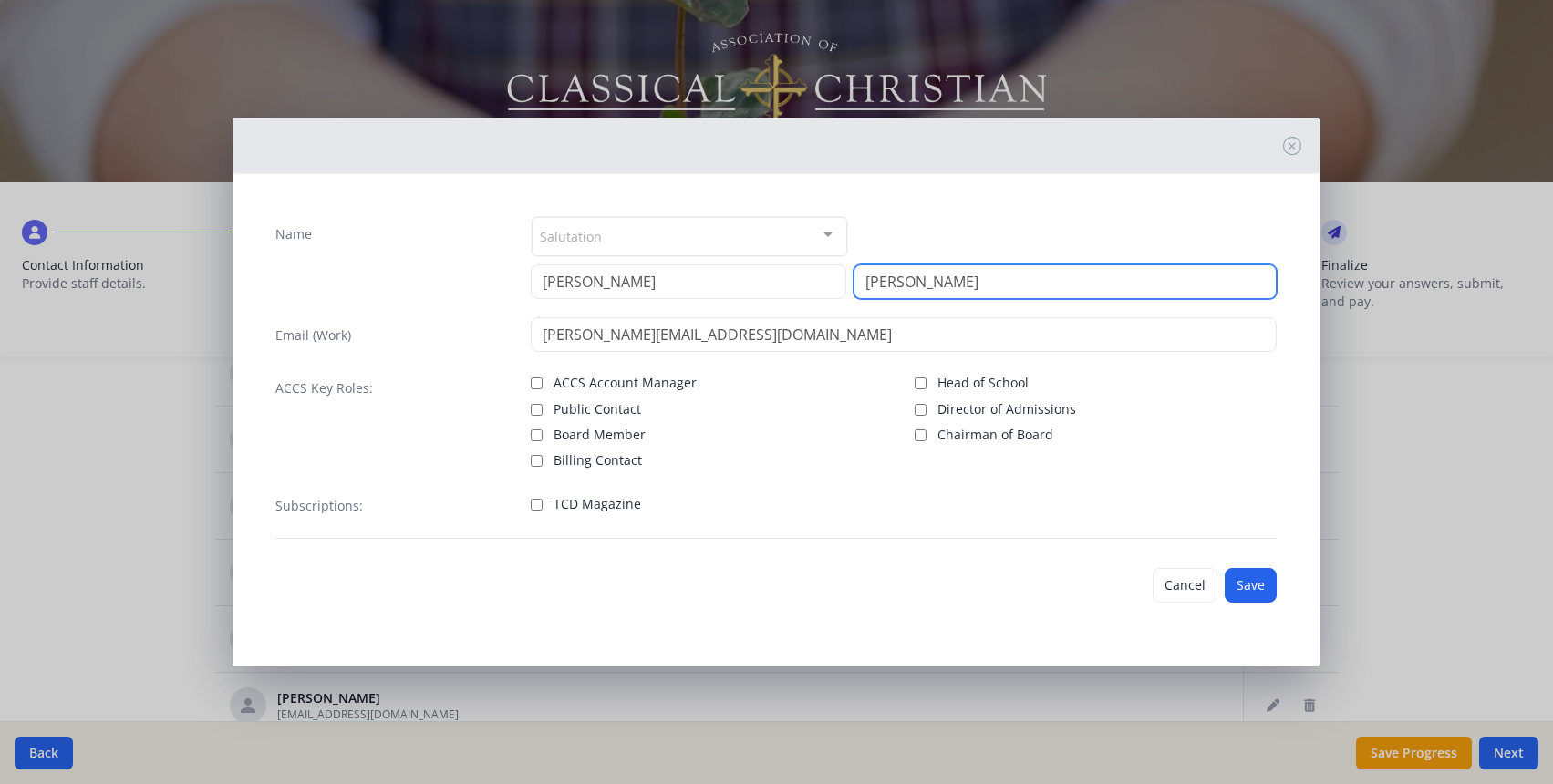
type input "[PERSON_NAME]"
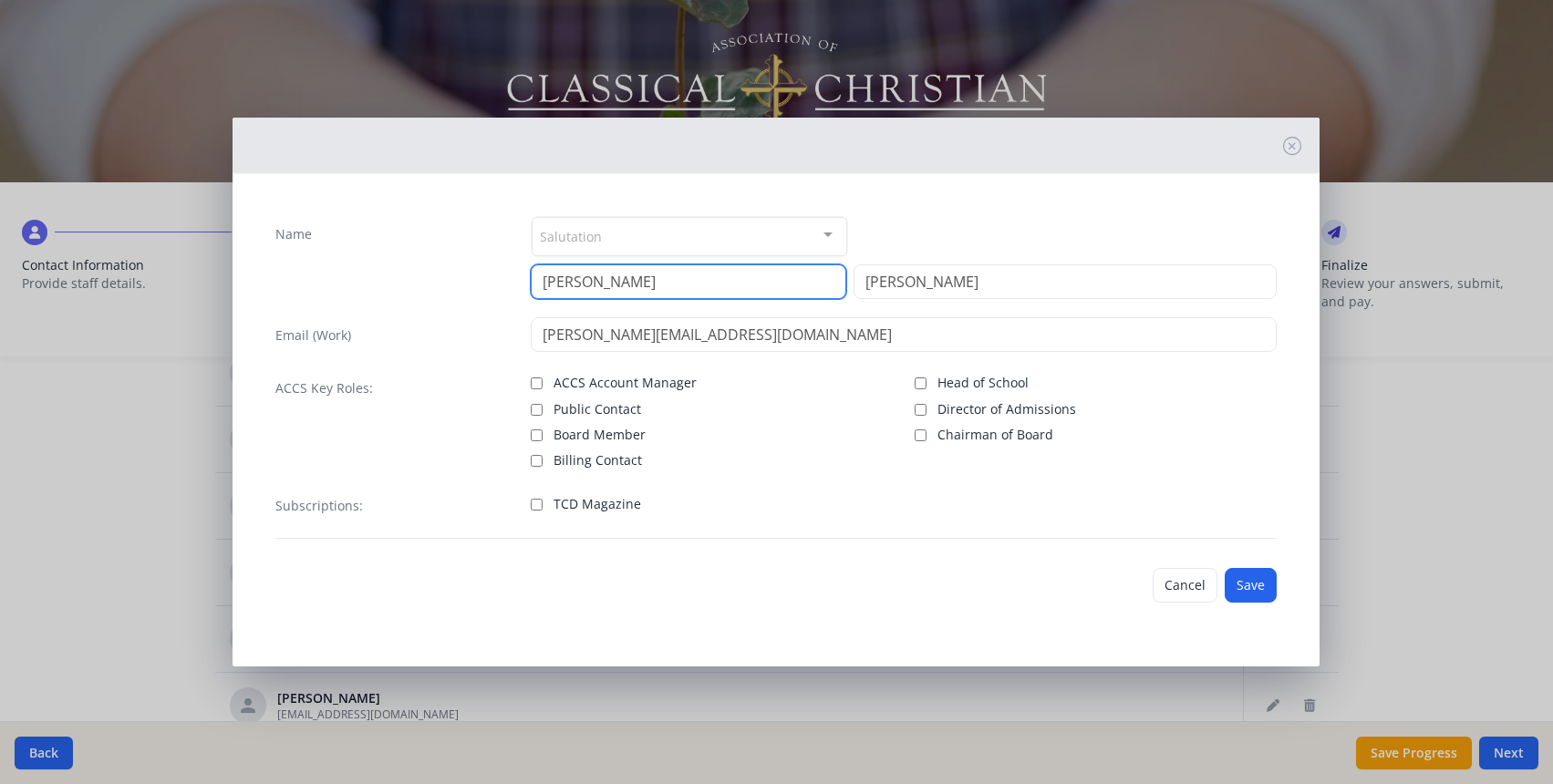
click at [558, 277] on input "[PERSON_NAME]" at bounding box center [688, 281] width 315 height 34
type input "[PERSON_NAME]"
click at [1253, 586] on button "Save" at bounding box center [1251, 585] width 52 height 34
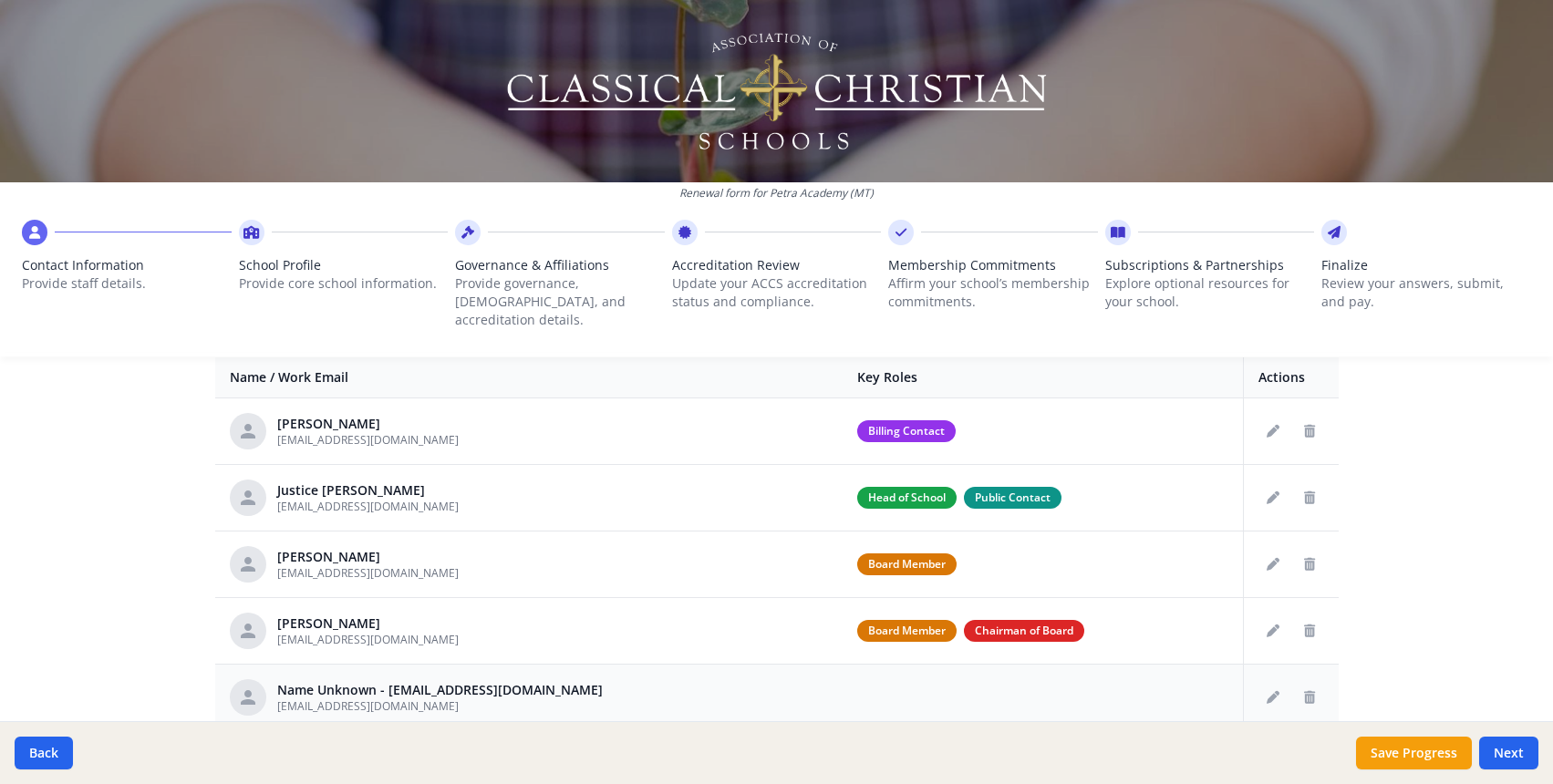
scroll to position [10, 0]
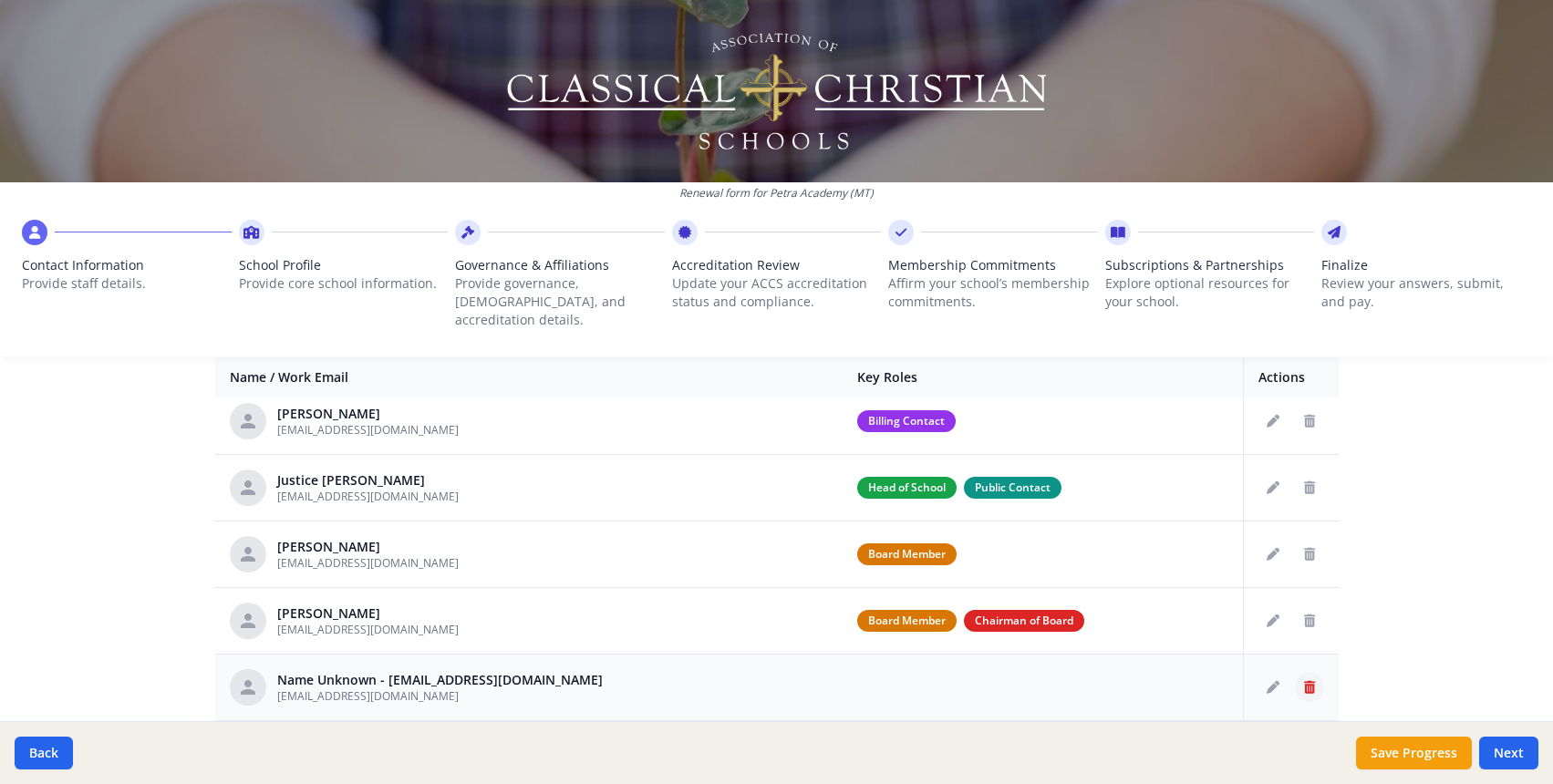
click at [1313, 681] on icon "Delete staff" at bounding box center [1310, 687] width 11 height 13
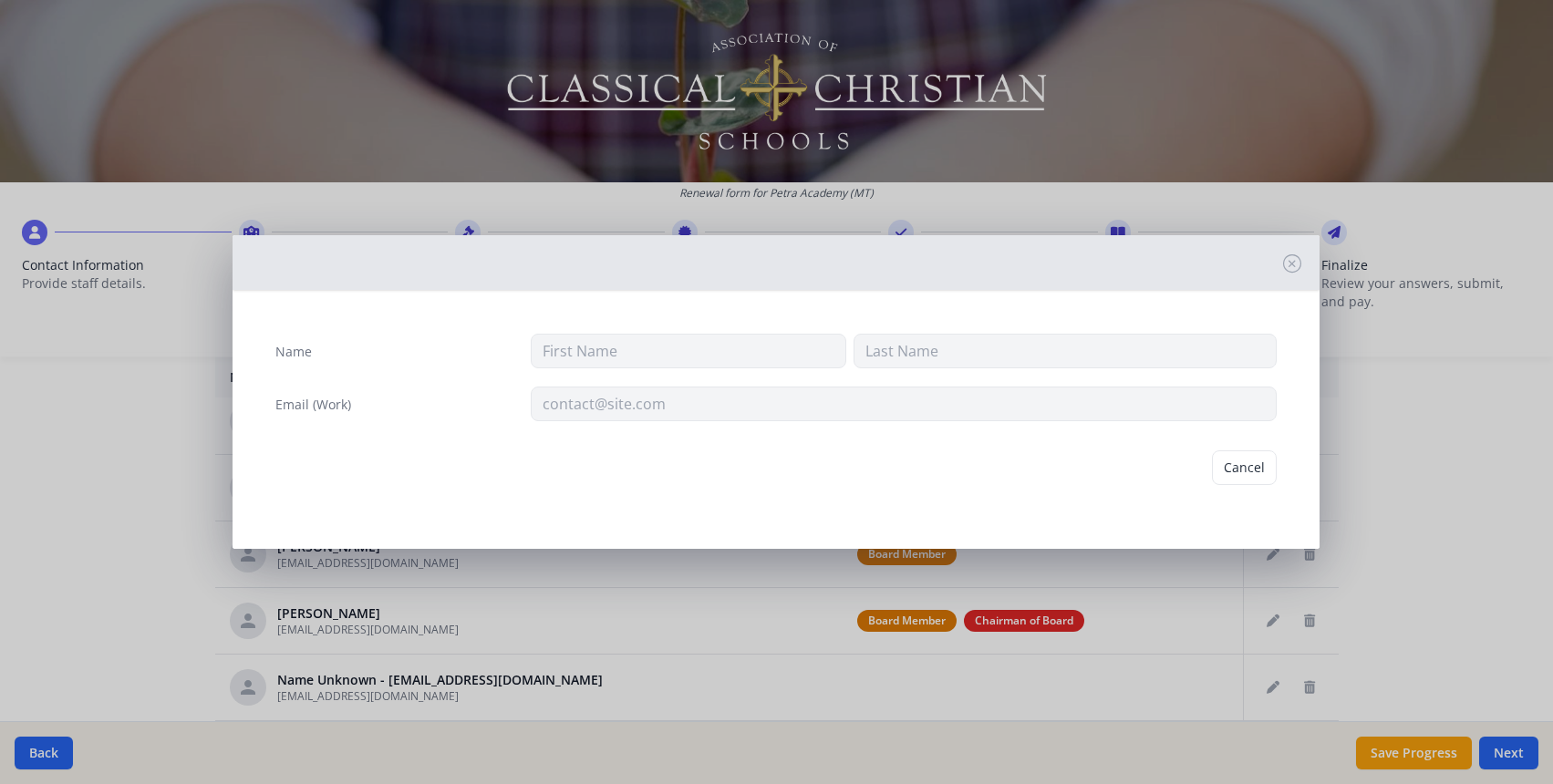
type input "[EMAIL_ADDRESS][DOMAIN_NAME]"
click at [1242, 473] on button "Delete" at bounding box center [1246, 467] width 63 height 34
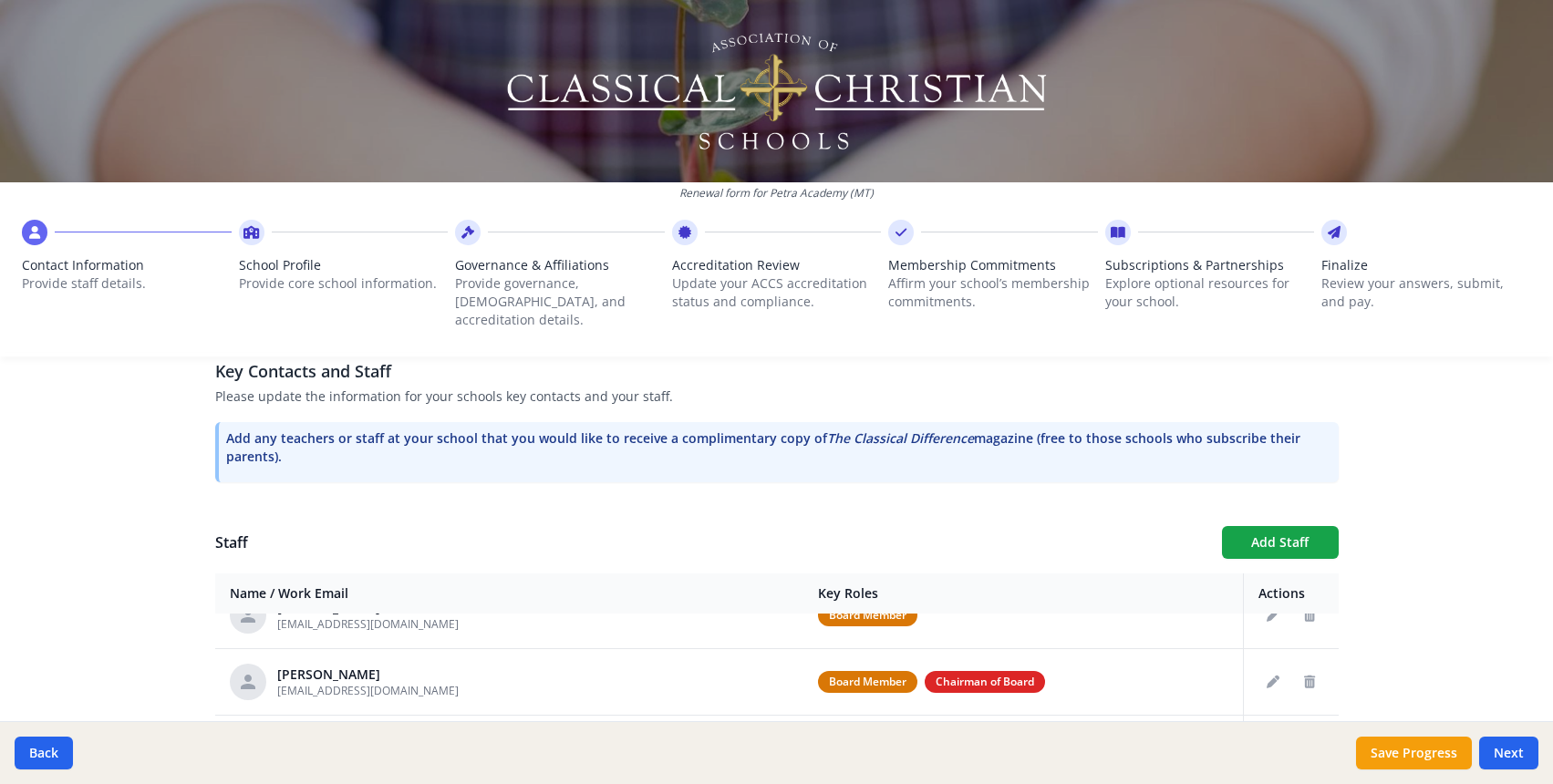
scroll to position [163, 0]
click at [1280, 528] on button "Add Staff" at bounding box center [1279, 542] width 116 height 33
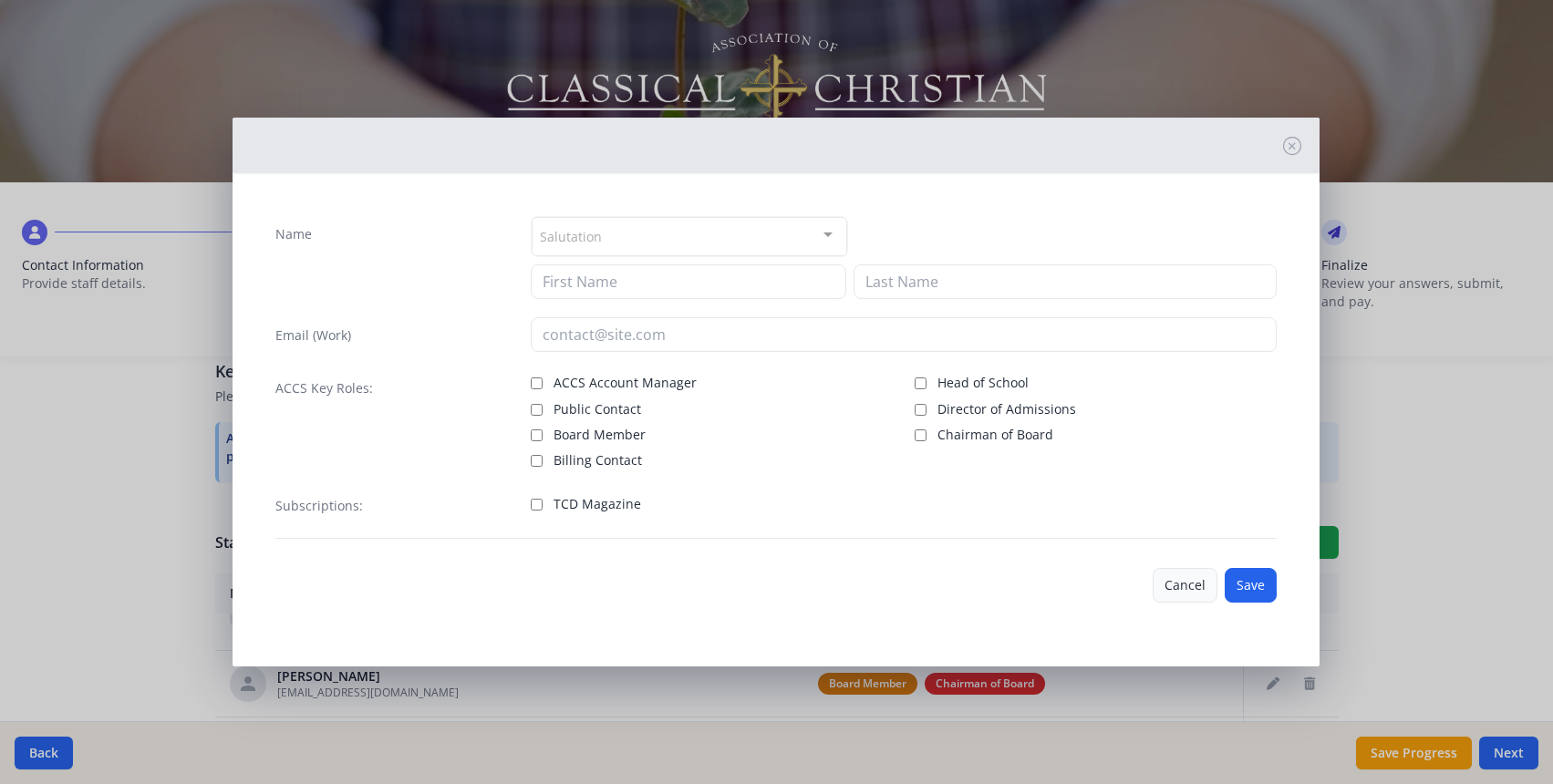
click at [1185, 580] on button "Cancel" at bounding box center [1185, 585] width 65 height 34
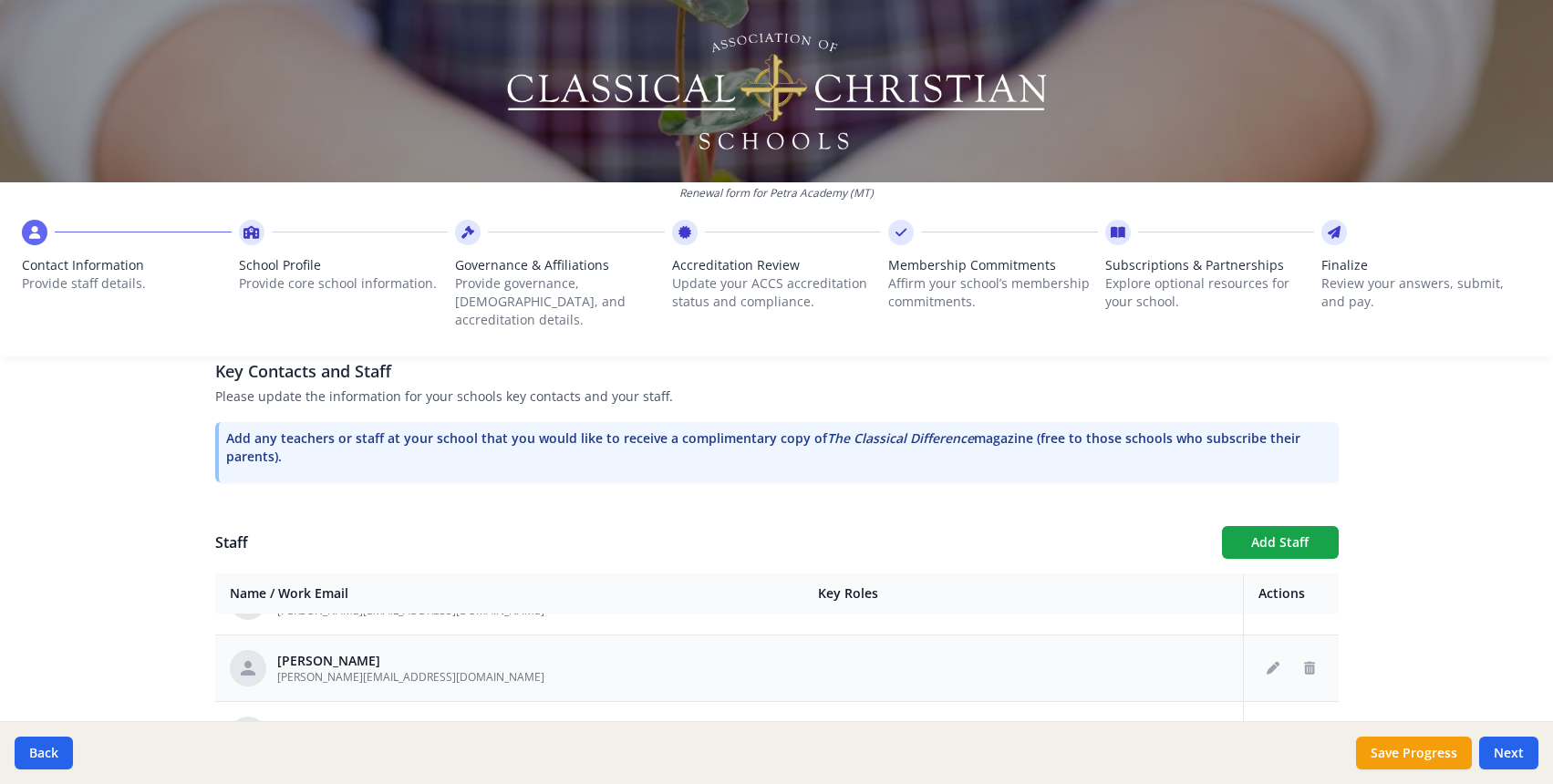
scroll to position [285, 0]
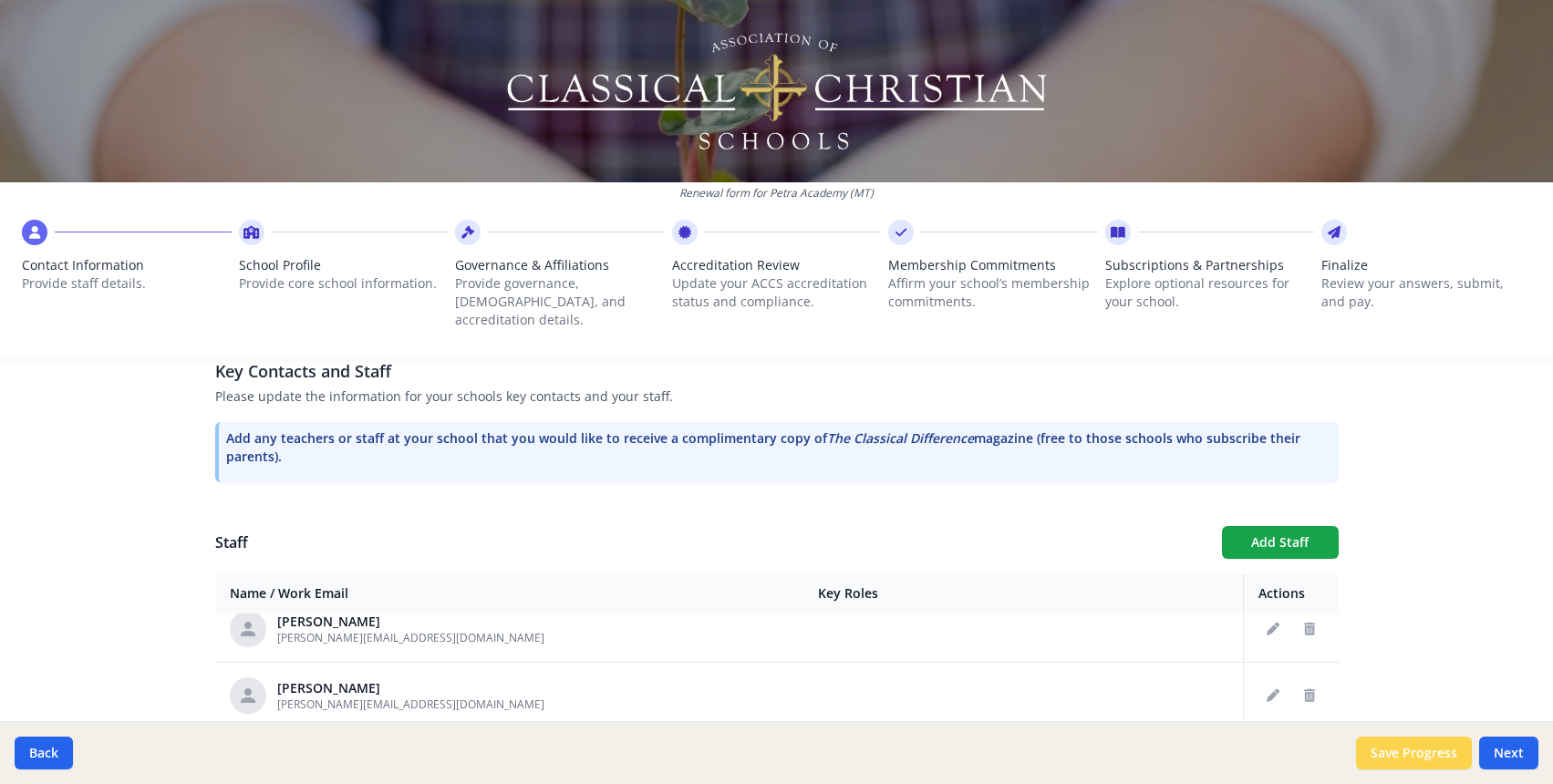
click at [1403, 754] on button "Save Progress" at bounding box center [1414, 752] width 115 height 33
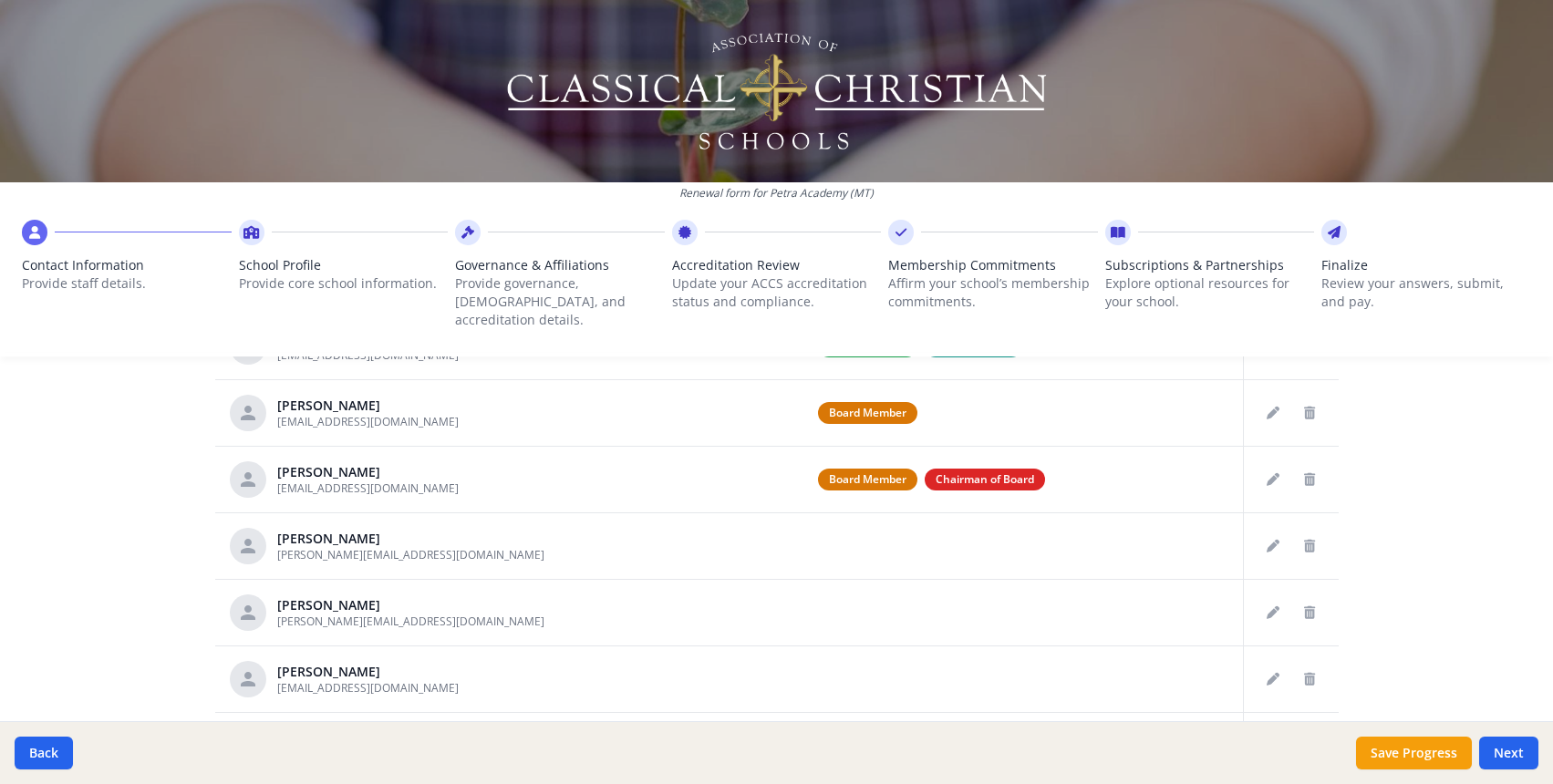
scroll to position [648, 0]
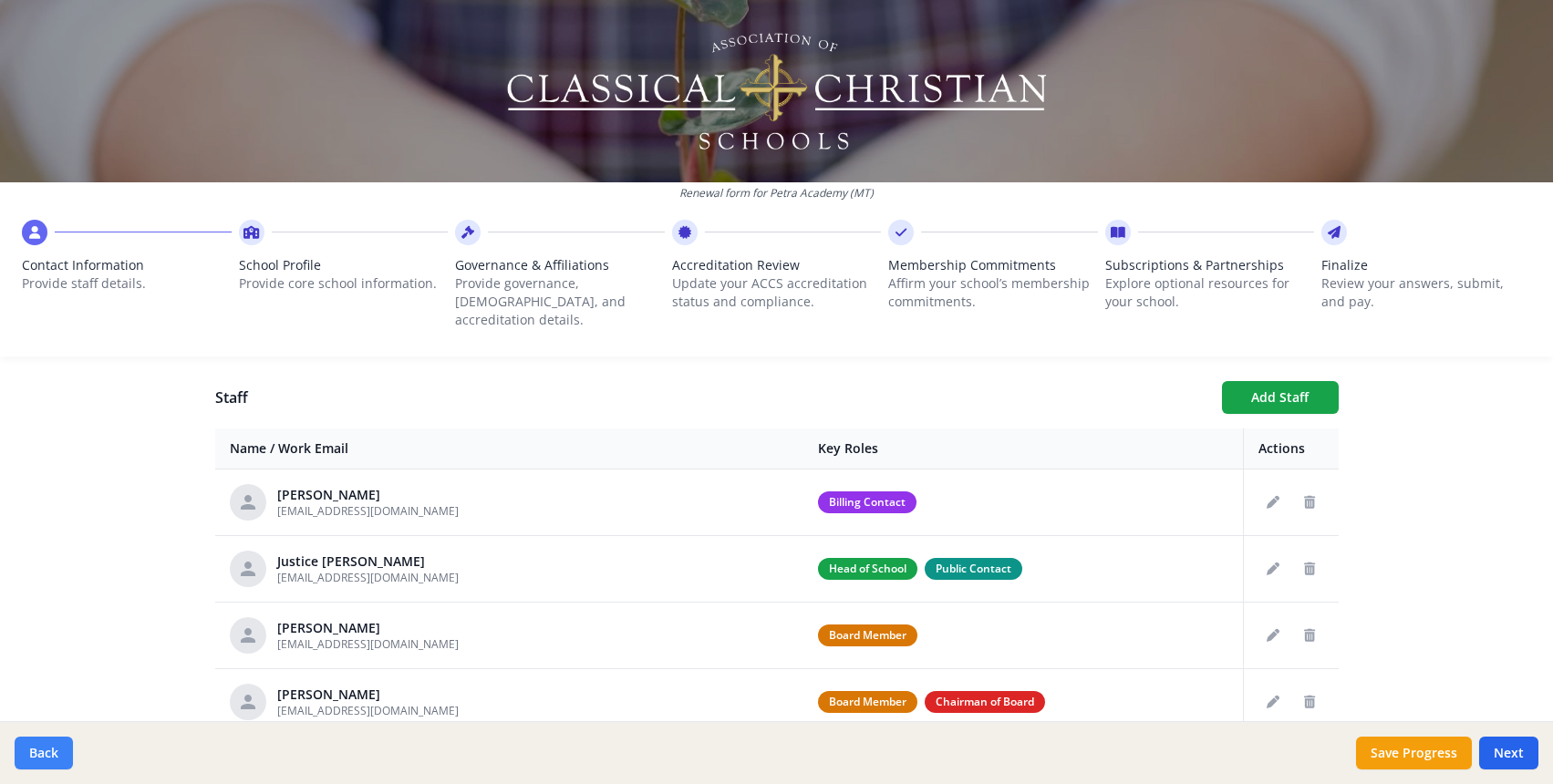
click at [49, 760] on button "Back" at bounding box center [44, 752] width 59 height 33
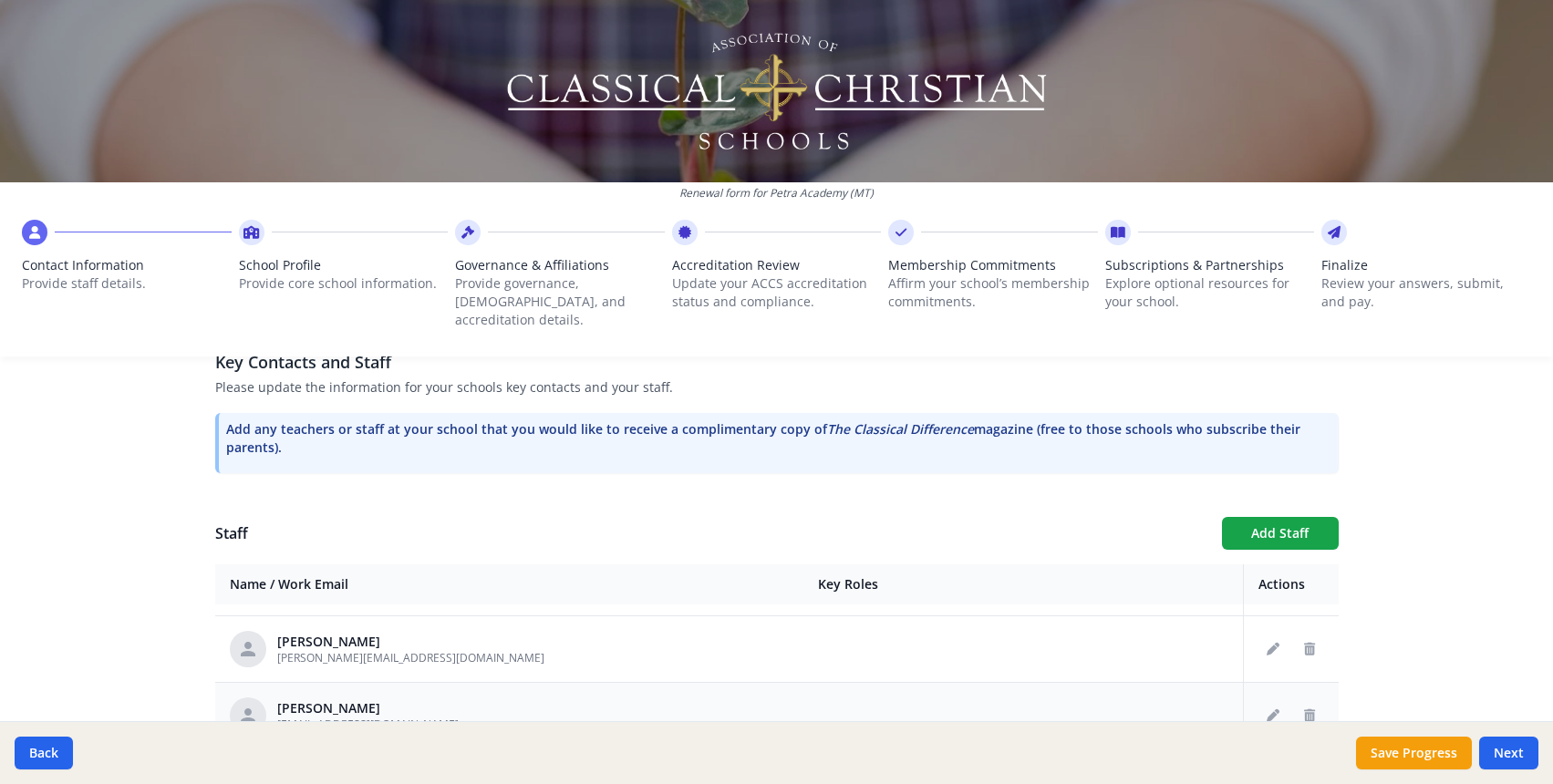
scroll to position [1320, 0]
click at [1517, 757] on button "Next" at bounding box center [1509, 752] width 60 height 33
type input "[PHONE_NUMBER]"
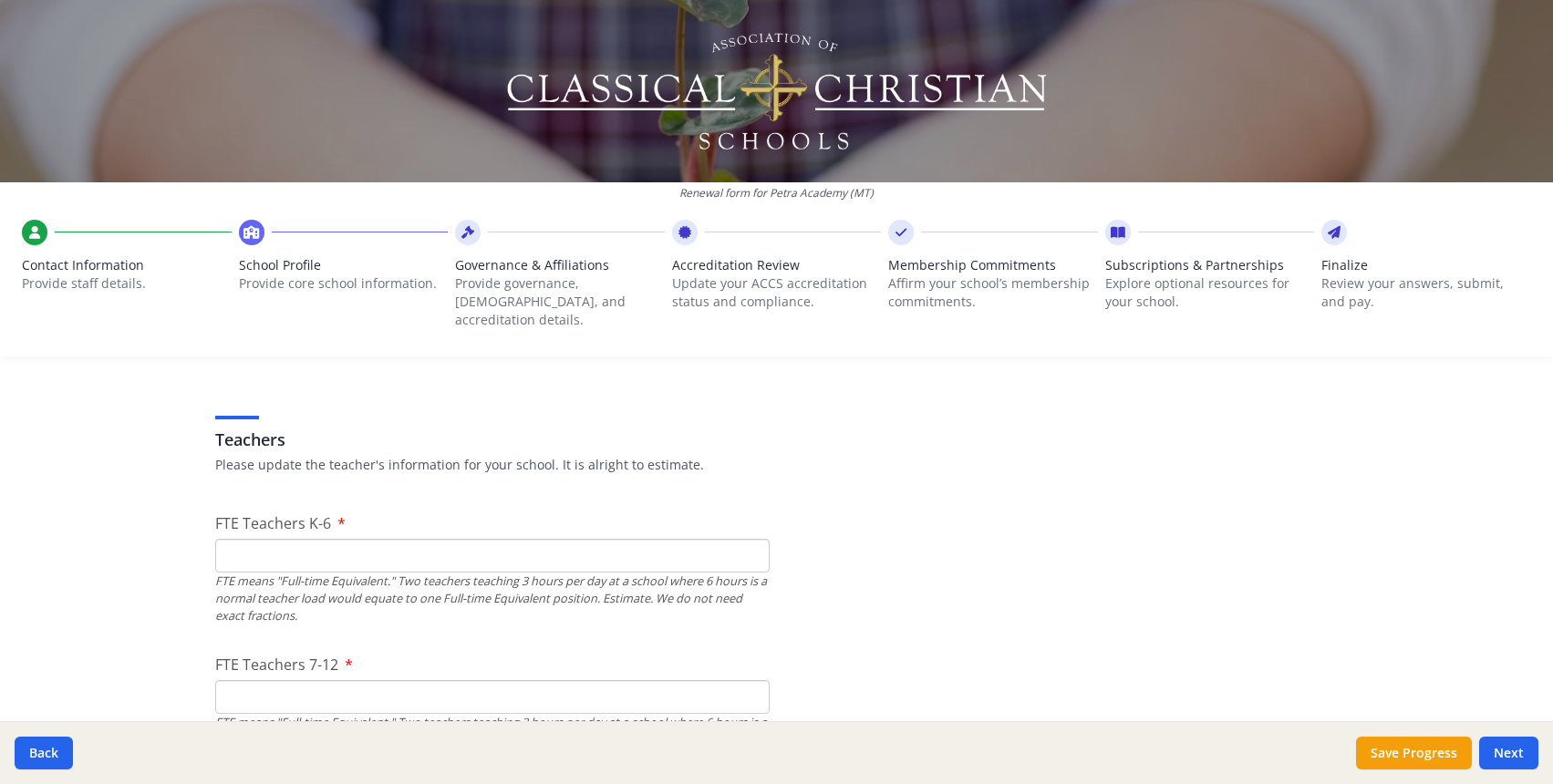
scroll to position [1020, 0]
click at [445, 536] on input "FTE Teachers K-6" at bounding box center [492, 552] width 555 height 33
